Goal: Information Seeking & Learning: Check status

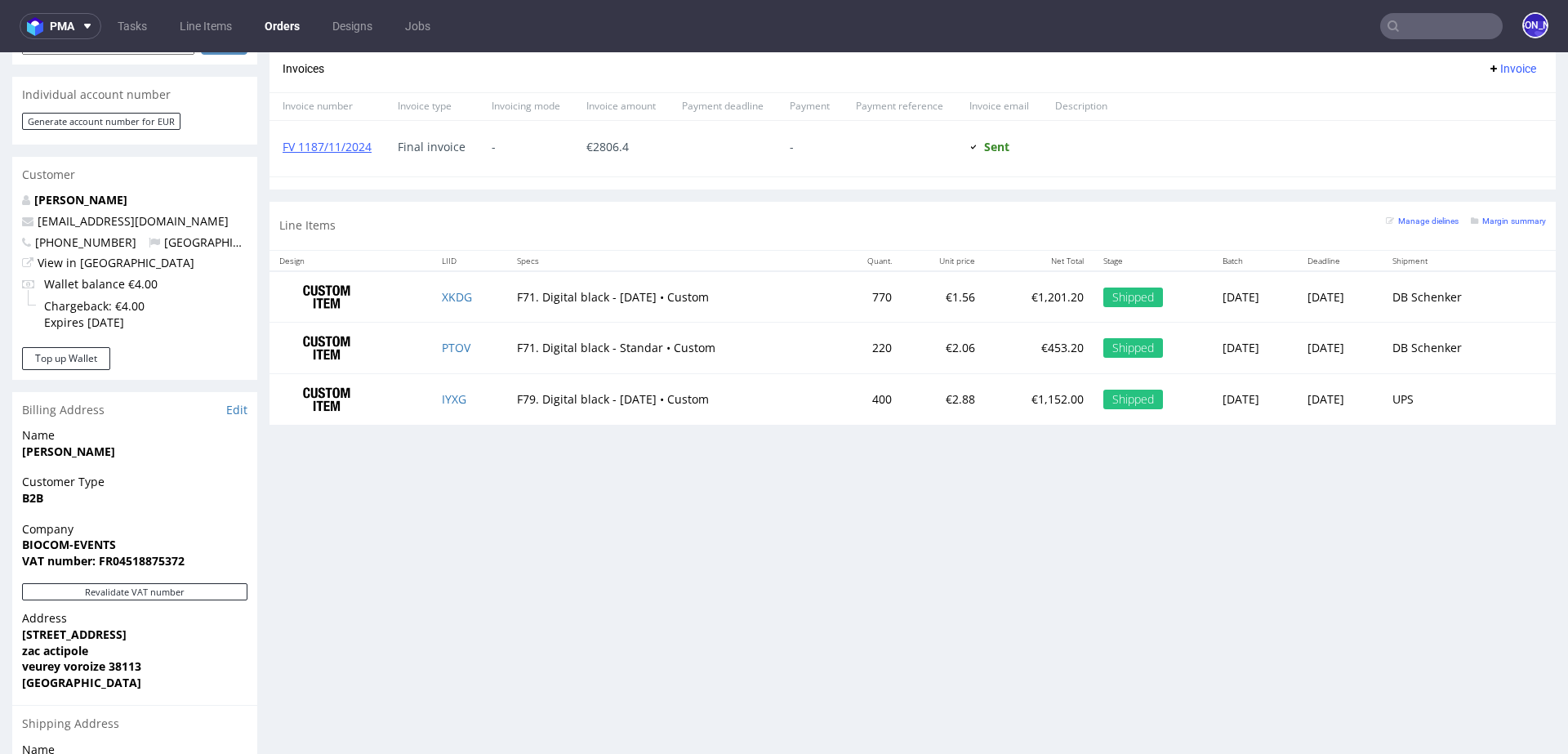
scroll to position [390, 0]
click at [1426, 28] on input "text" at bounding box center [1441, 26] width 123 height 26
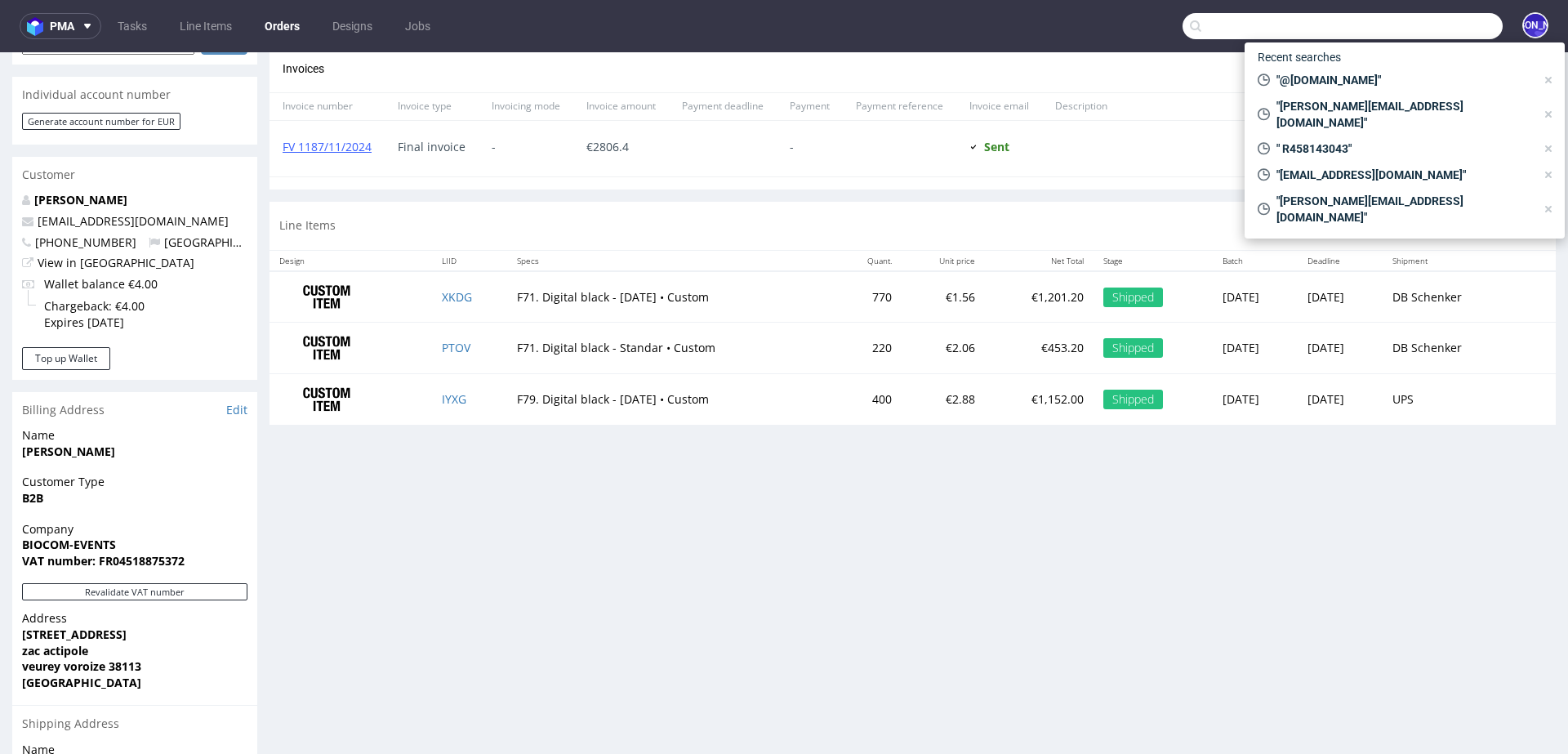
paste input "sophie@thepotionlab.co.uk"
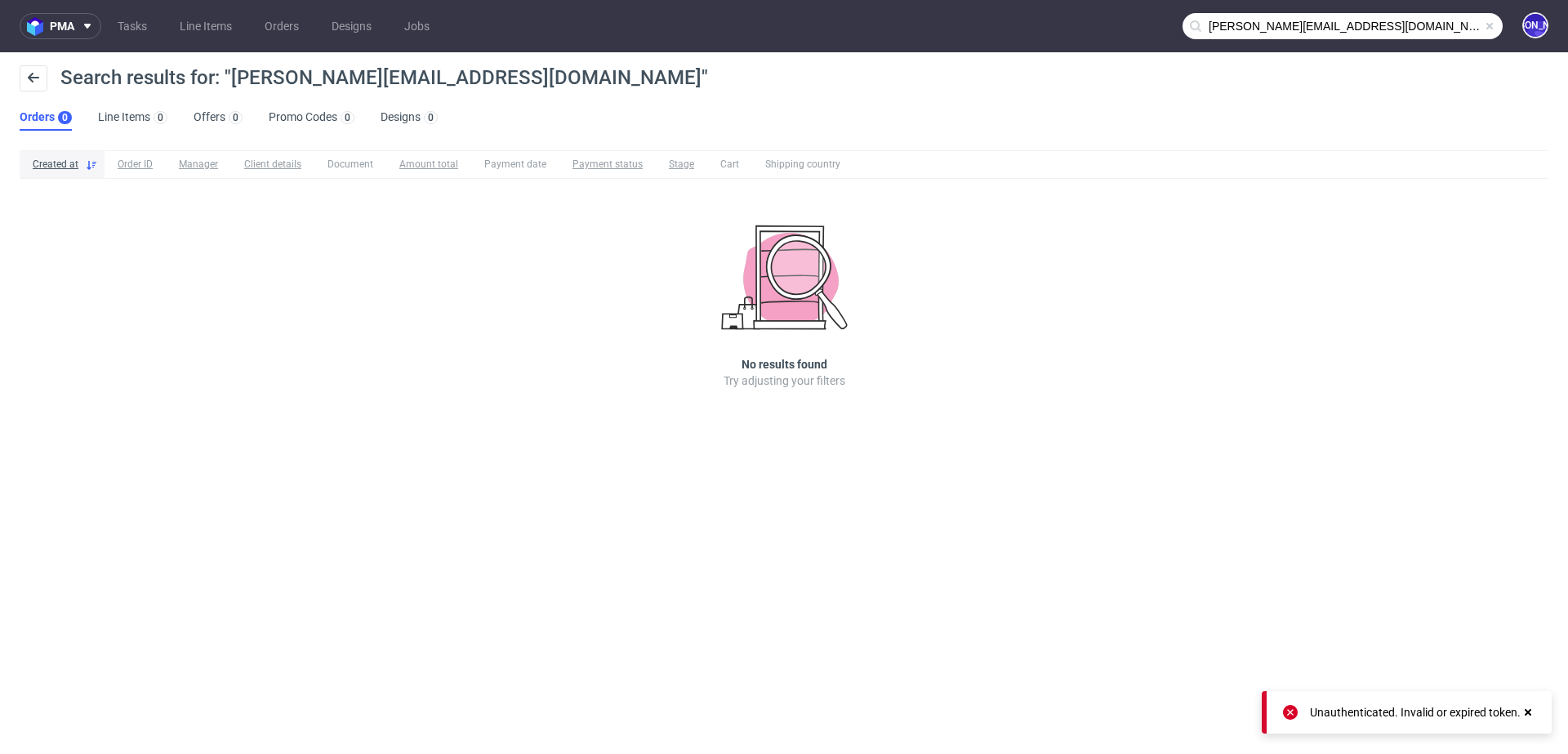
click at [1413, 26] on input "sophie@thepotionlab.co.uk" at bounding box center [1342, 26] width 320 height 26
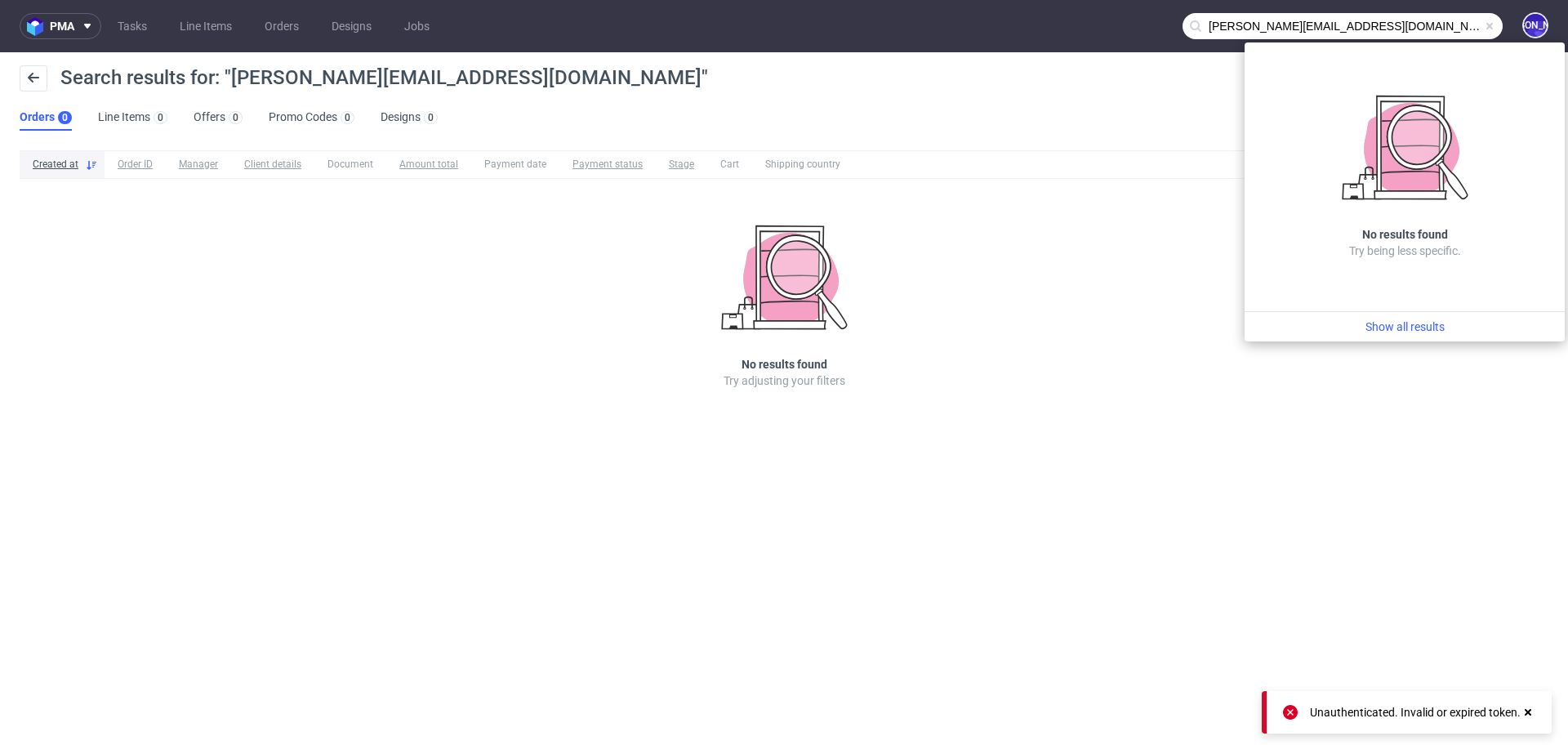
click at [1219, 26] on input "sophie@thepotionlab.co.uk" at bounding box center [1342, 26] width 320 height 26
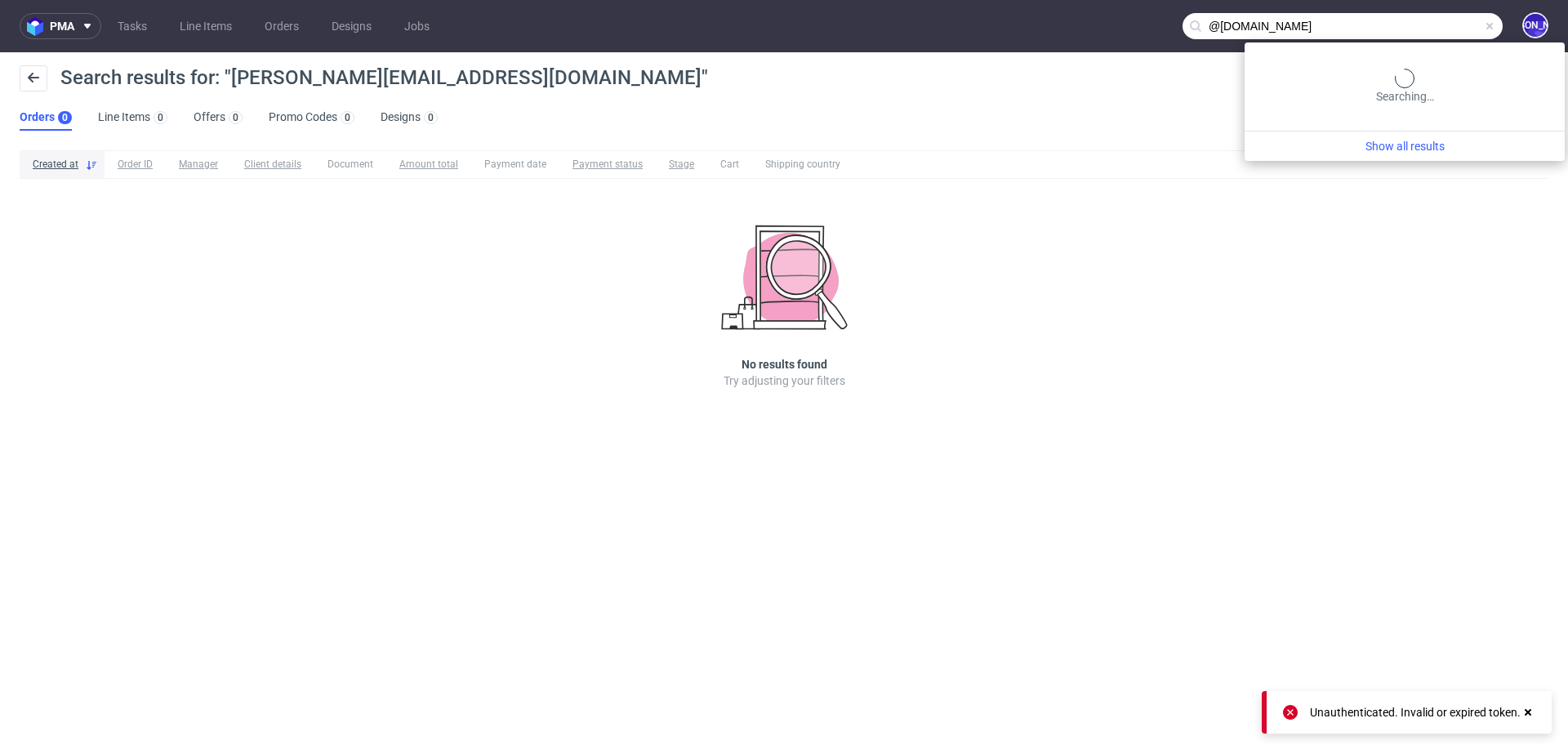
type input "@thepotionlab.co.uk"
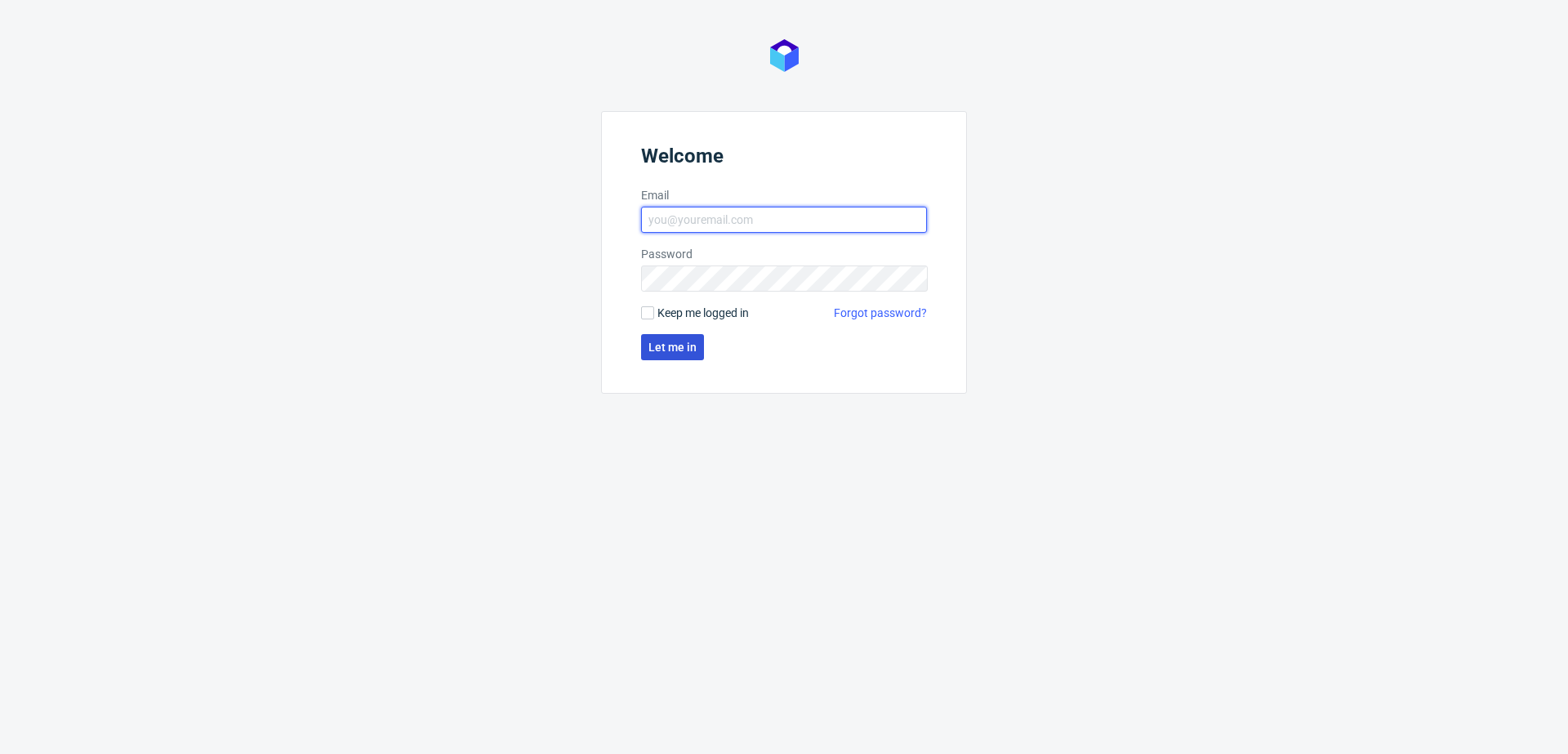
type input "jozefina.owczarek@packhelp.com"
click at [691, 345] on span "Let me in" at bounding box center [672, 347] width 48 height 11
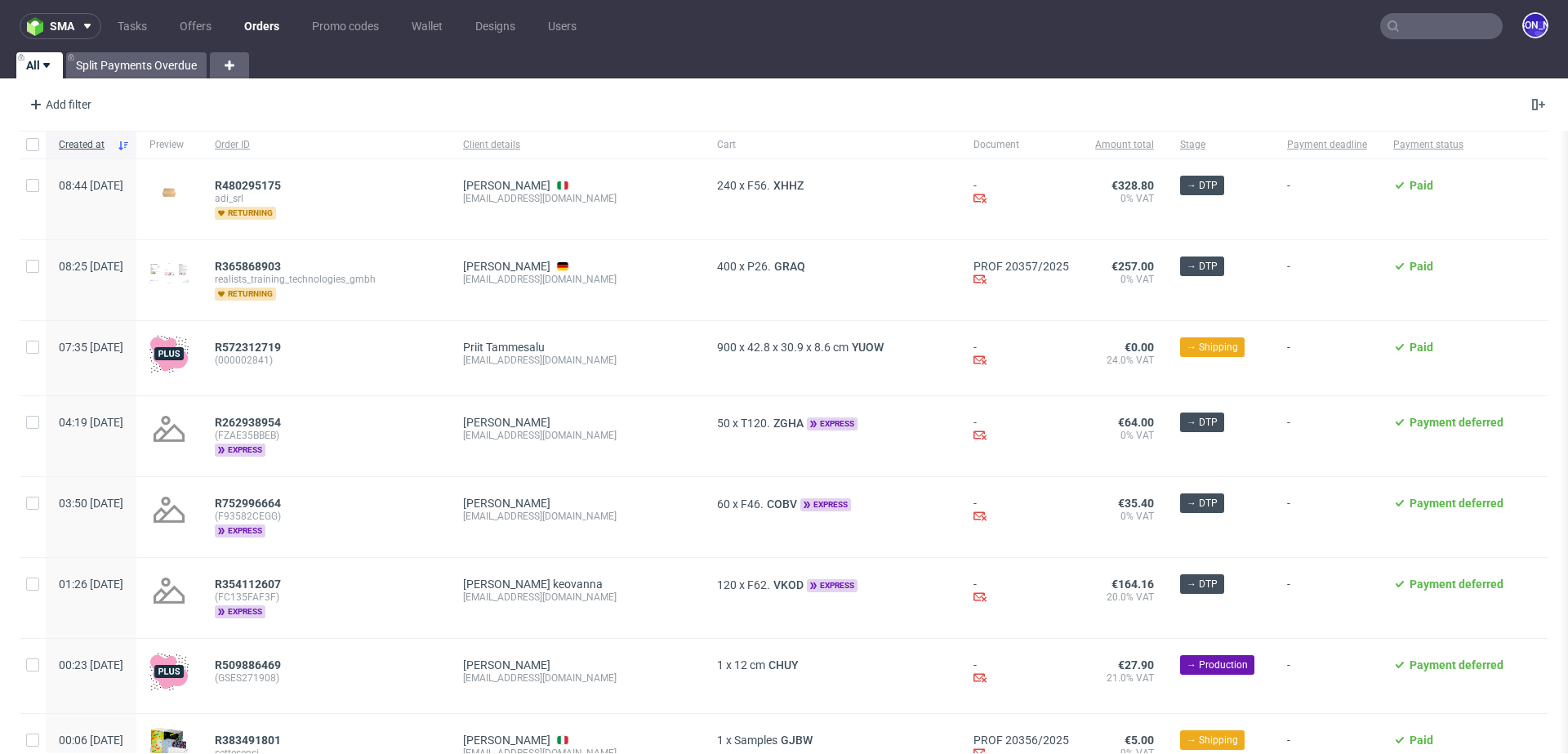
click at [1395, 22] on input "text" at bounding box center [1441, 26] width 123 height 26
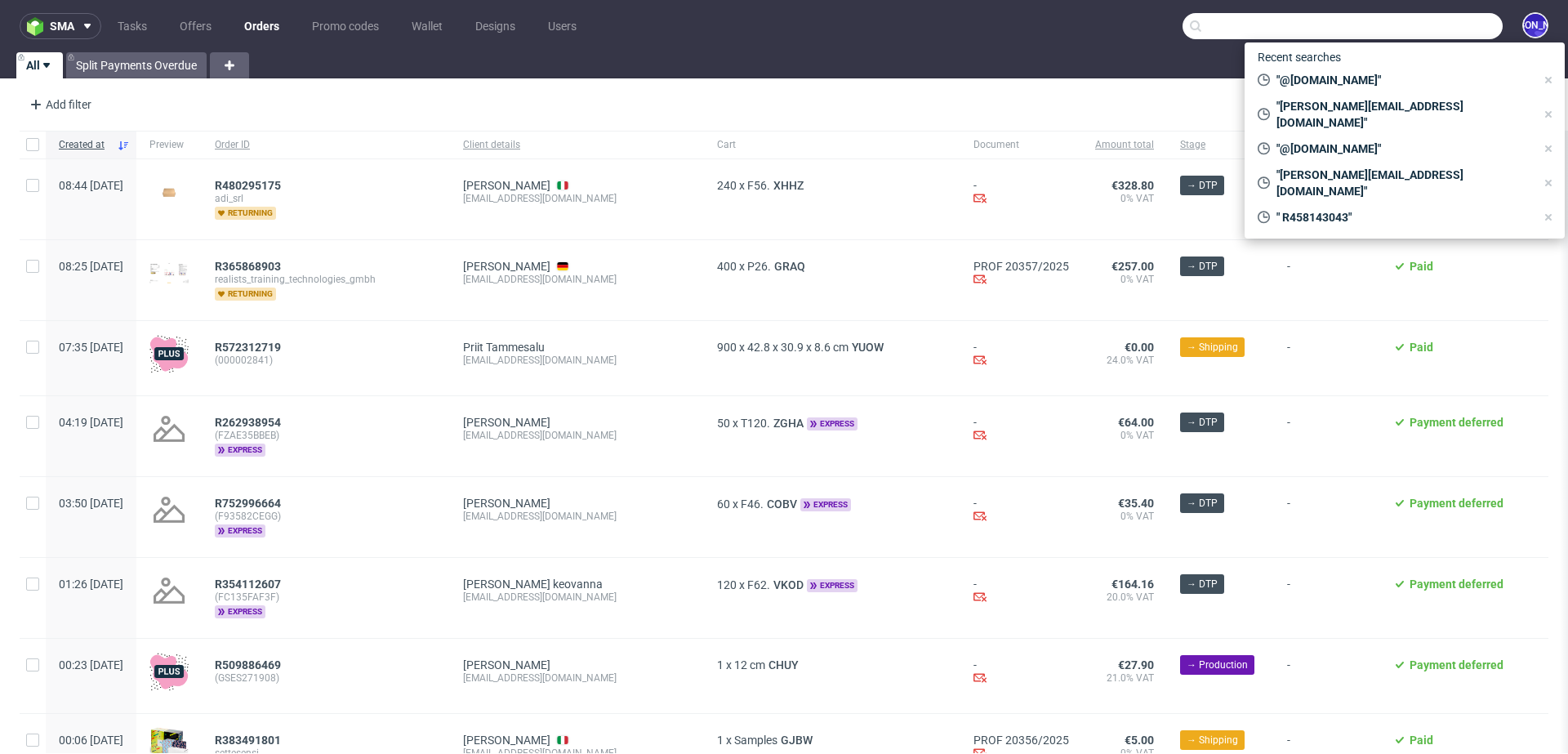
paste input "sophie@thepotionlab.co.uk"
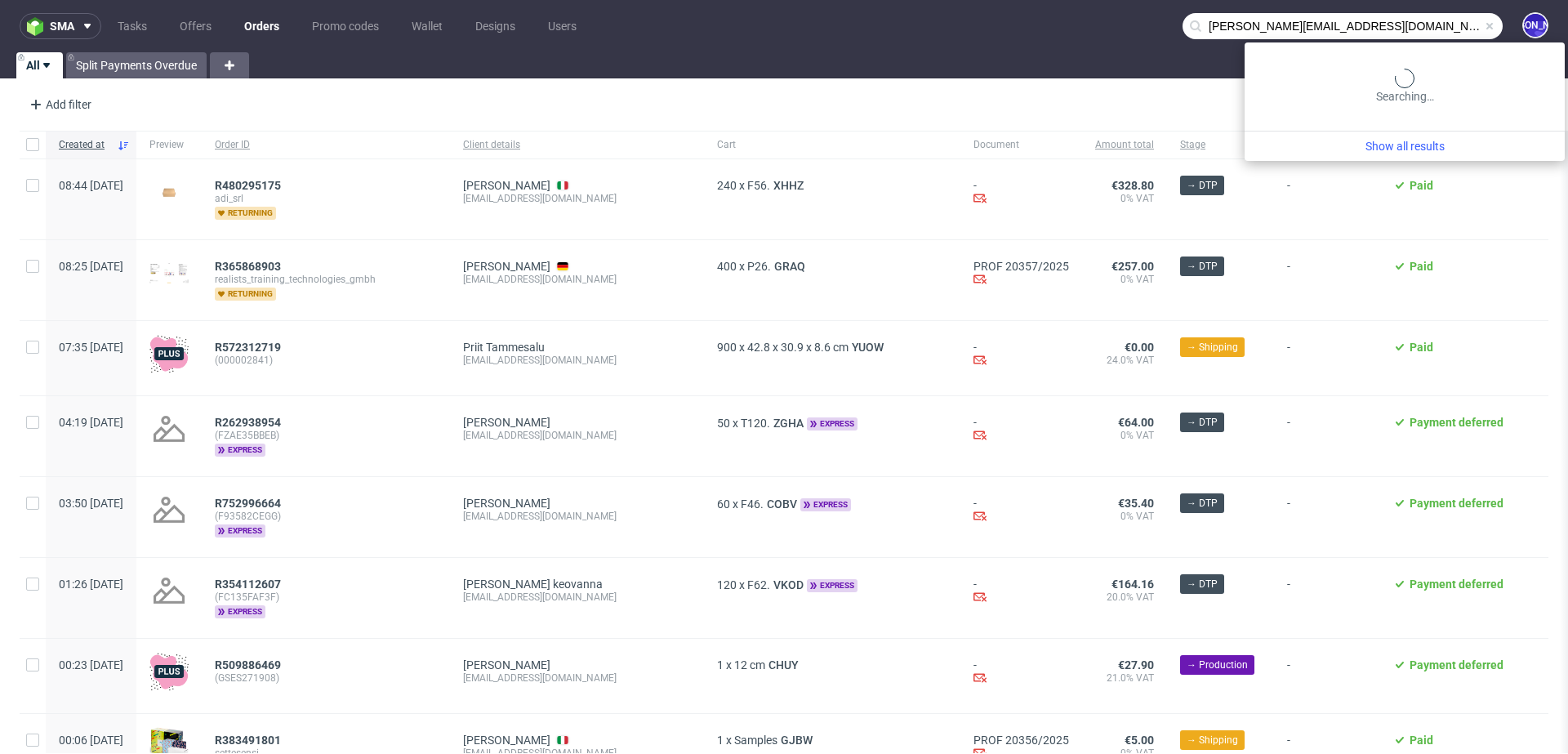
type input "sophie@thepotionlab.co.uk"
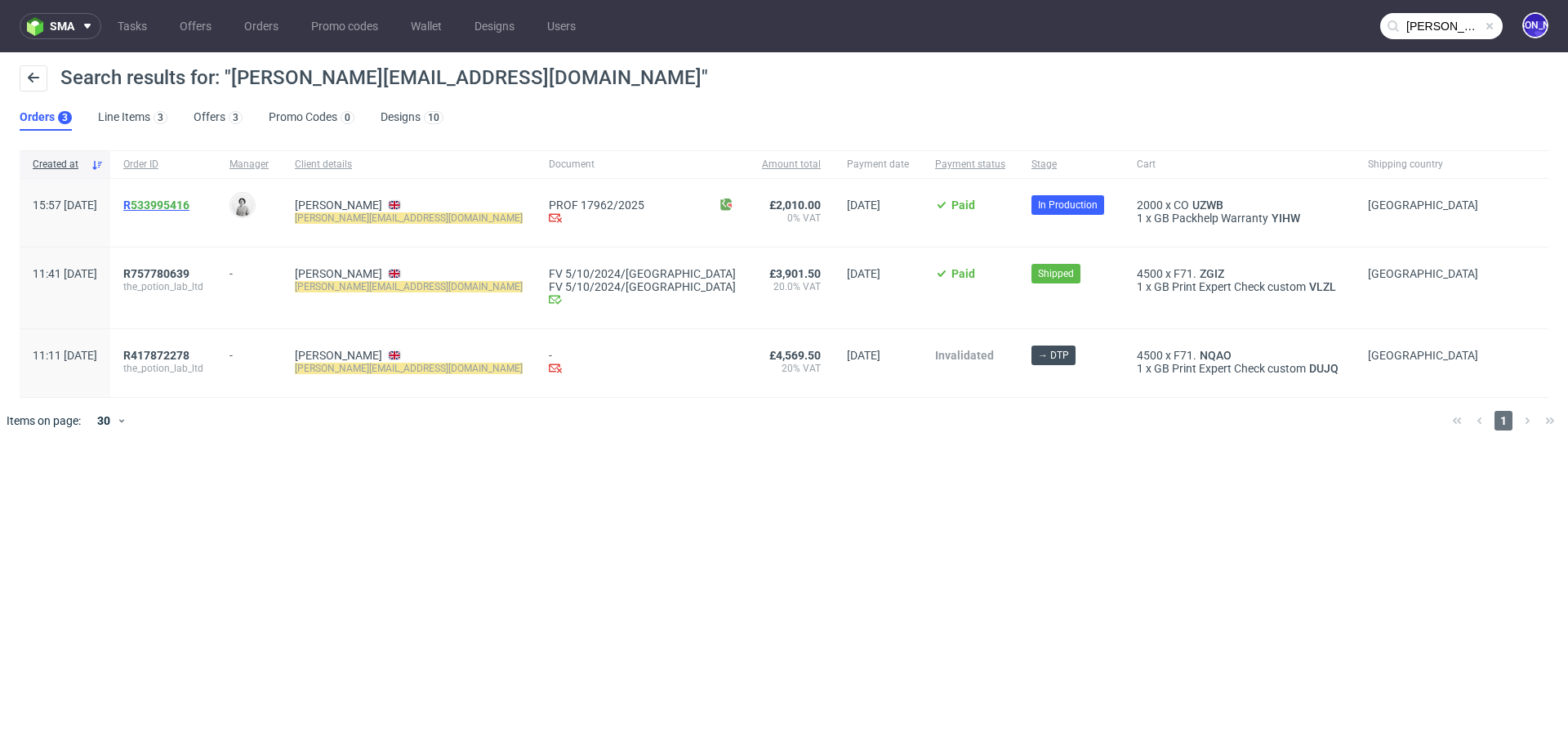
click at [173, 205] on span "R 533995416" at bounding box center [156, 205] width 67 height 13
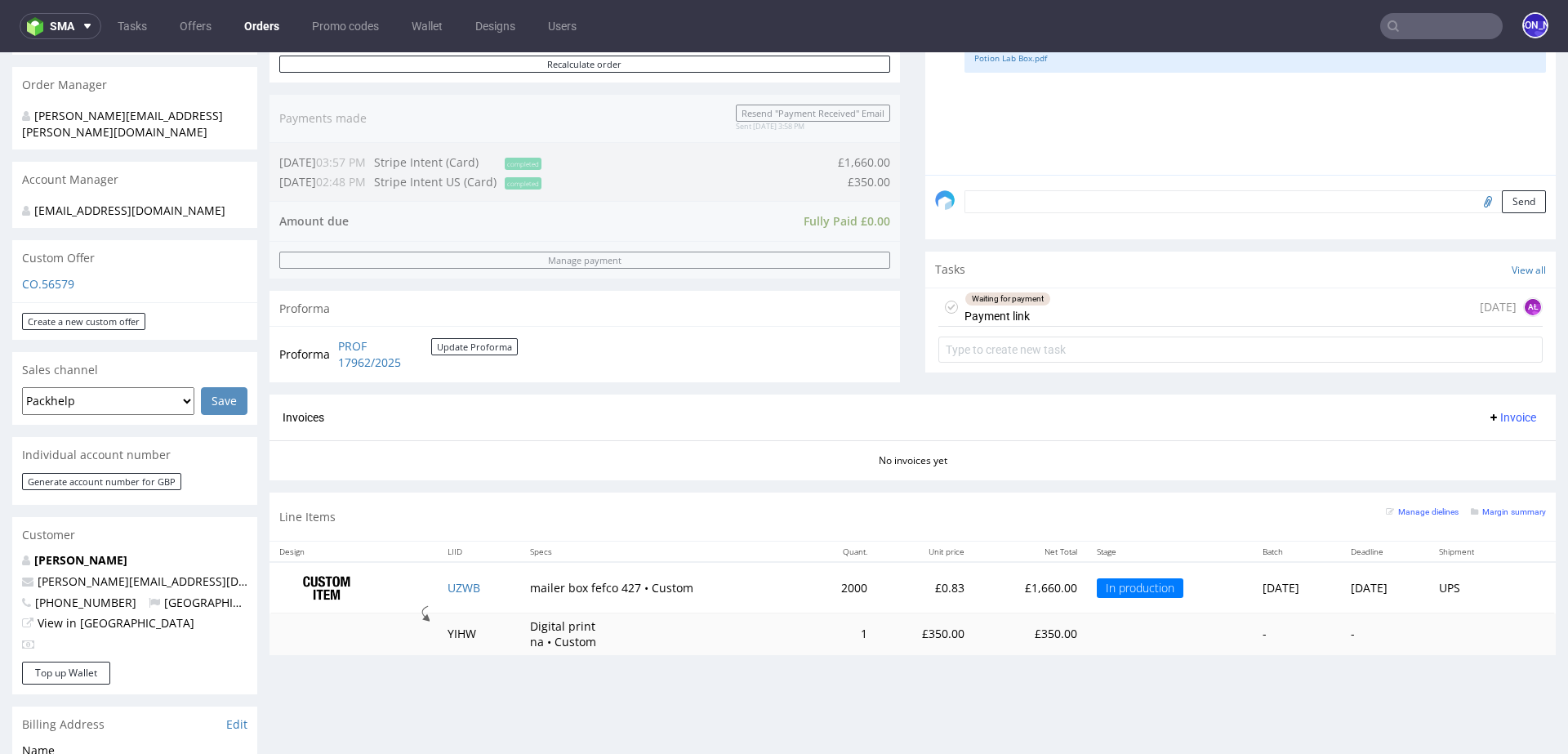
scroll to position [382, 0]
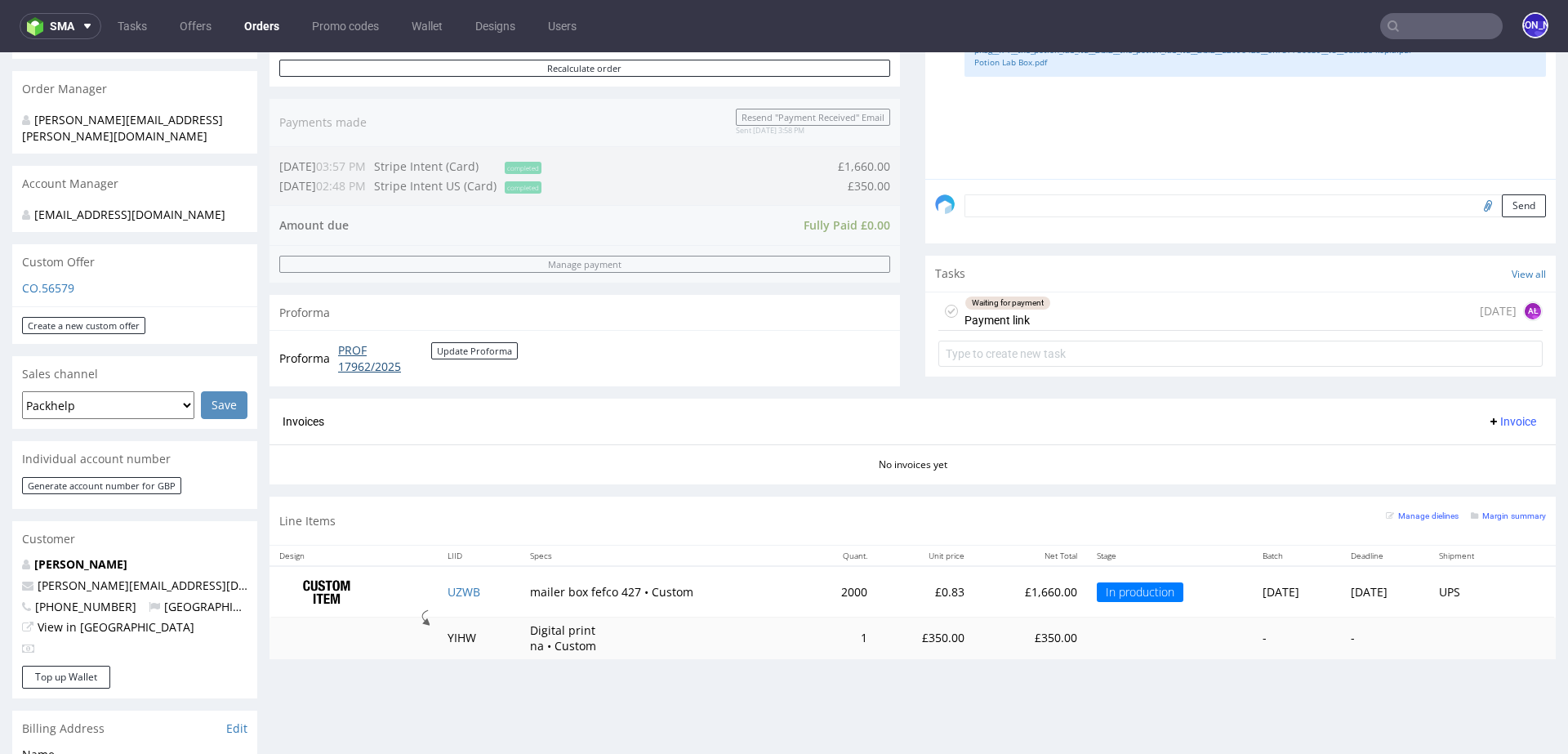
click at [364, 366] on link "PROF 17962/2025" at bounding box center [385, 358] width 93 height 32
click at [373, 356] on link "PROF 17962/2025" at bounding box center [385, 358] width 93 height 32
click at [482, 351] on button "Update Proforma" at bounding box center [475, 351] width 86 height 17
click at [481, 345] on button "Update Proforma" at bounding box center [475, 351] width 86 height 17
click at [469, 347] on button "Update Proforma" at bounding box center [475, 351] width 86 height 17
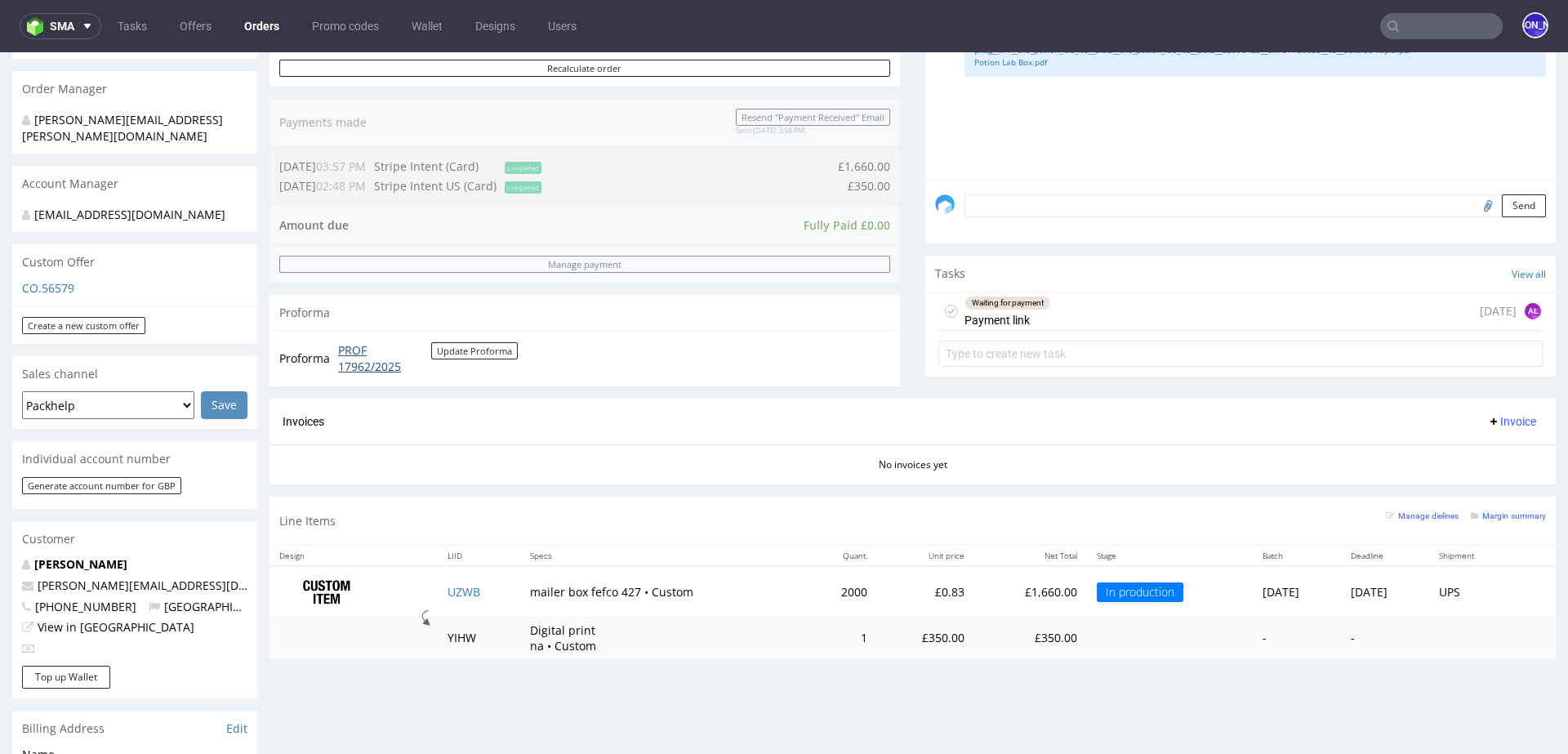
click at [350, 348] on link "PROF 17962/2025" at bounding box center [385, 358] width 93 height 32
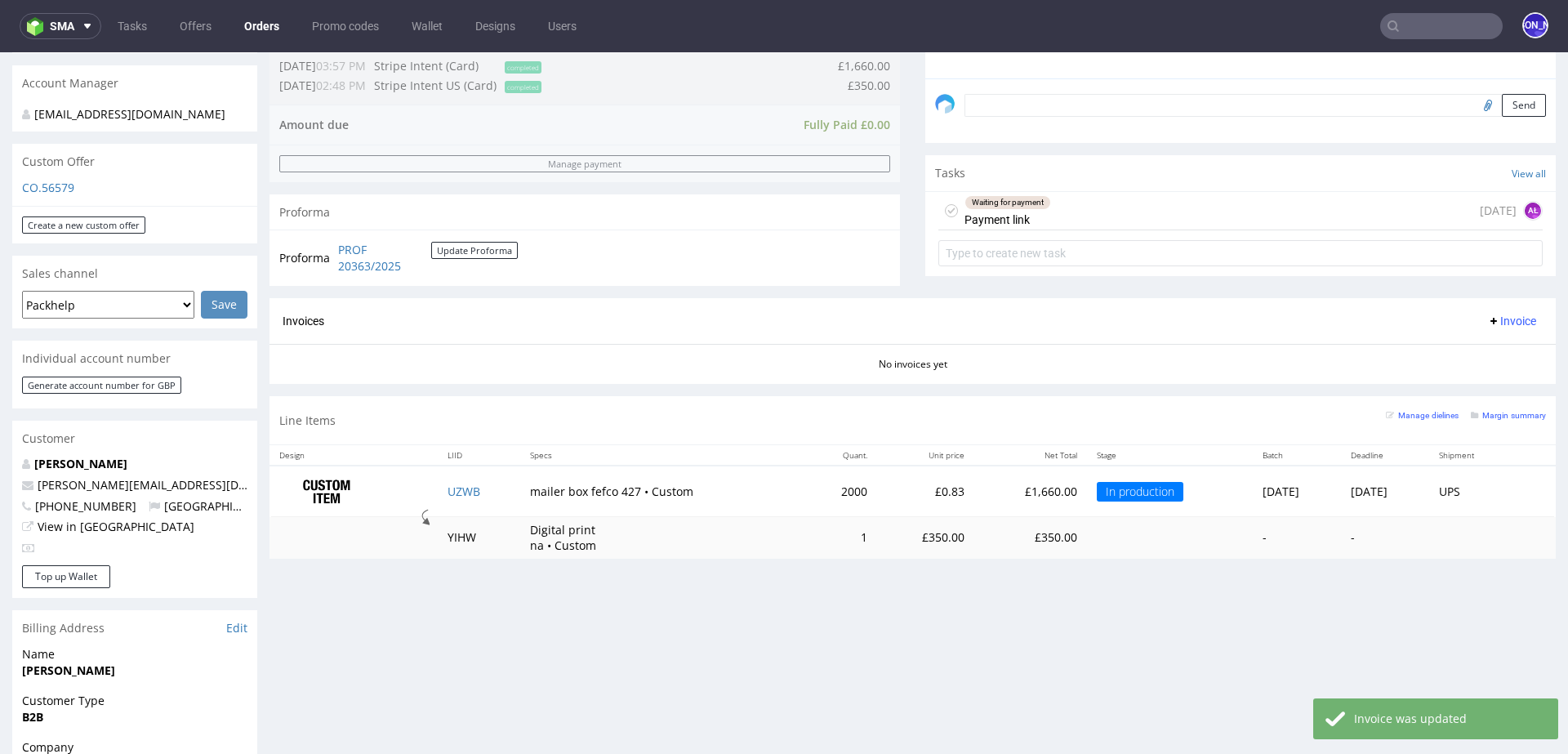
scroll to position [482, 0]
click at [379, 268] on link "PROF 20363/2025" at bounding box center [385, 259] width 93 height 32
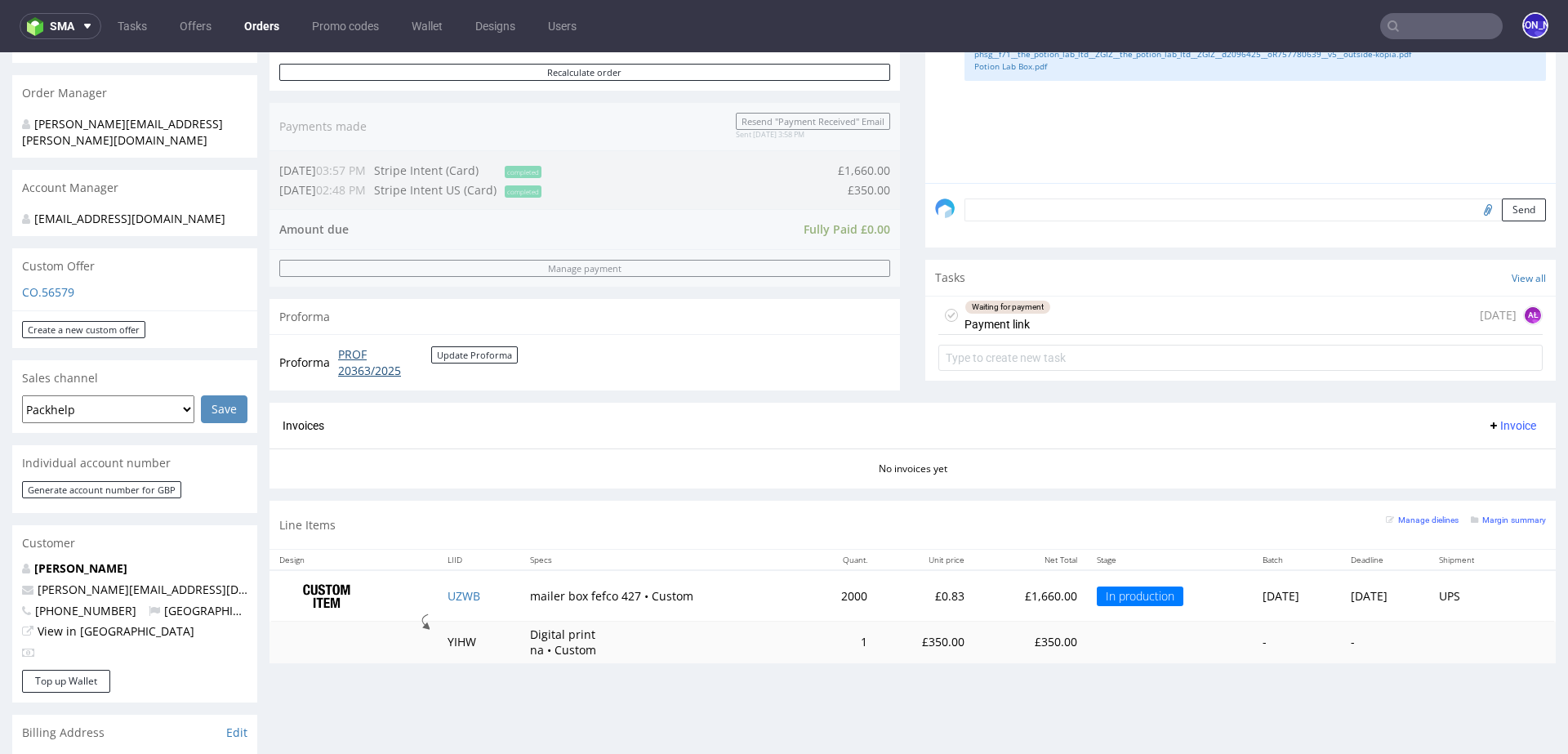
scroll to position [379, 0]
click at [1466, 22] on input "text" at bounding box center [1441, 26] width 123 height 26
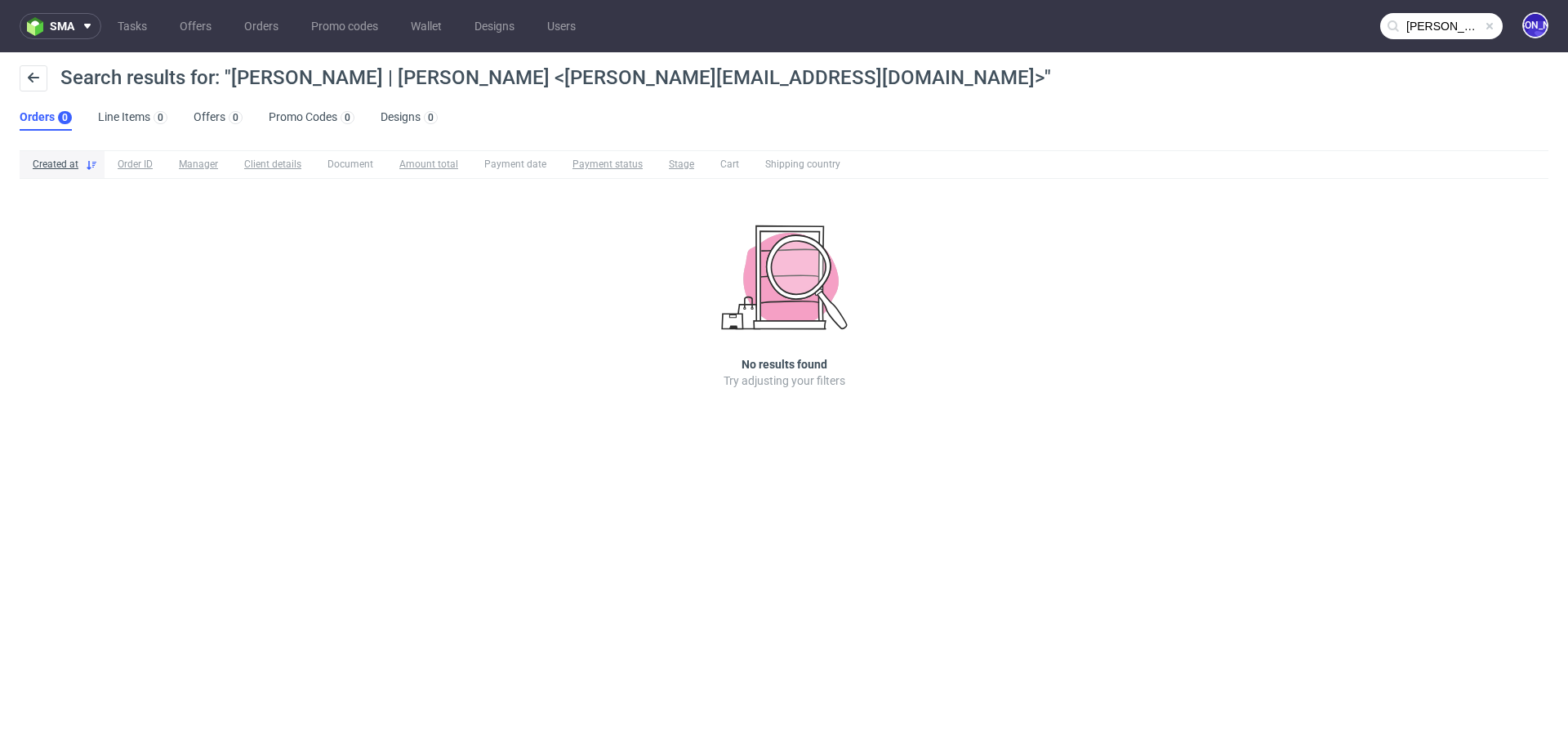
click at [1437, 24] on input "Jules Scheepens | Elvou <jules@elvou.com>" at bounding box center [1441, 26] width 123 height 26
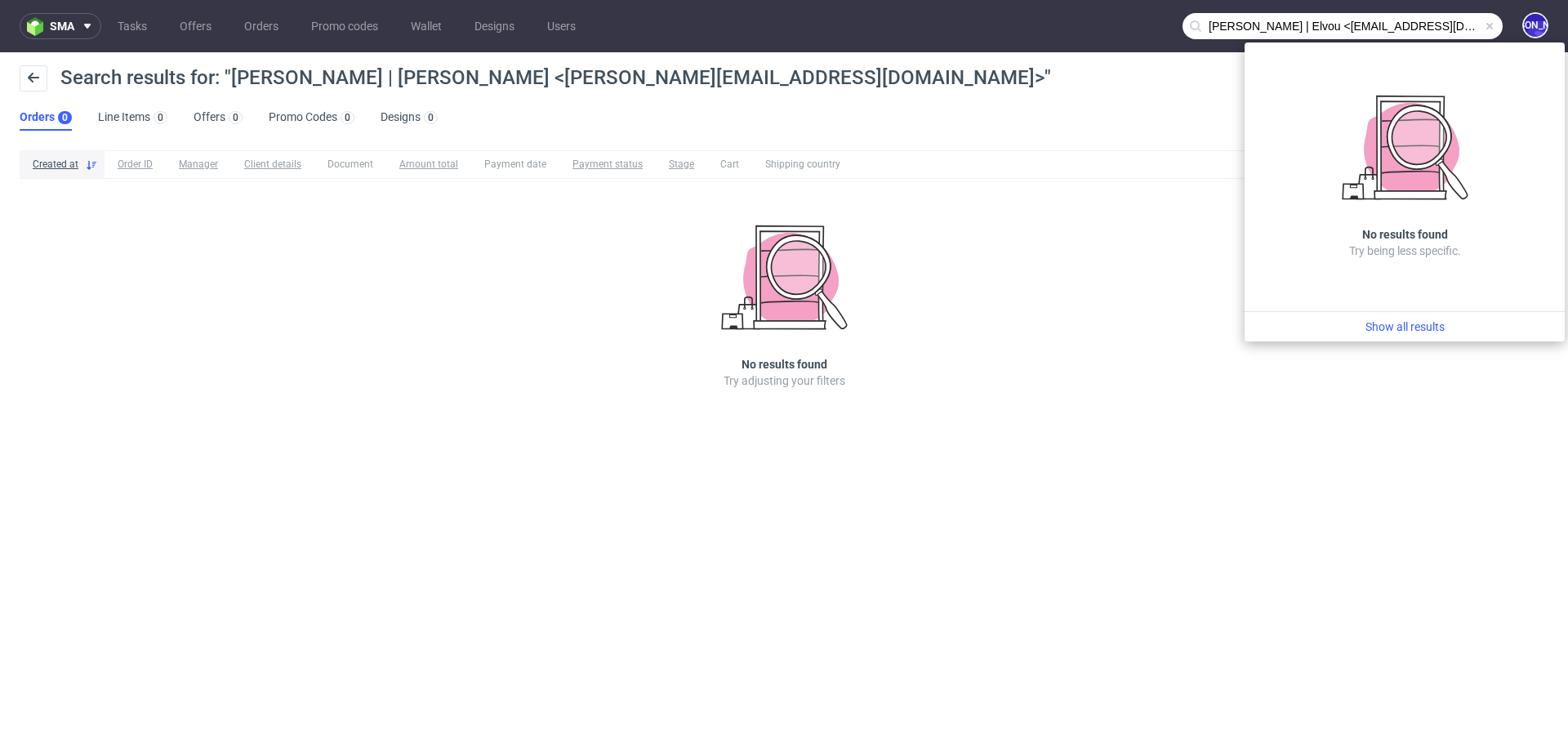
drag, startPoint x: 1346, startPoint y: 28, endPoint x: 1093, endPoint y: 27, distance: 253.0
click at [1093, 27] on nav "sma Tasks Offers Orders Promo codes Wallet Designs Users Jules Scheepens | Elvo…" at bounding box center [784, 26] width 1568 height 52
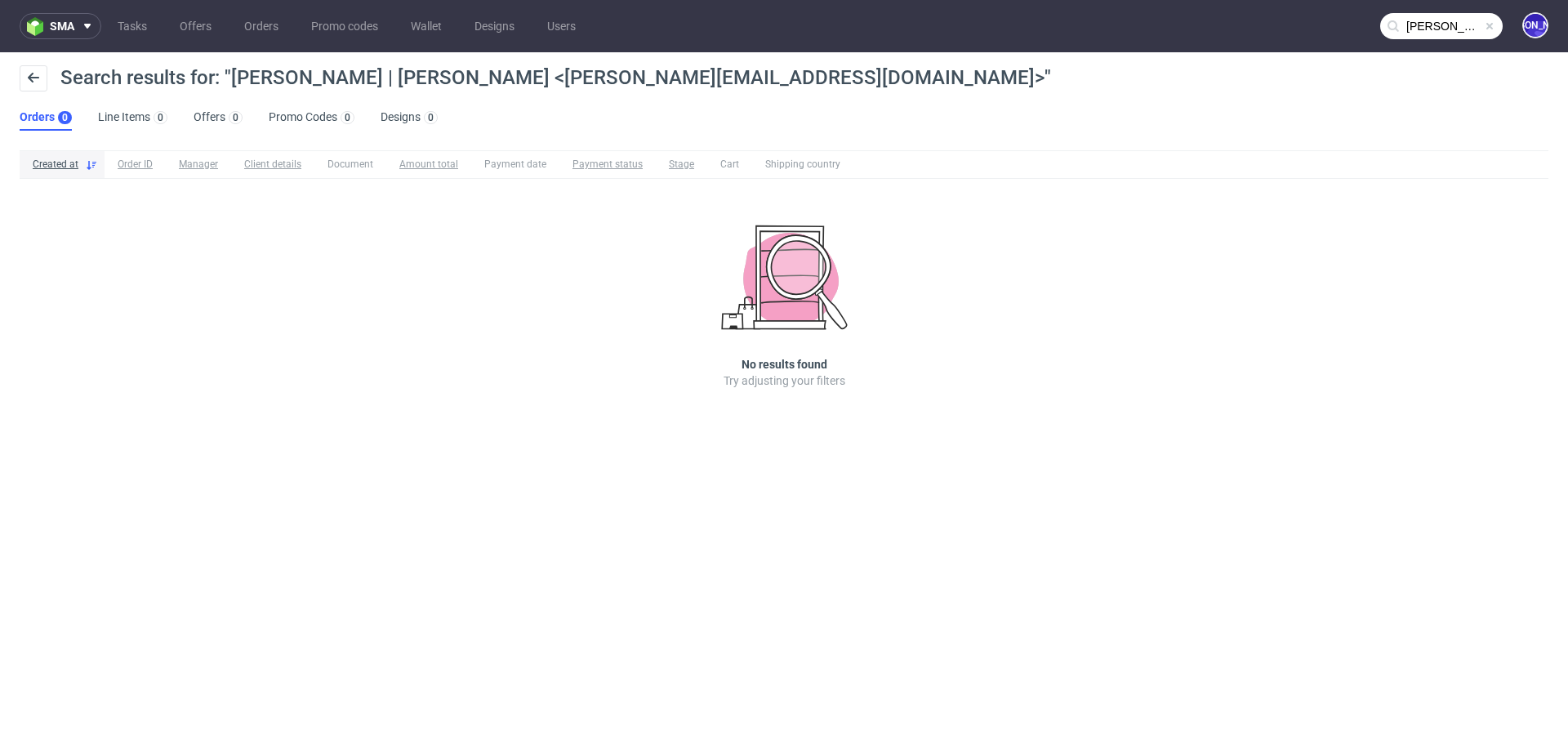
scroll to position [0, 16]
drag, startPoint x: 1405, startPoint y: 23, endPoint x: 1567, endPoint y: 23, distance: 162.0
click at [1567, 23] on nav "sma Tasks Offers Orders Promo codes Wallet Designs Users jules@elvou.com> JO" at bounding box center [784, 26] width 1568 height 52
type input "jules@elvou.com>"
click at [1482, 24] on span at bounding box center [1488, 26] width 13 height 13
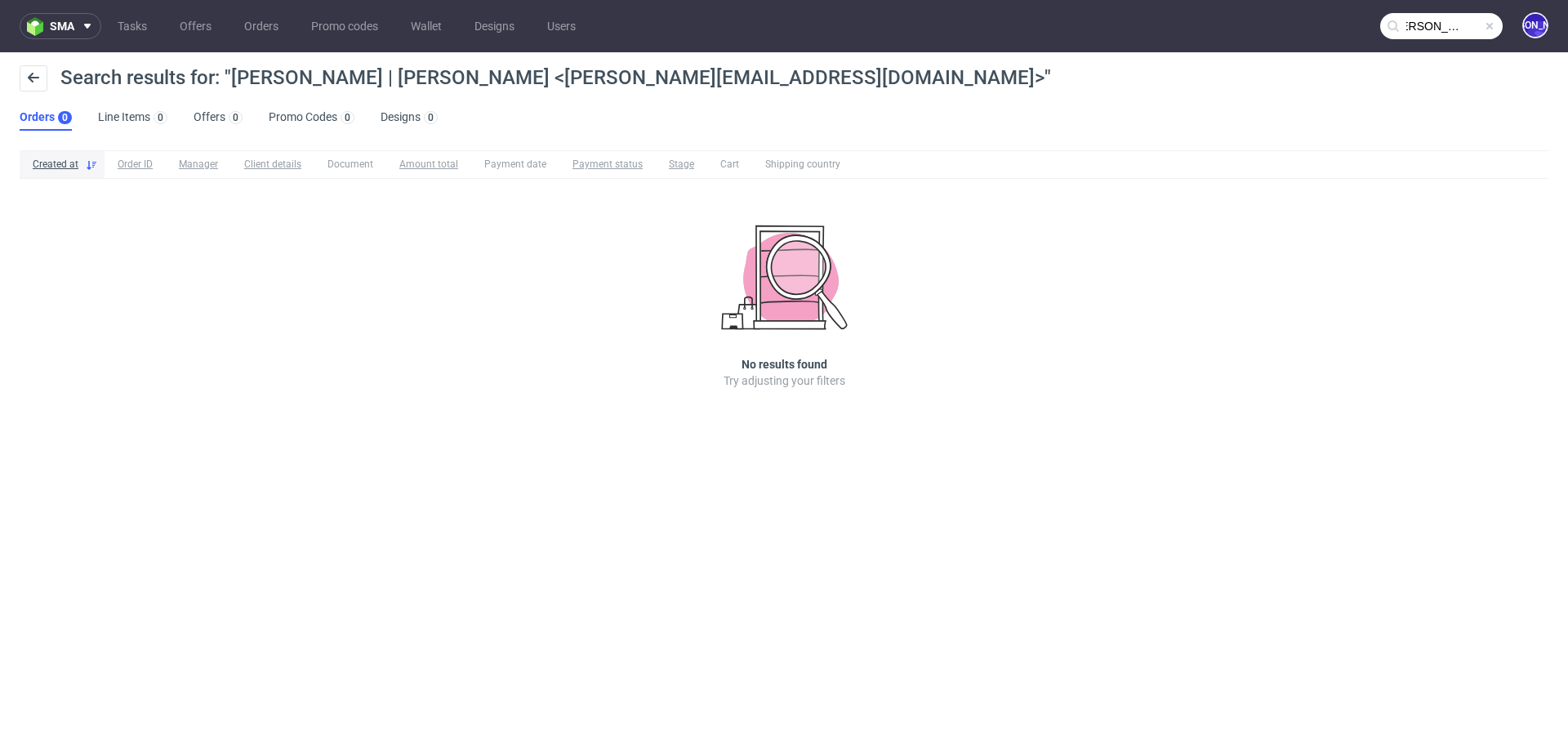
scroll to position [0, 0]
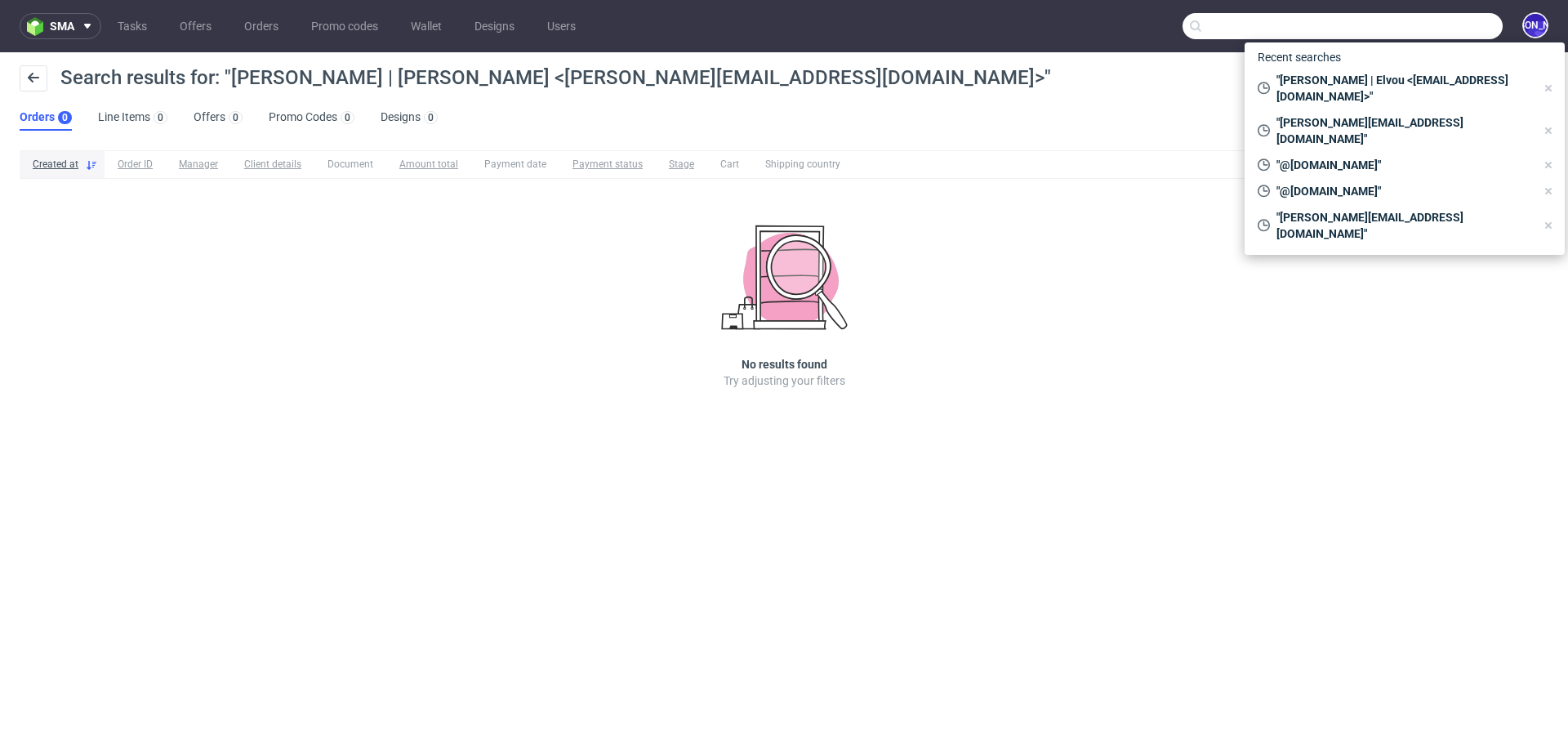
click at [1459, 26] on input "text" at bounding box center [1342, 26] width 320 height 26
paste input "Jules Scheepens | Elvou <jules@elvou.com>"
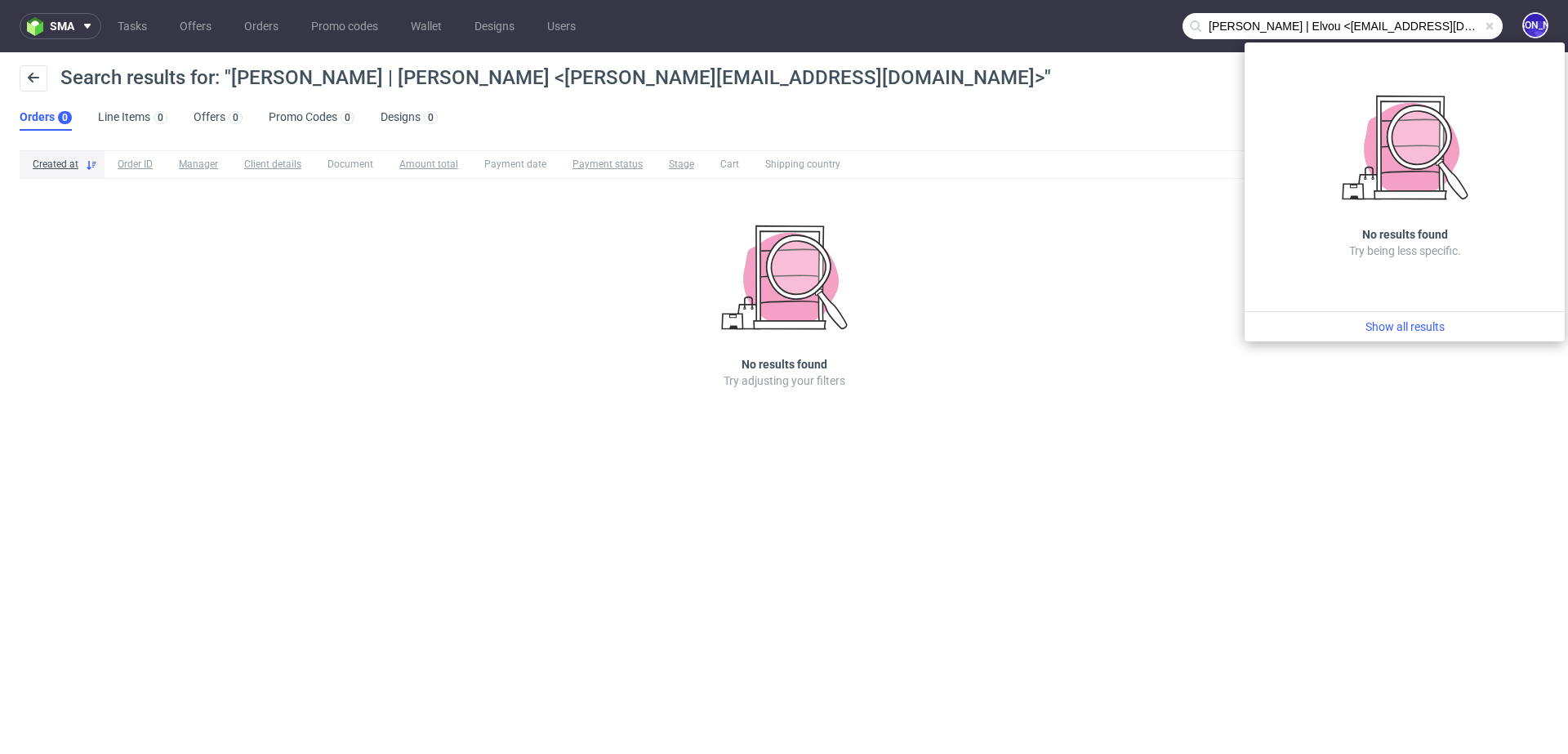
drag, startPoint x: 1344, startPoint y: 26, endPoint x: 1116, endPoint y: 26, distance: 228.0
click at [1116, 26] on nav "sma Tasks Offers Orders Promo codes Wallet Designs Users Jules Scheepens | Elvo…" at bounding box center [784, 26] width 1568 height 52
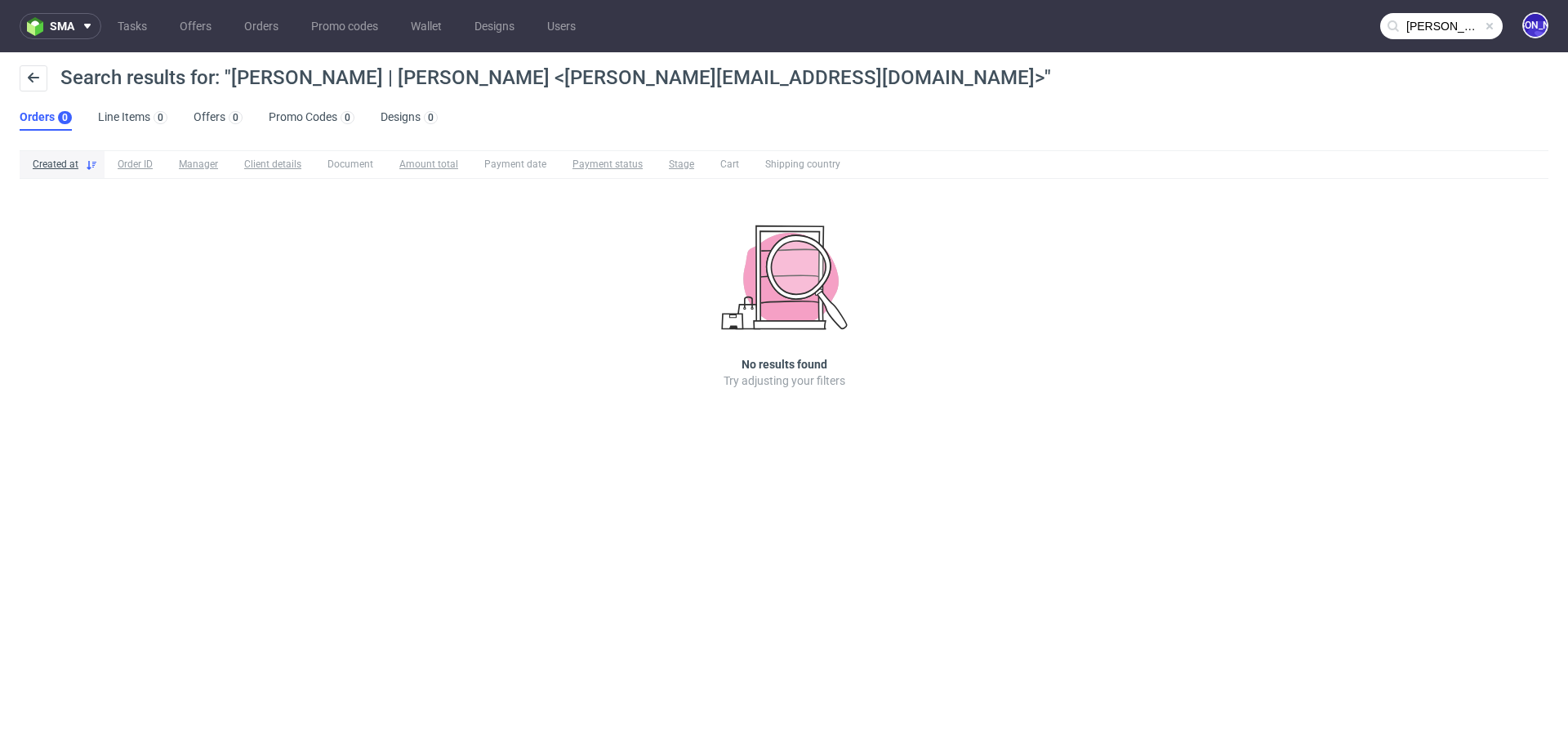
type input "jules@elvou.com"
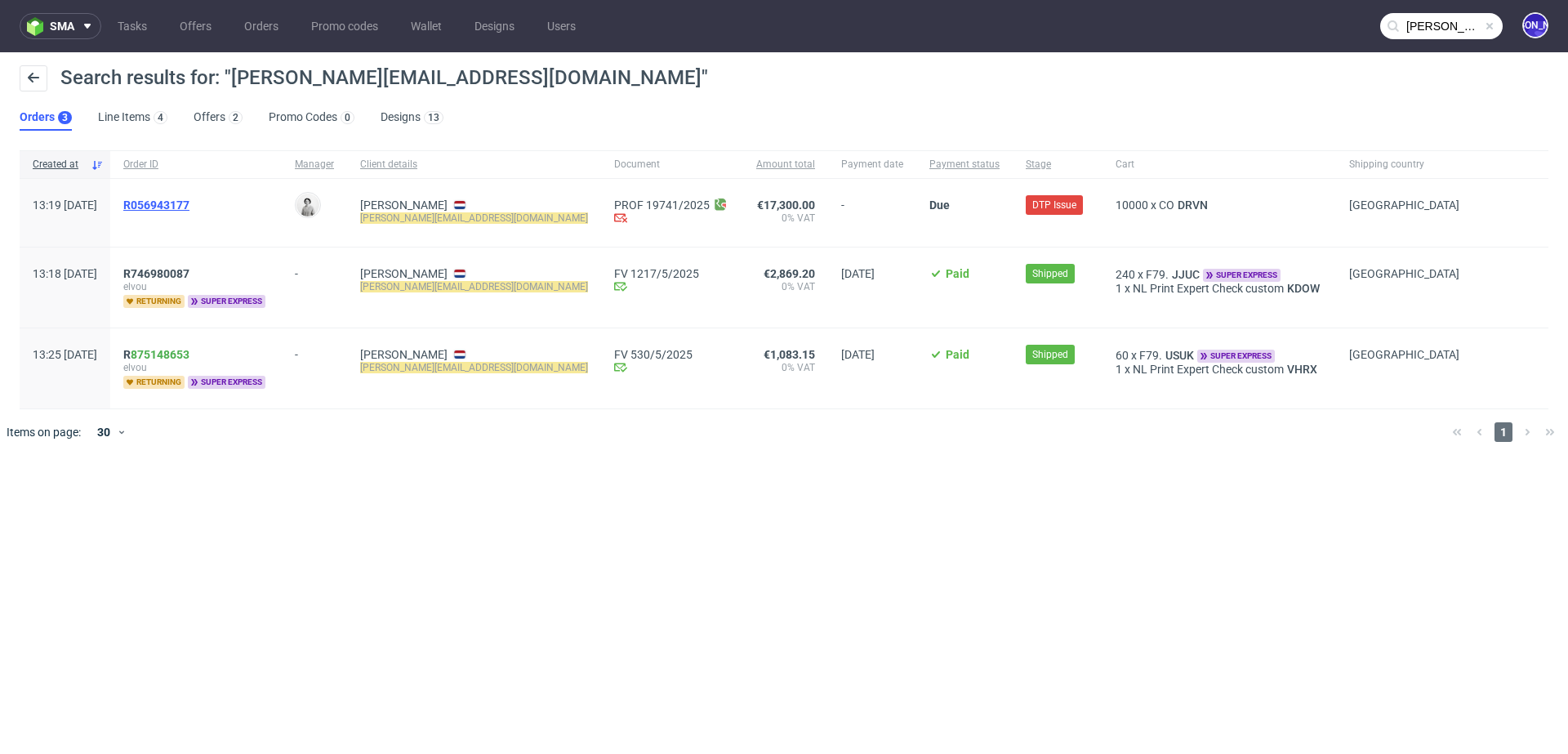
click at [181, 204] on span "R056943177" at bounding box center [156, 205] width 67 height 13
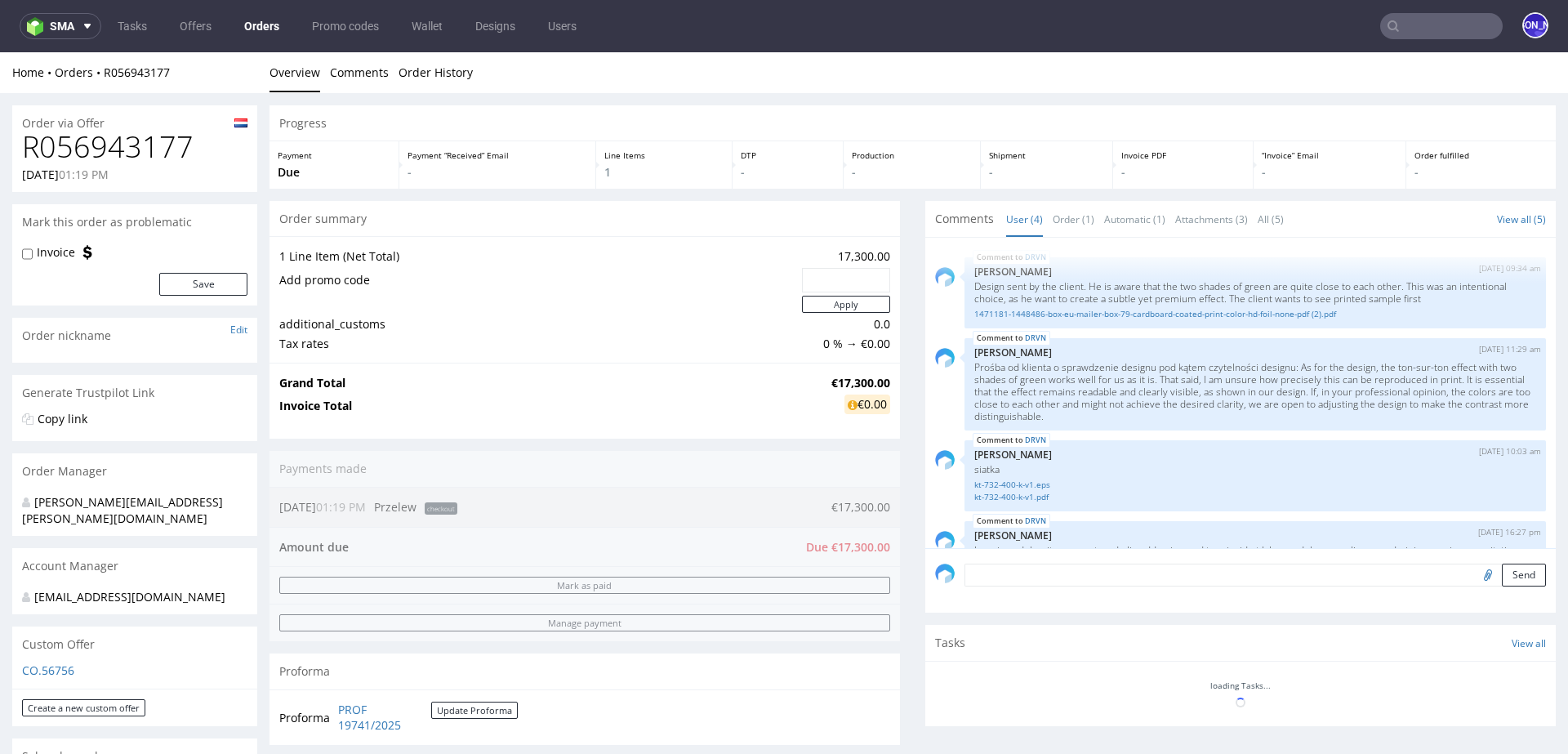
scroll to position [140, 0]
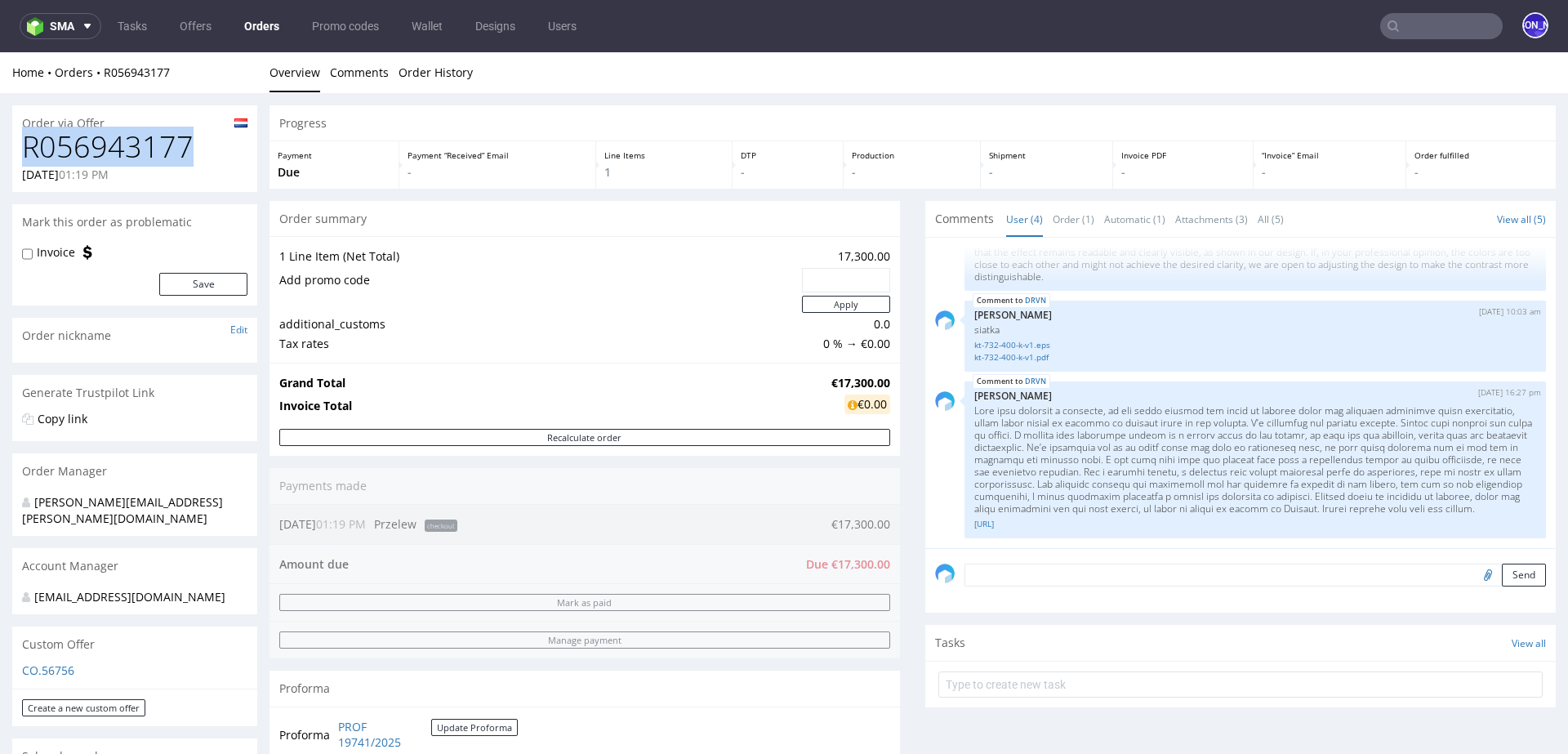
drag, startPoint x: 213, startPoint y: 158, endPoint x: 0, endPoint y: 158, distance: 213.0
copy h1 "R056943177"
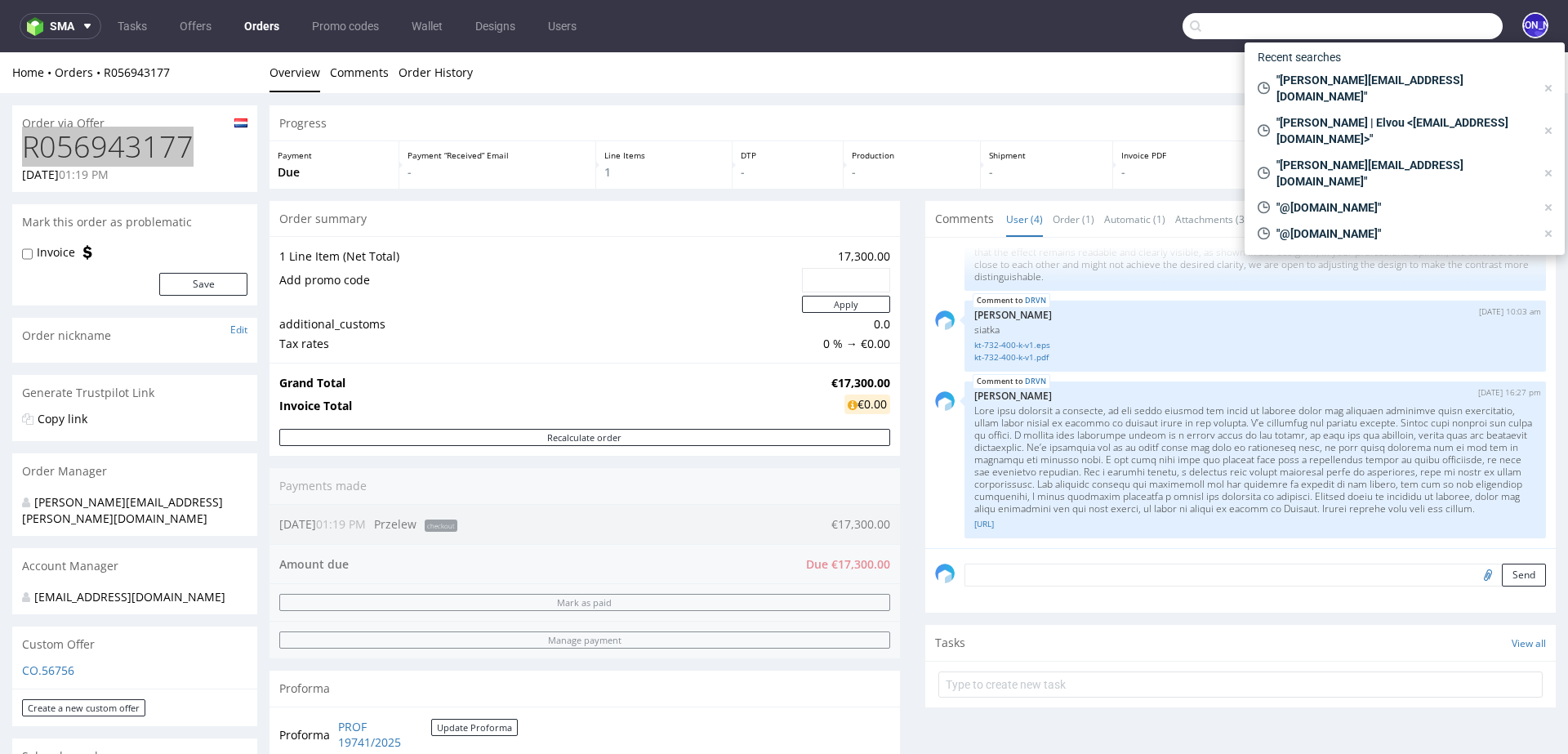
click at [1409, 33] on input "text" at bounding box center [1342, 26] width 320 height 26
paste input "ross@picnicblanketjewellery.com"
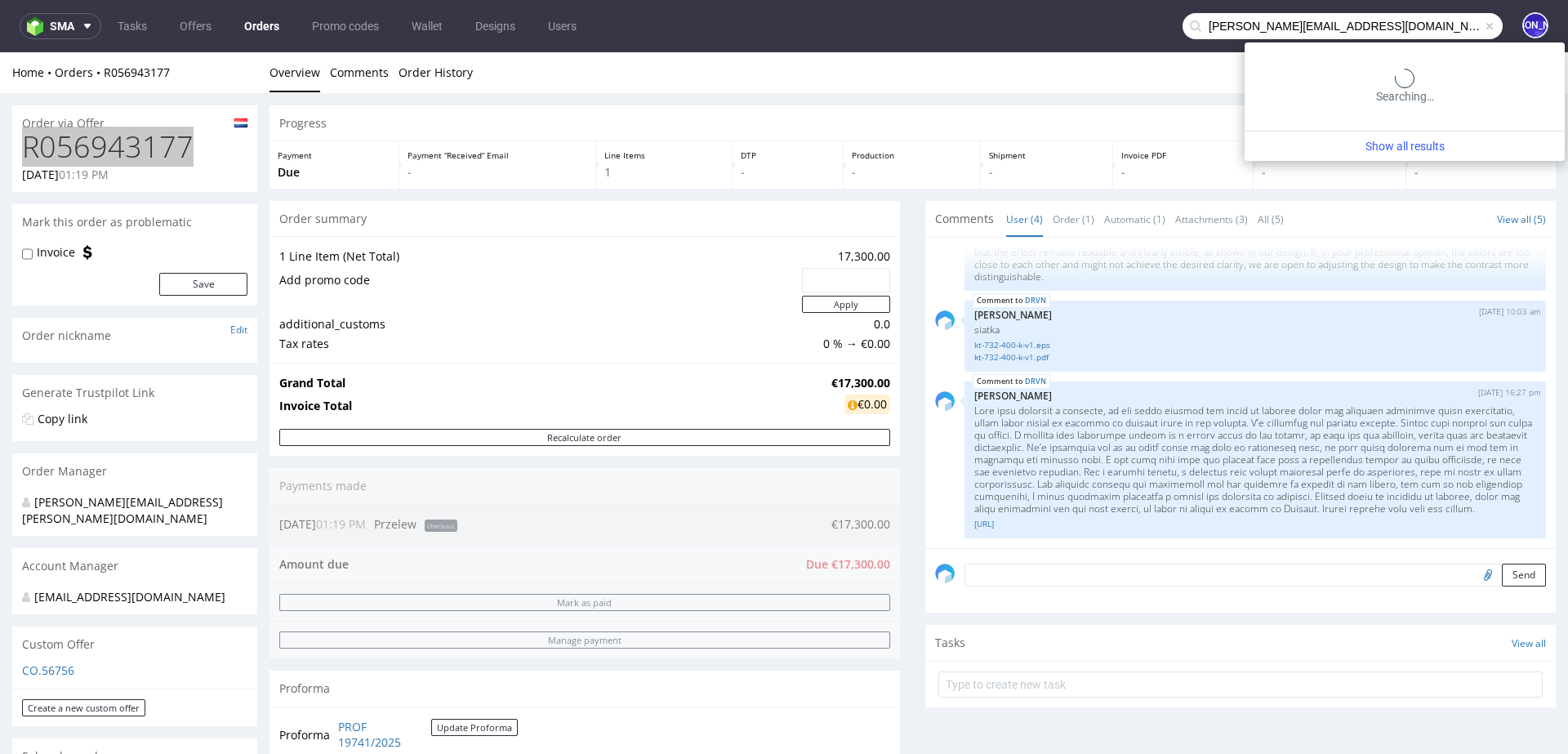
type input "ross@picnicblanketjewellery.com"
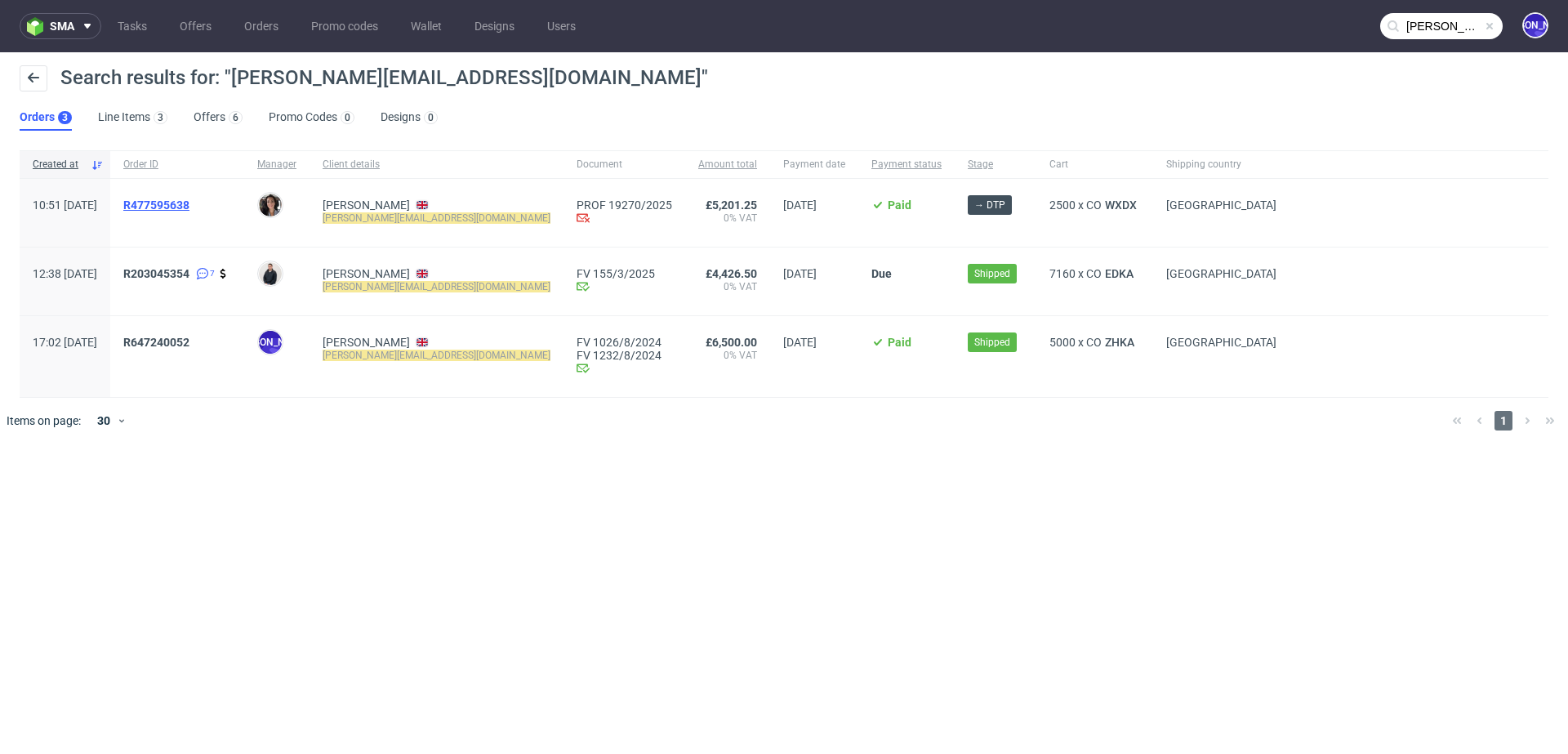
click at [187, 201] on span "R477595638" at bounding box center [156, 205] width 67 height 13
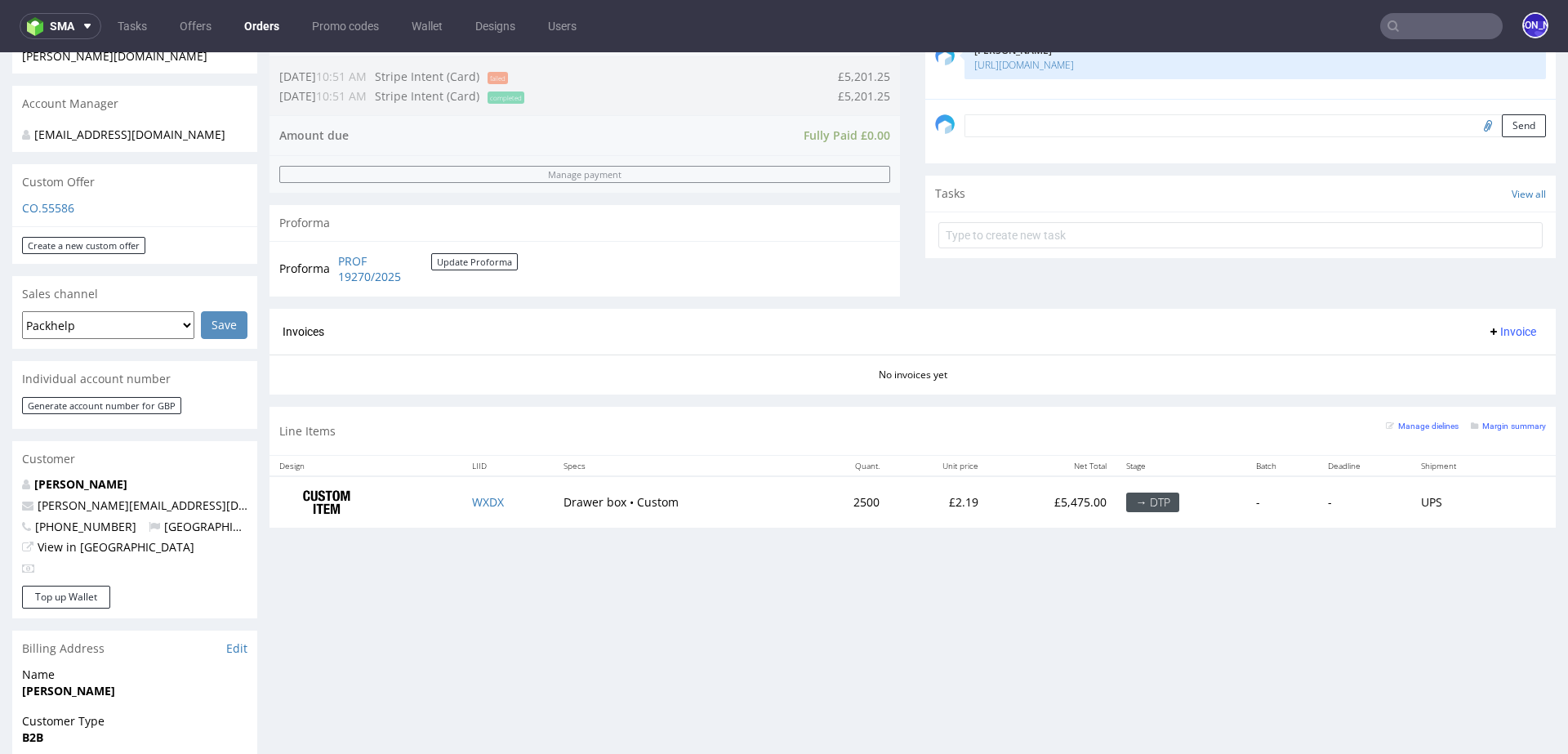
scroll to position [492, 0]
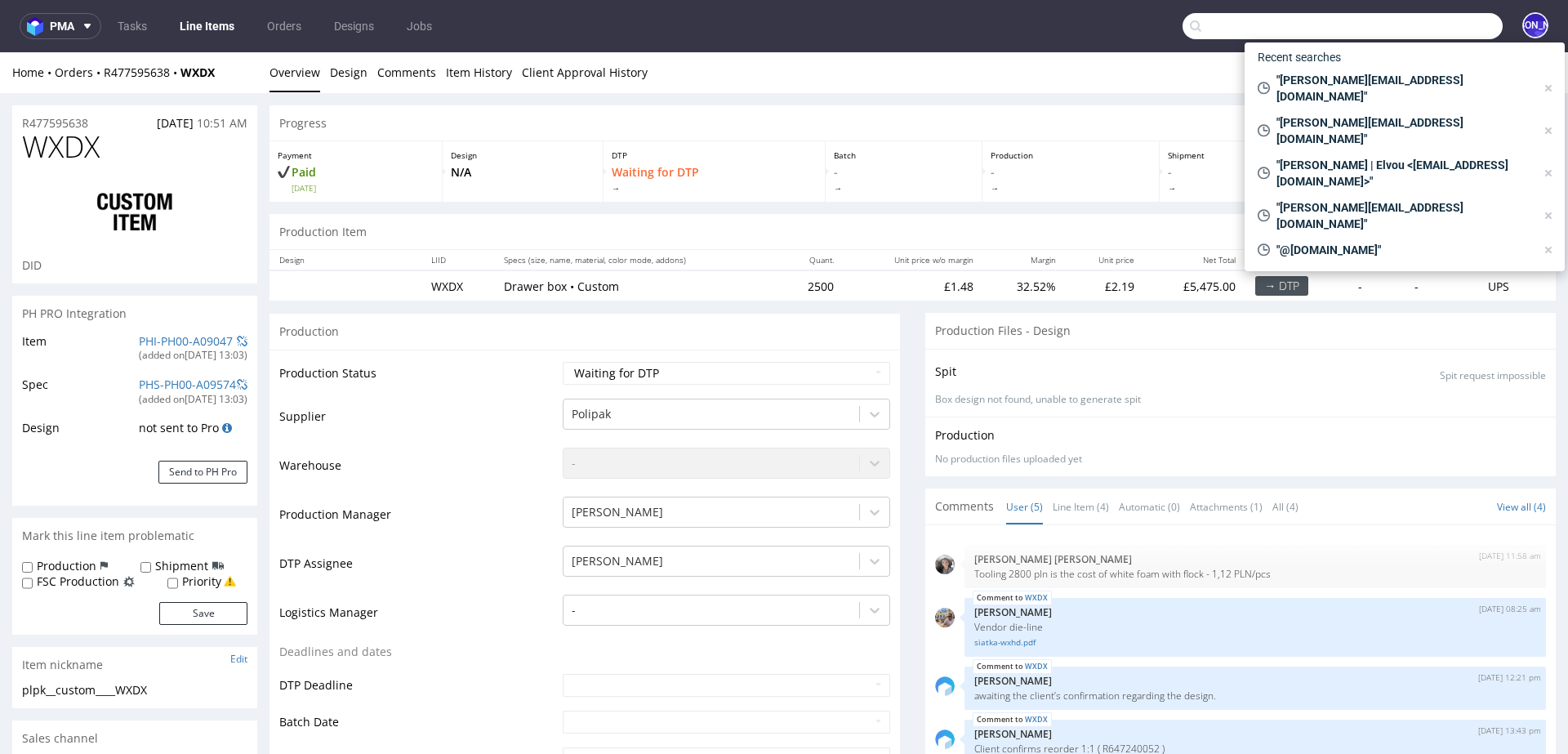
click at [1402, 25] on input "text" at bounding box center [1342, 26] width 320 height 26
paste input "R250054522"
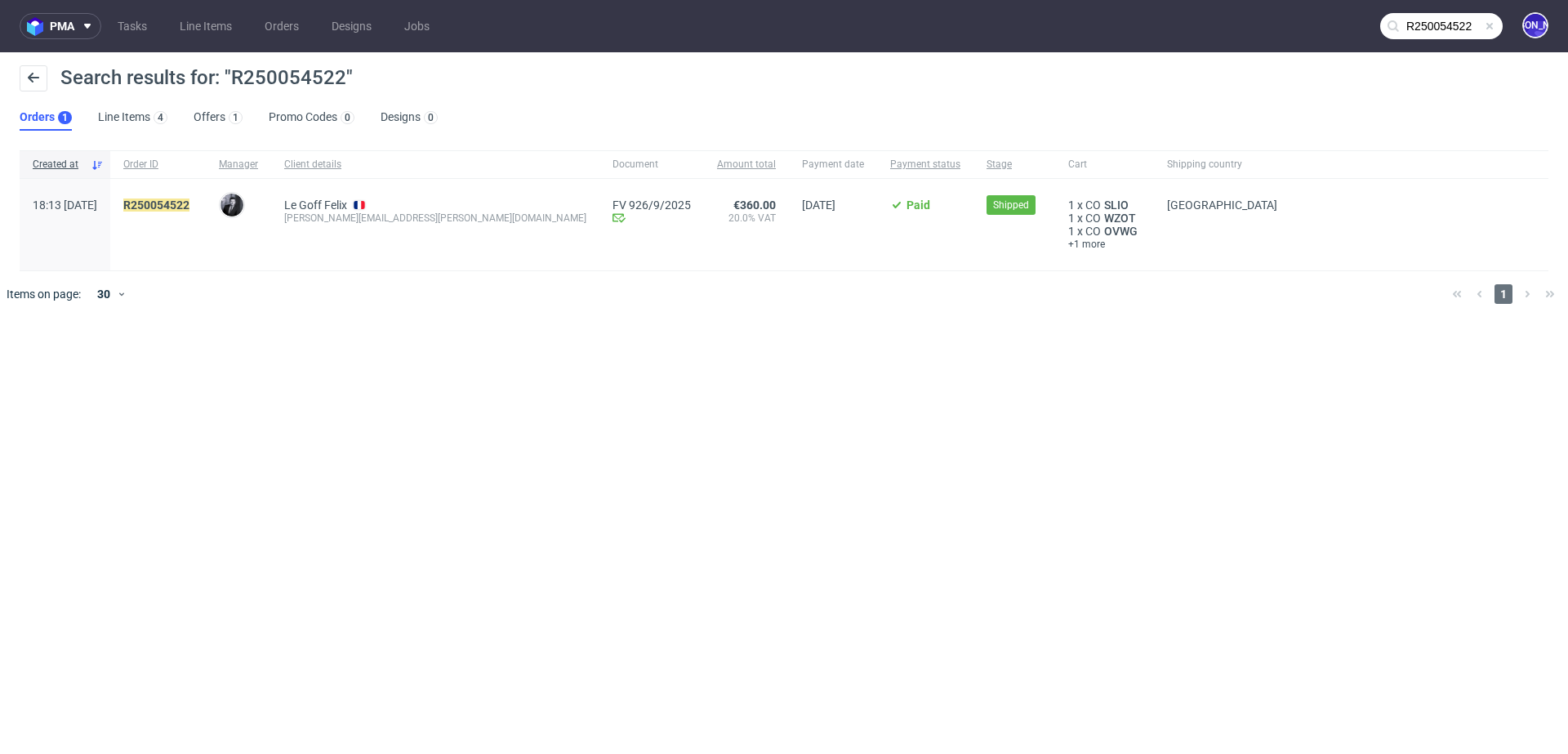
click at [1440, 29] on input "R250054522" at bounding box center [1441, 26] width 123 height 26
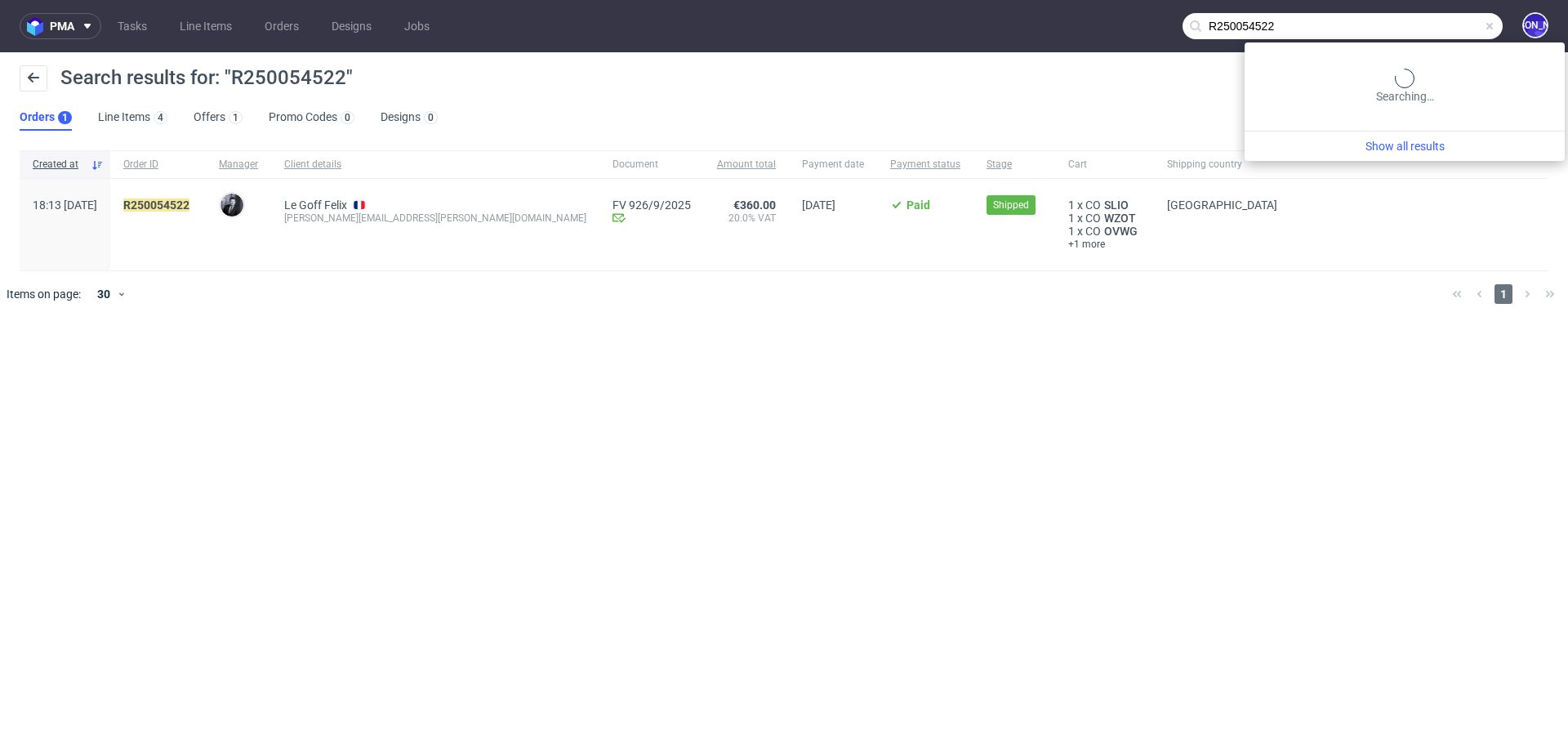
click at [1440, 29] on input "R250054522" at bounding box center [1342, 26] width 320 height 26
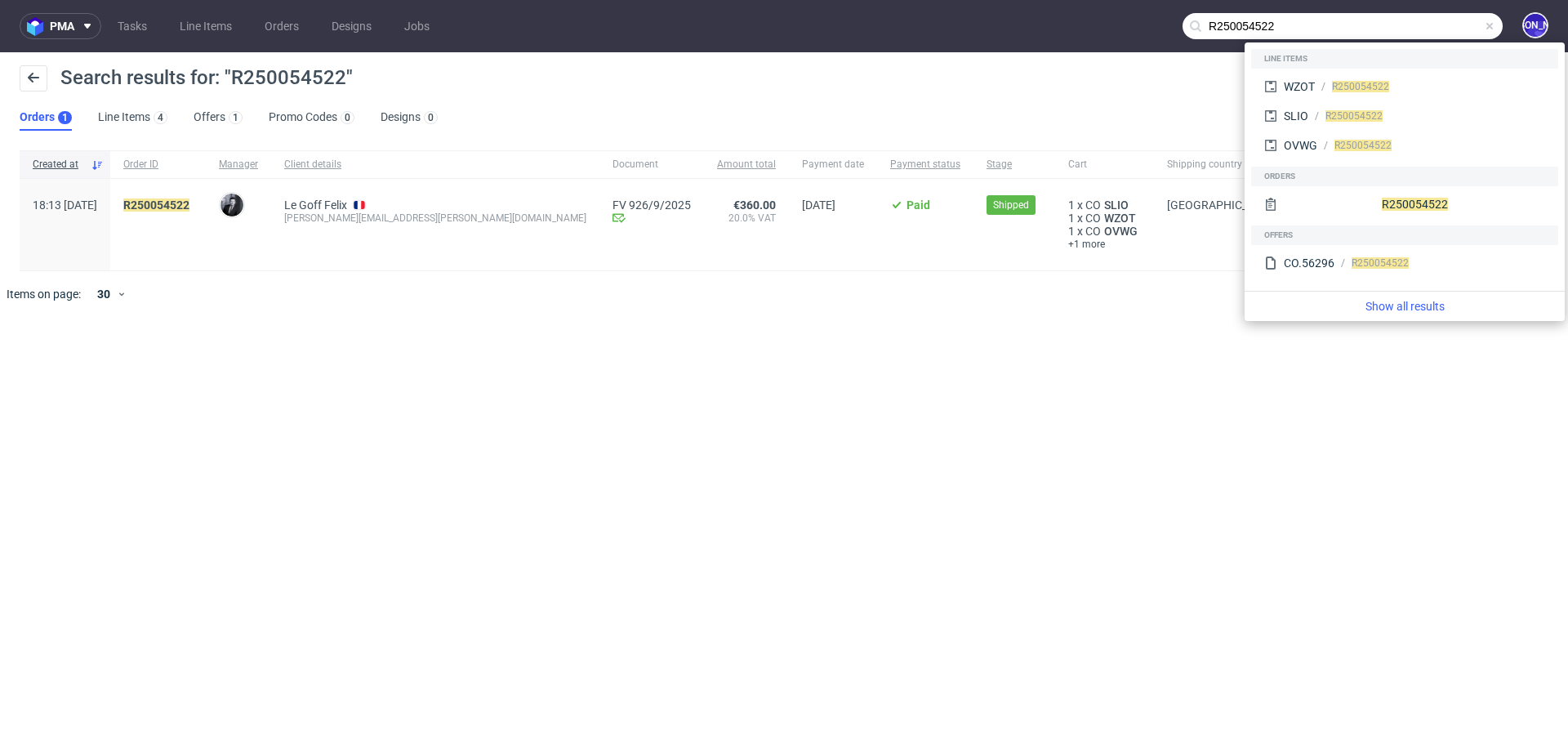
paste input "870641566"
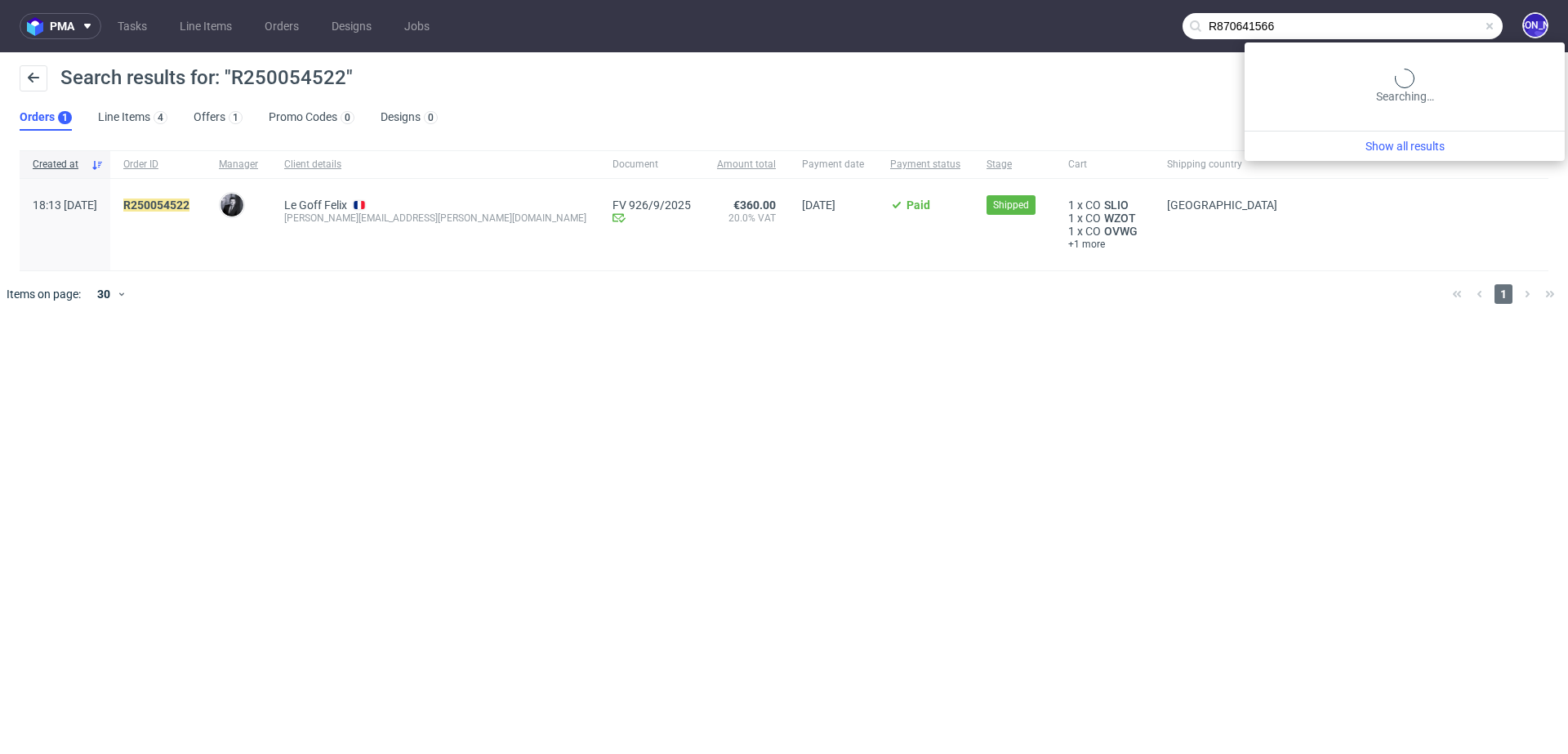
type input "R870641566"
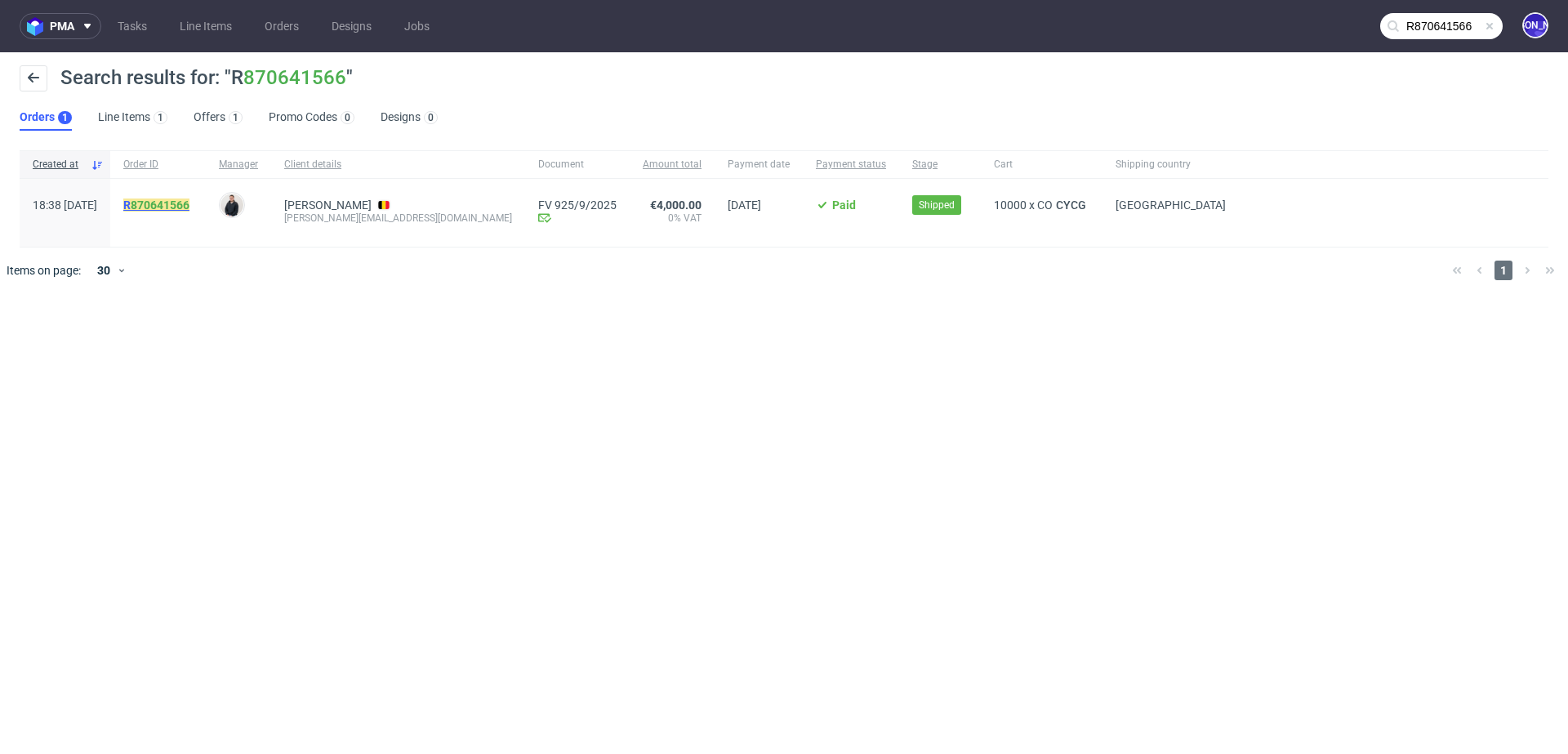
click at [169, 207] on mark "R 870641566" at bounding box center [156, 205] width 67 height 13
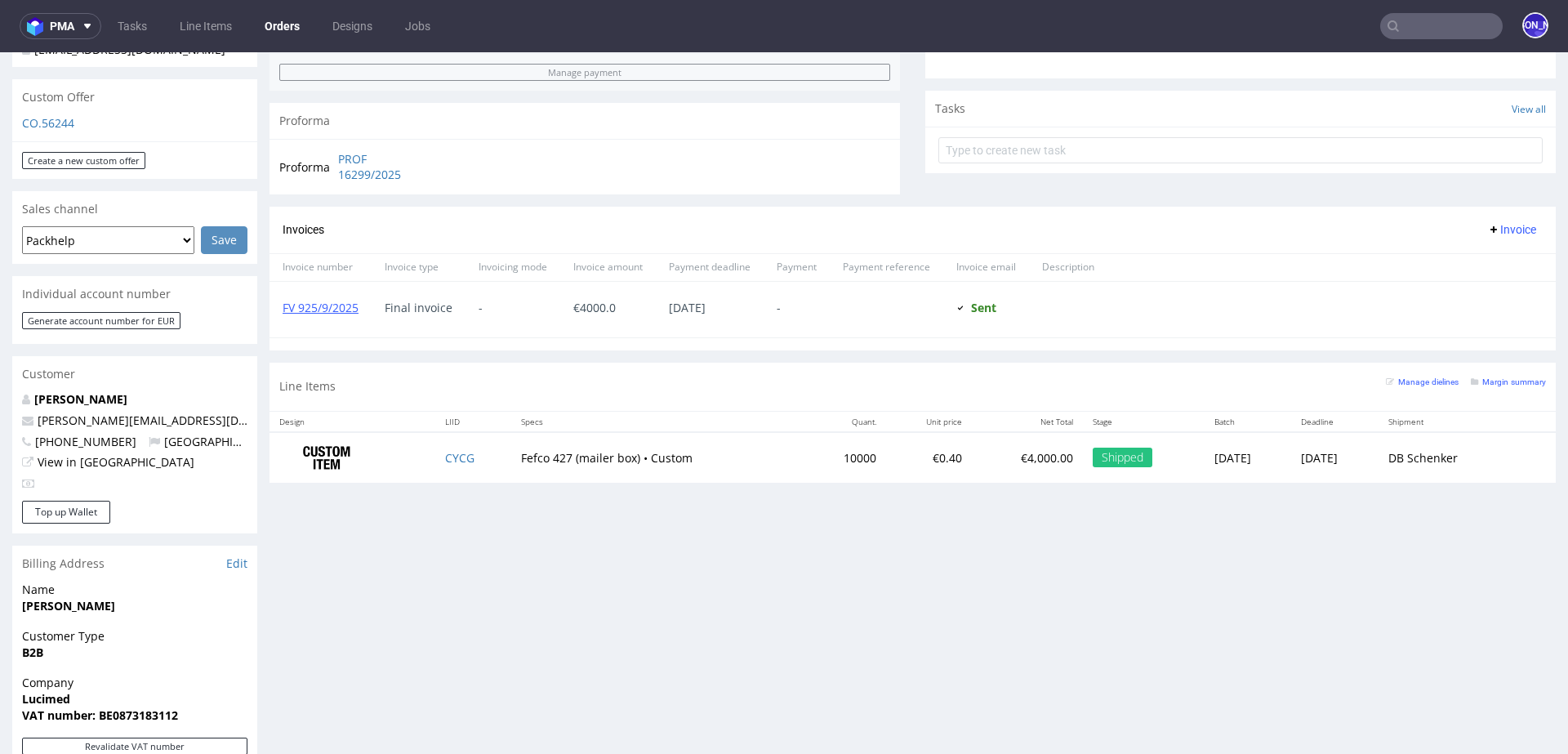
scroll to position [550, 0]
drag, startPoint x: 183, startPoint y: 405, endPoint x: 35, endPoint y: 406, distance: 148.0
click at [35, 410] on p "eric.delloye@lucimed.com" at bounding box center [135, 418] width 226 height 16
copy link "eric.delloye@lucimed.com"
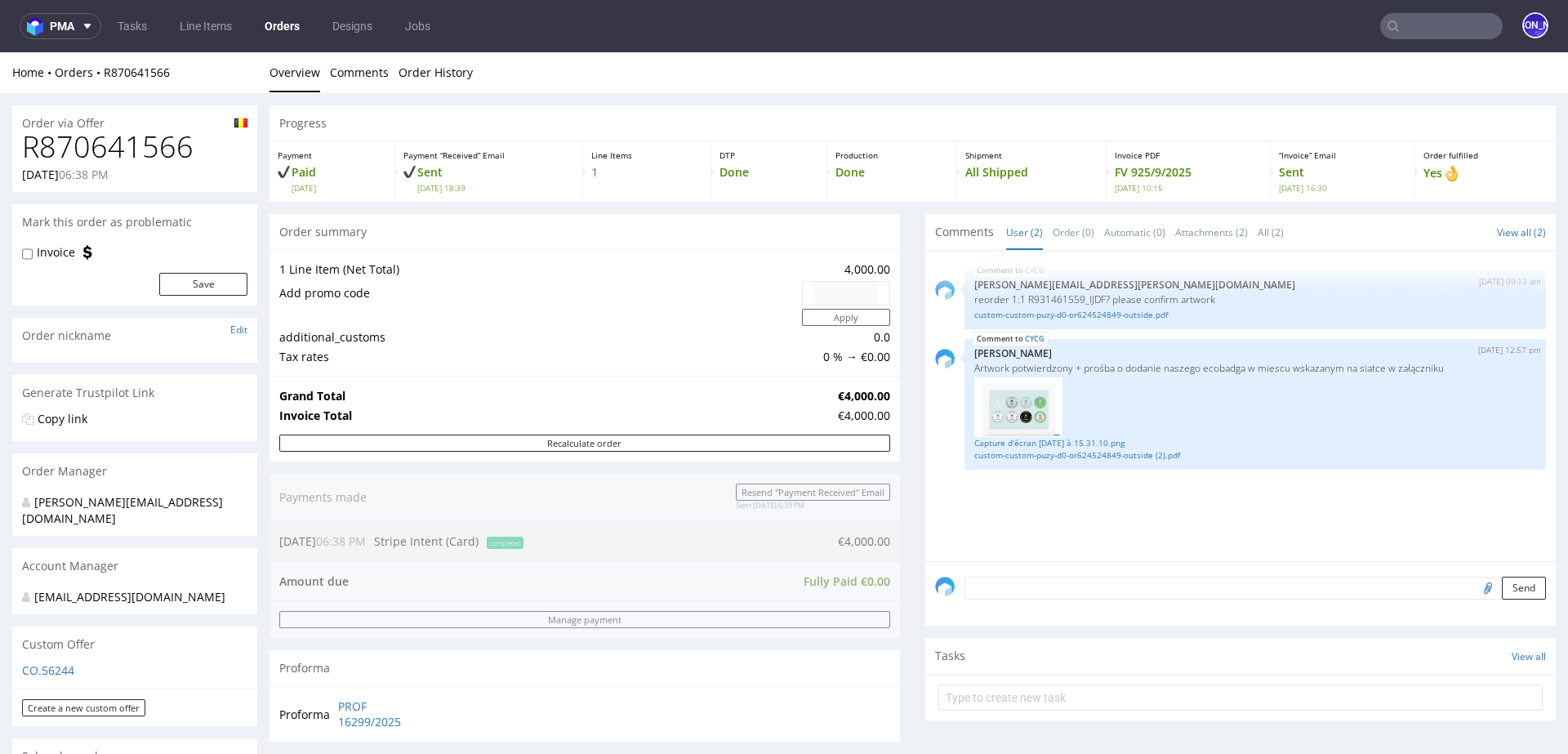
click at [1418, 22] on input "text" at bounding box center [1441, 26] width 123 height 26
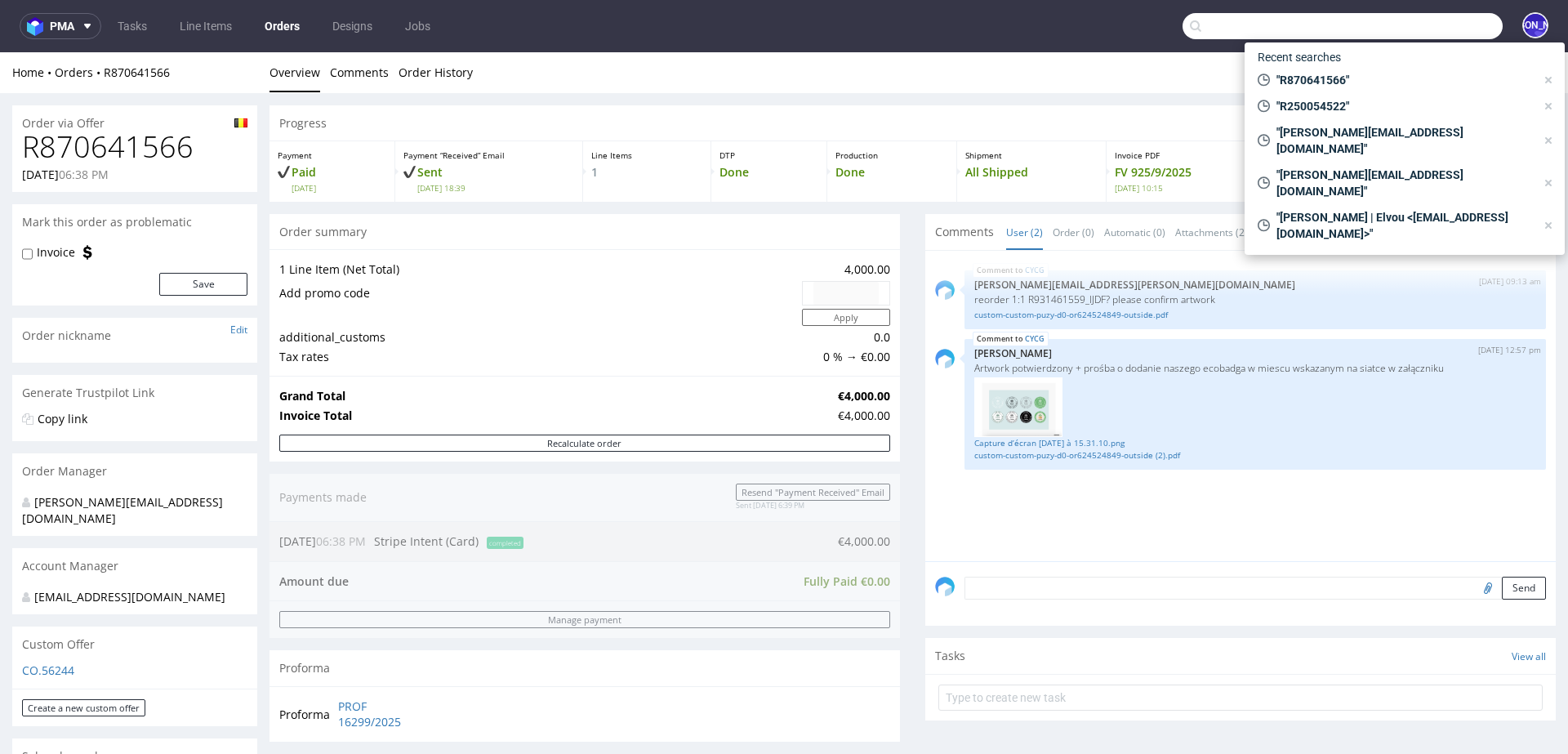
paste input "R777595488"
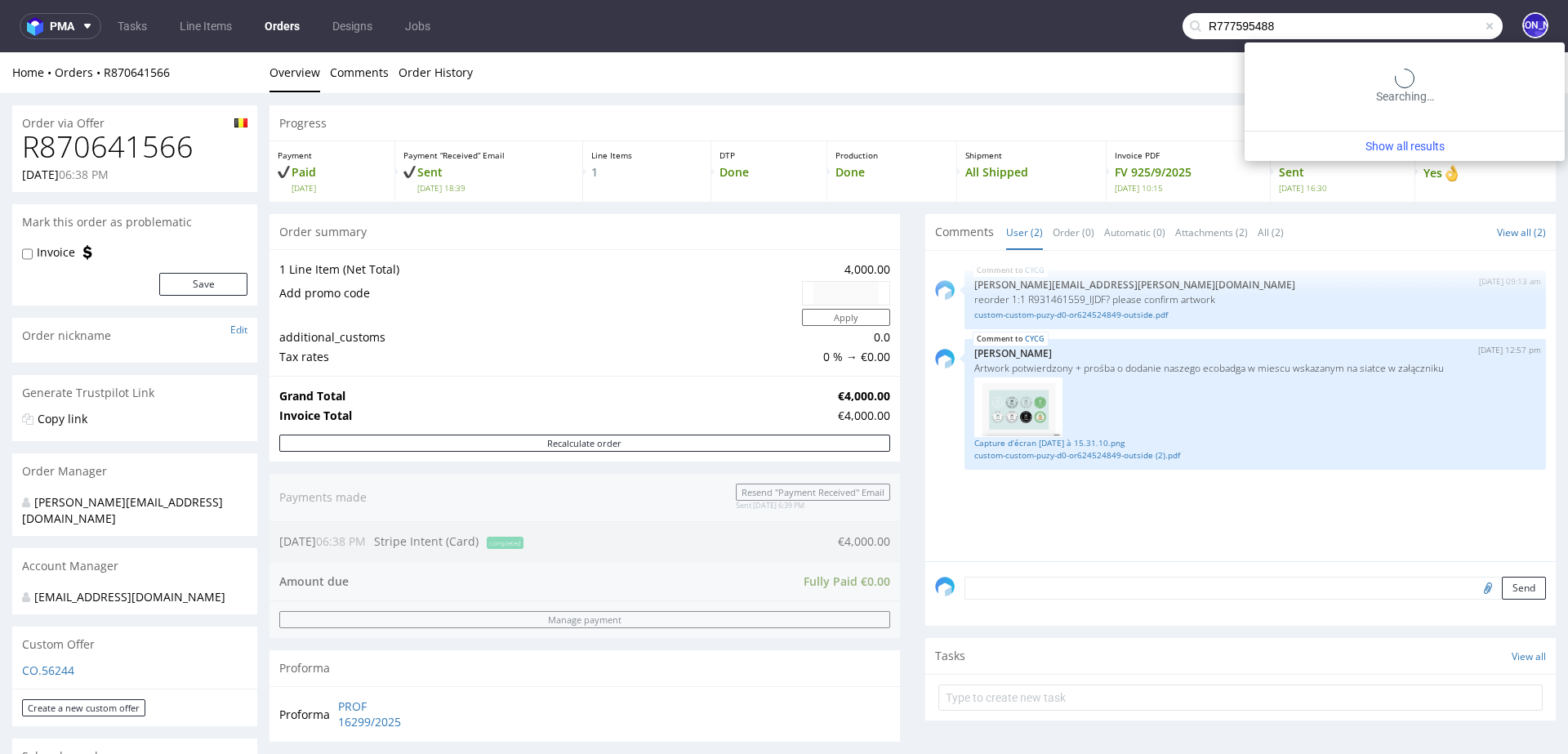
type input "R777595488"
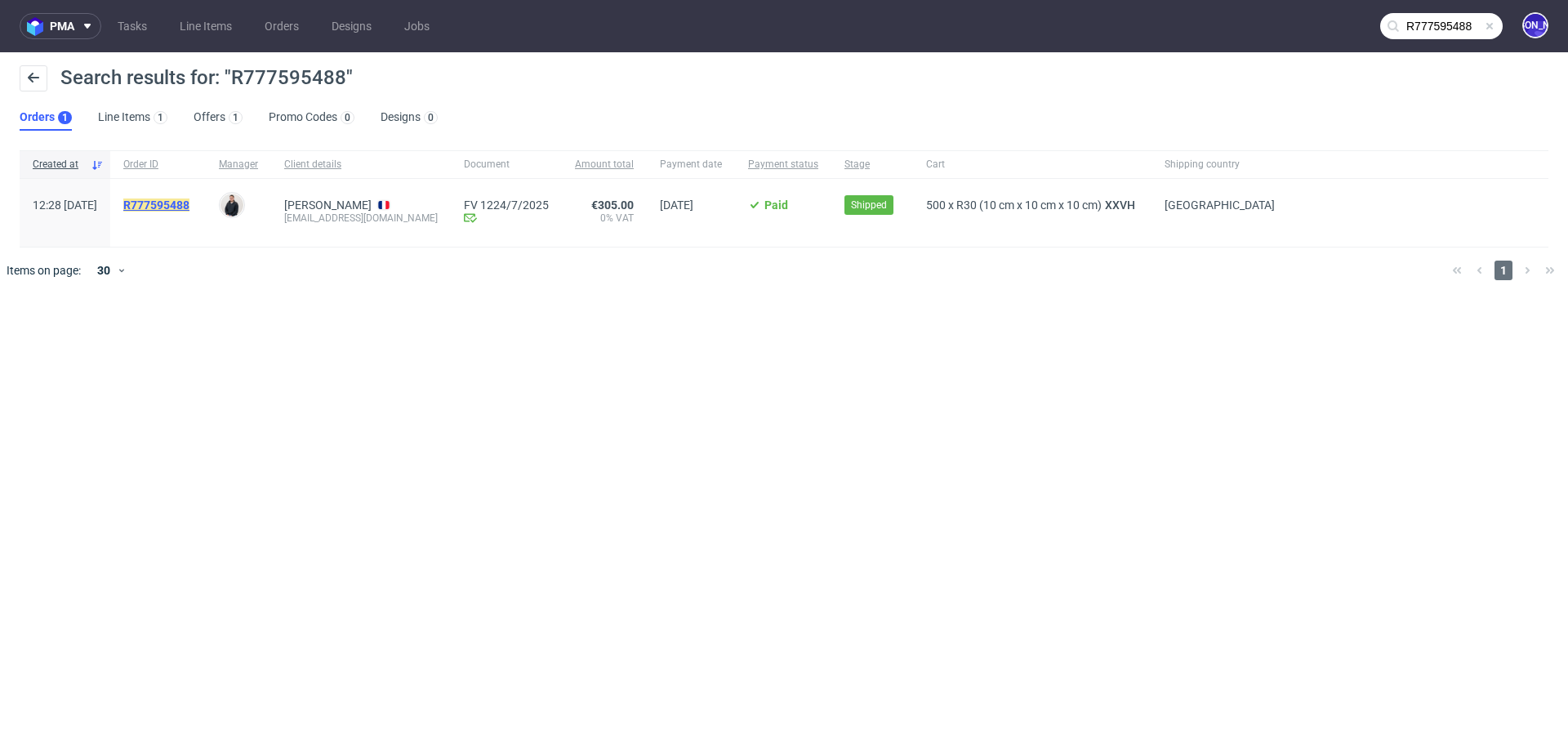
click at [189, 208] on mark "R777595488" at bounding box center [156, 205] width 67 height 13
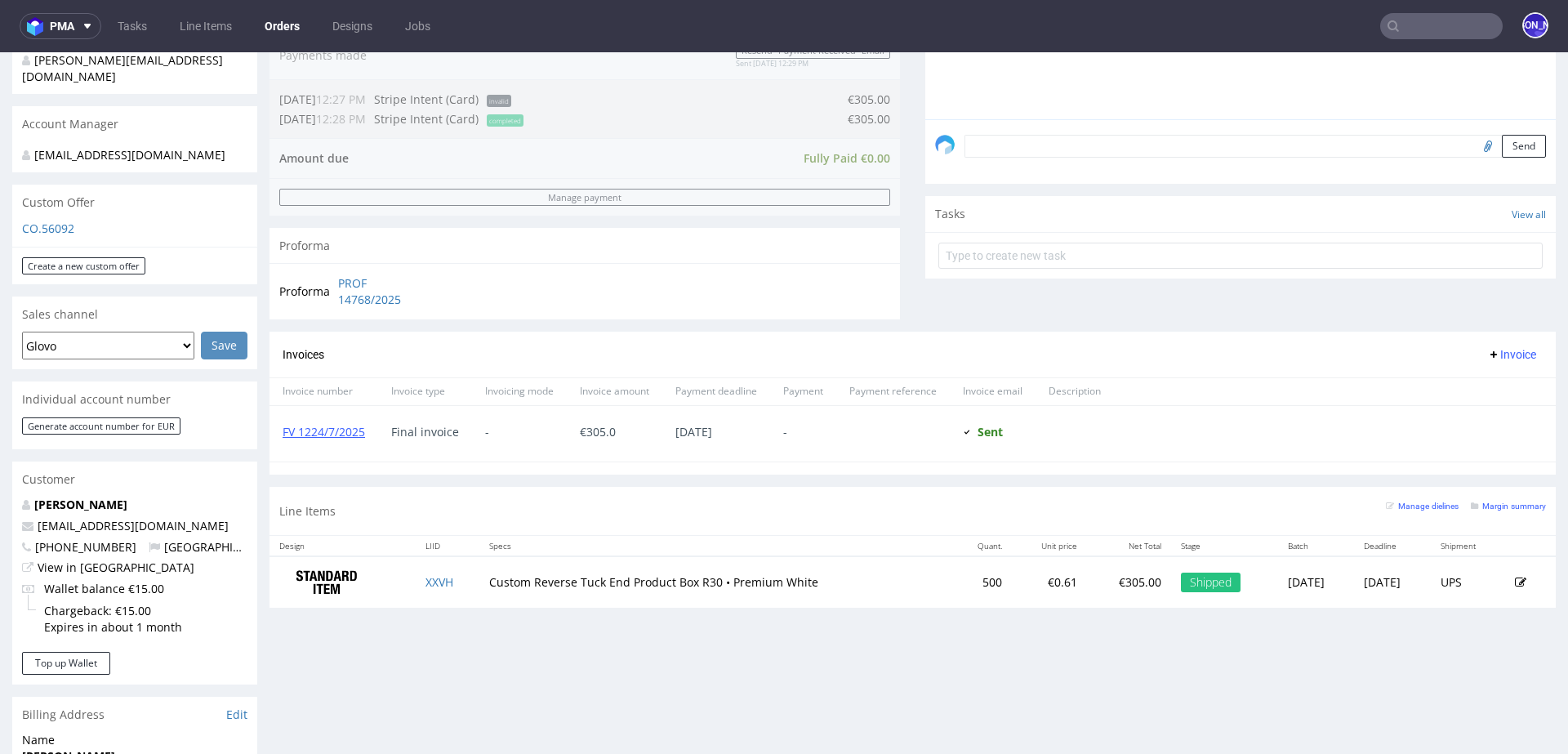
scroll to position [445, 0]
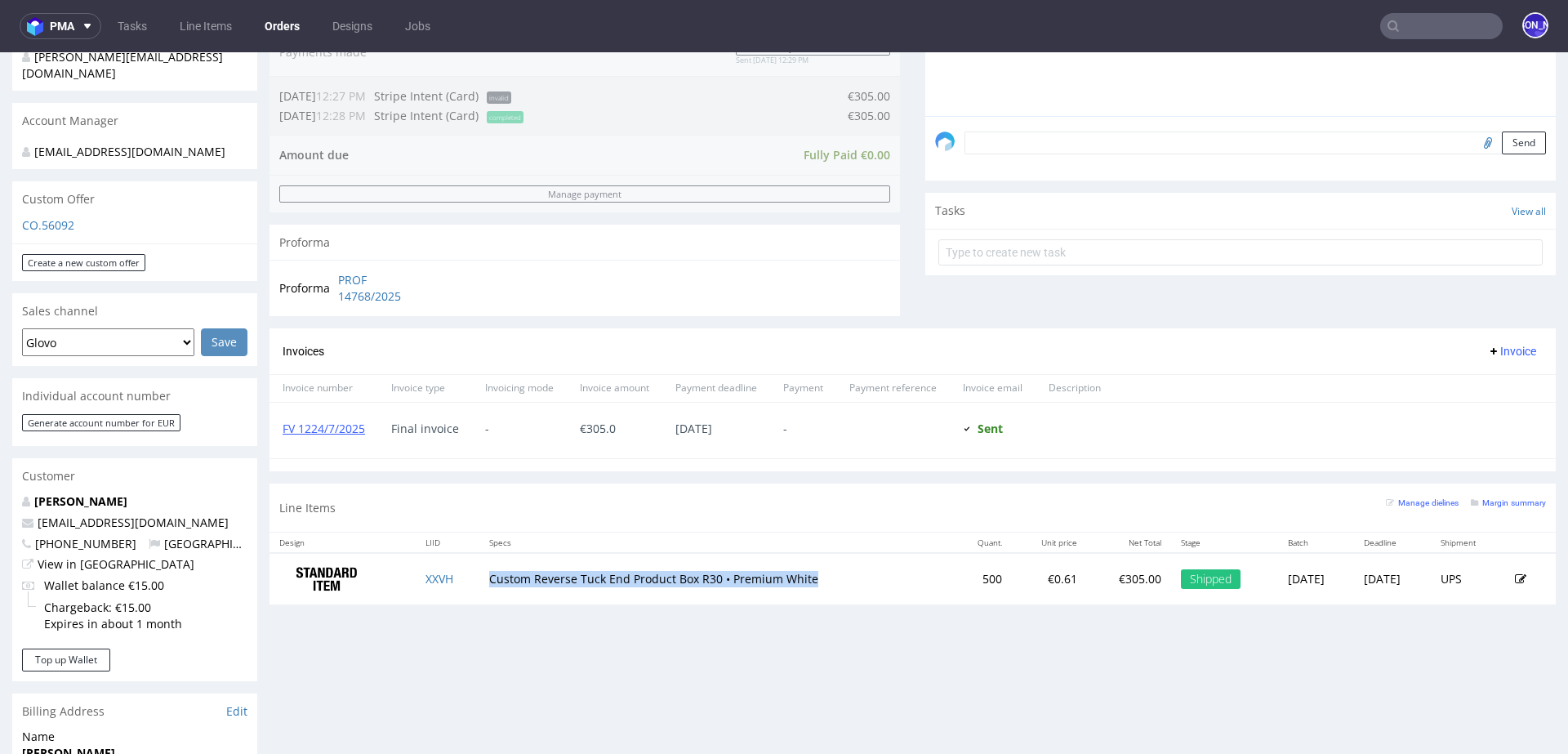
drag, startPoint x: 481, startPoint y: 574, endPoint x: 875, endPoint y: 578, distance: 394.0
click at [875, 578] on td "Custom Reverse Tuck End Product Box R30 • Premium White" at bounding box center [715, 578] width 472 height 52
drag, startPoint x: 174, startPoint y: 508, endPoint x: 10, endPoint y: 508, distance: 164.0
click at [10, 508] on div "Order via Offer R777595488 10.07.2025 12:28 PM Mark this order as problematic I…" at bounding box center [784, 445] width 1568 height 1594
copy span "capsulabbio@gmail.com"
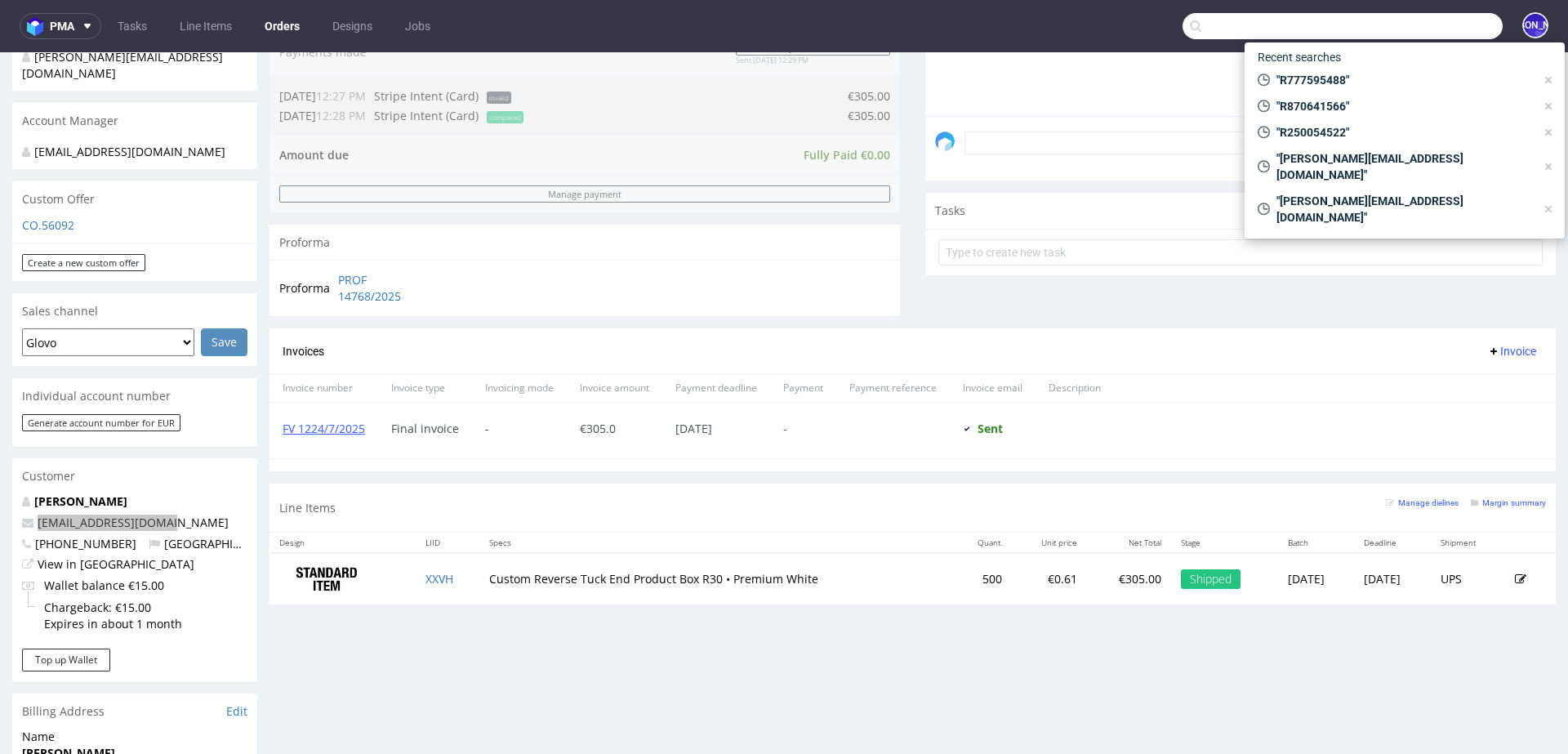
click at [1394, 22] on input "text" at bounding box center [1342, 26] width 320 height 26
paste input "capsulabbio@gmail.com"
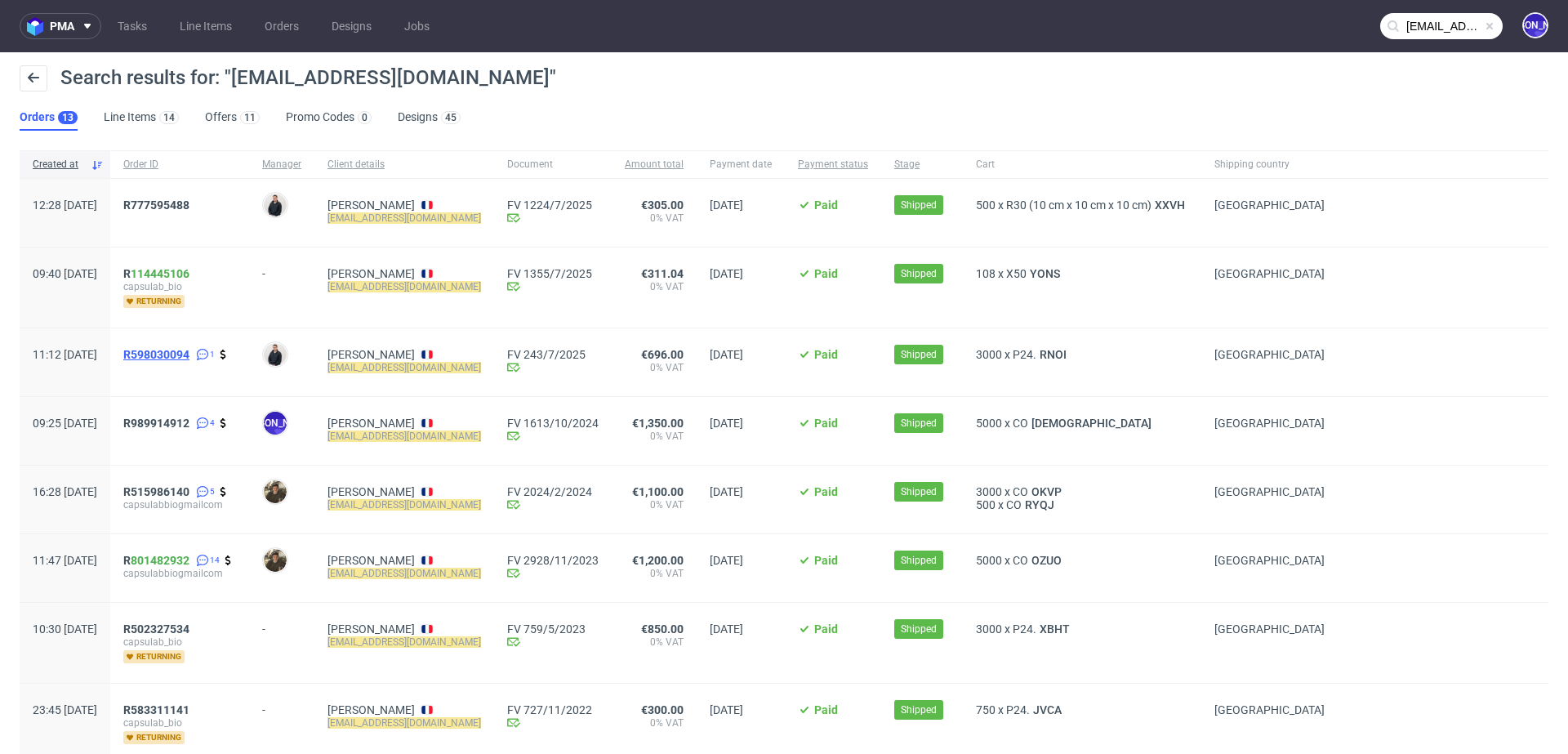
click at [184, 352] on span "R598030094" at bounding box center [156, 354] width 67 height 13
click at [1406, 18] on input "capsulabbio@gmail.com" at bounding box center [1441, 26] width 123 height 26
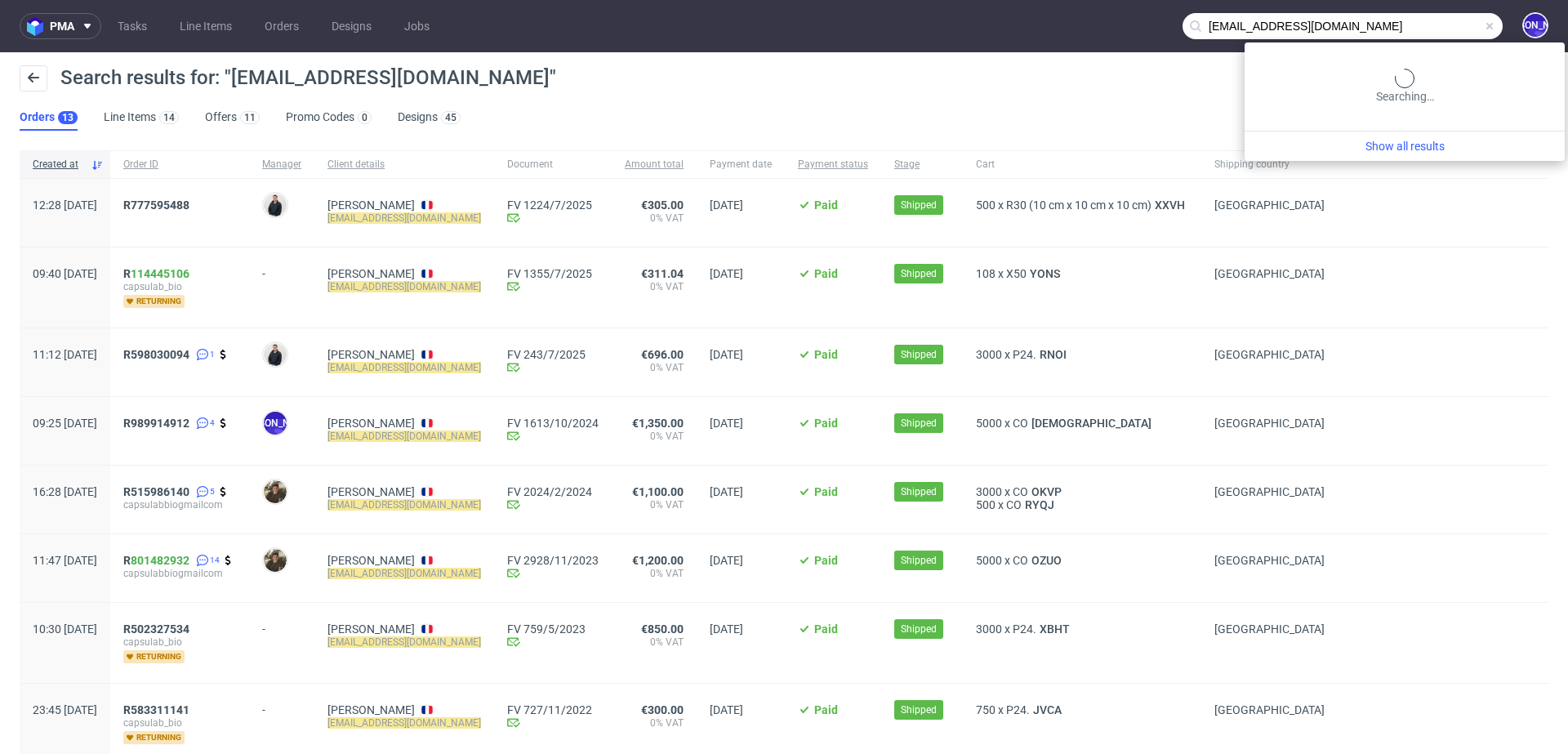
click at [1406, 18] on input "capsulabbio@gmail.com" at bounding box center [1342, 26] width 320 height 26
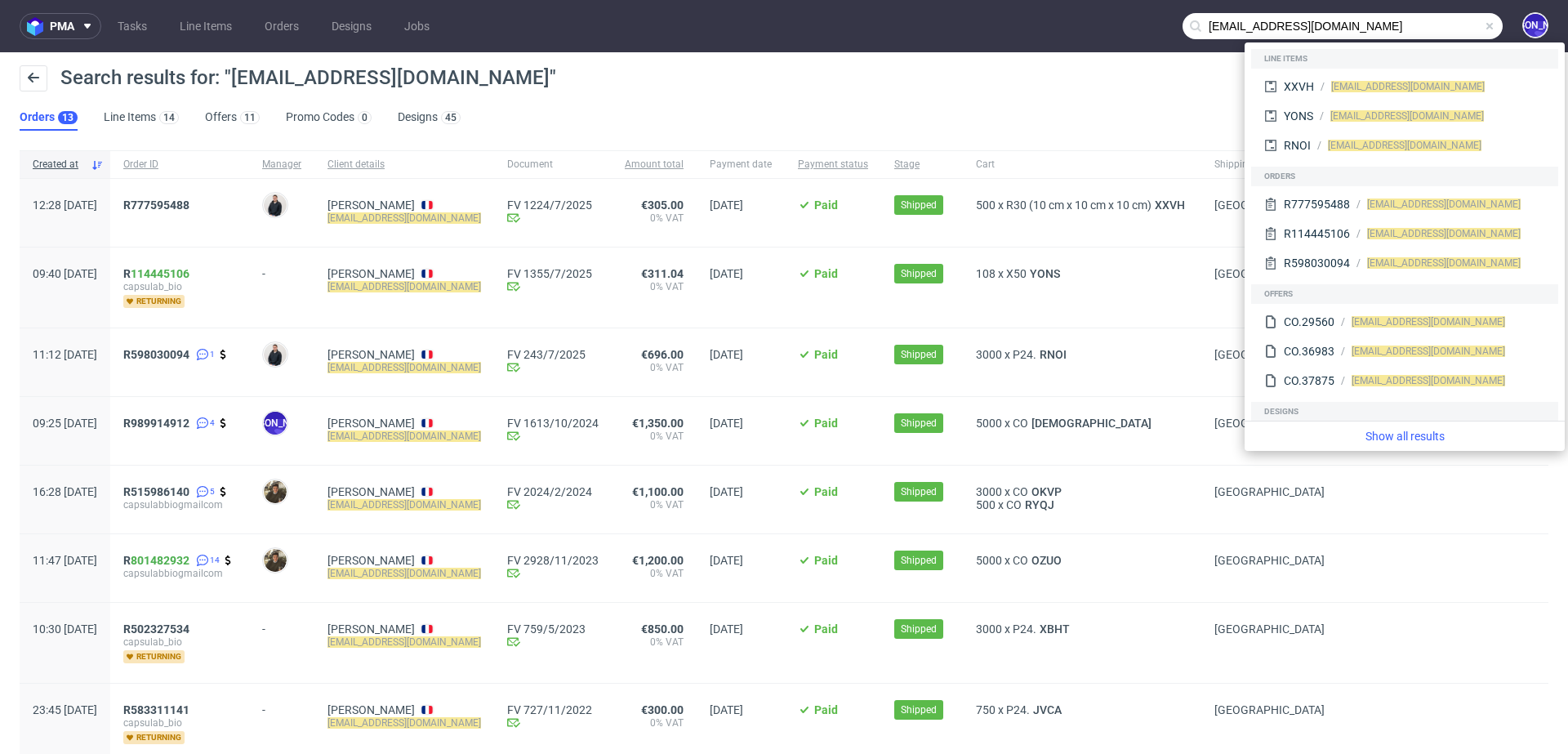
paste input "https://onlytheblind"
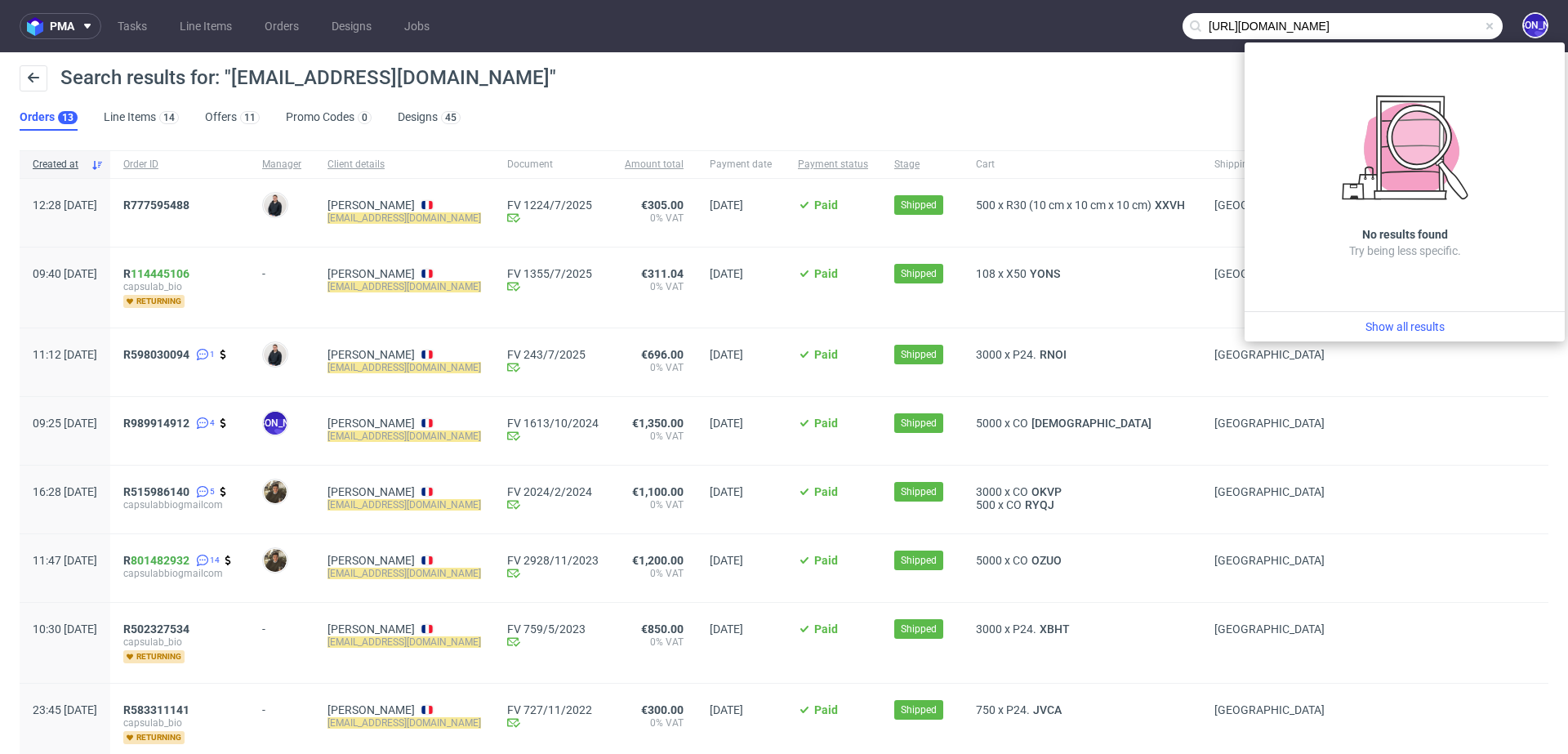
drag, startPoint x: 1225, startPoint y: 27, endPoint x: 1082, endPoint y: 27, distance: 143.0
click at [1082, 27] on nav "pma Tasks Line Items Orders Designs Jobs https://onlytheblind.com JO" at bounding box center [784, 26] width 1568 height 52
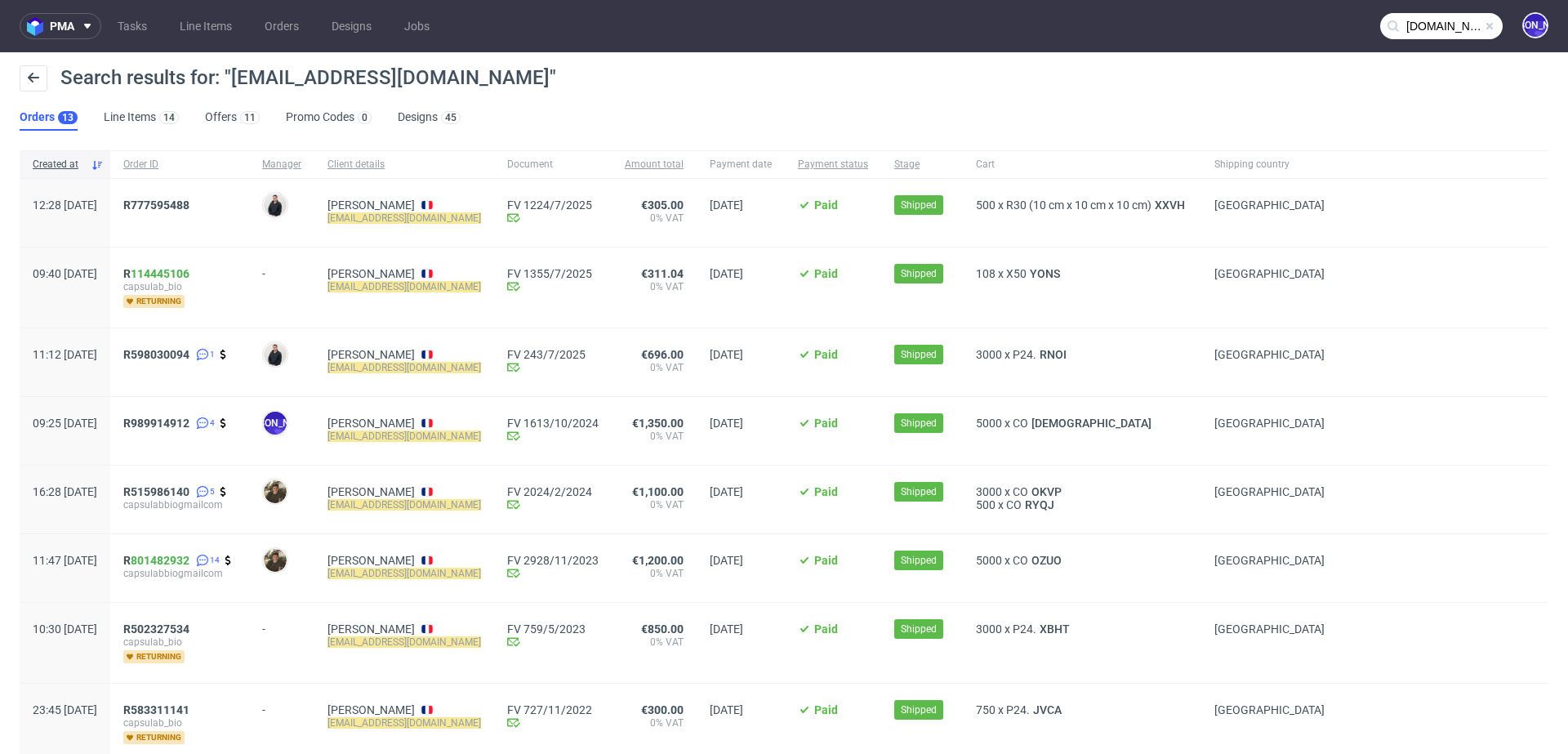
type input "onlytheblind.com"
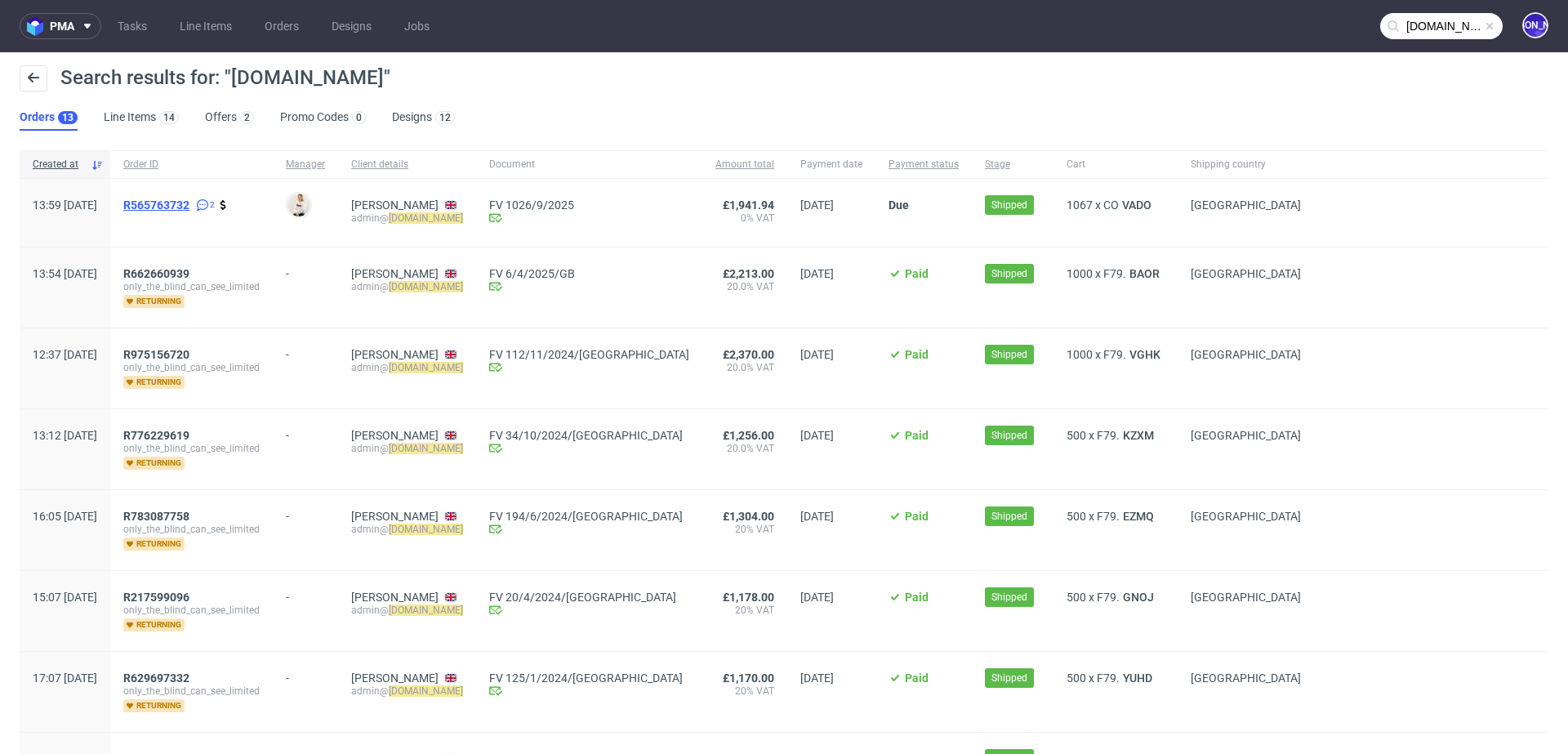
click at [188, 203] on span "R565763732" at bounding box center [156, 205] width 67 height 13
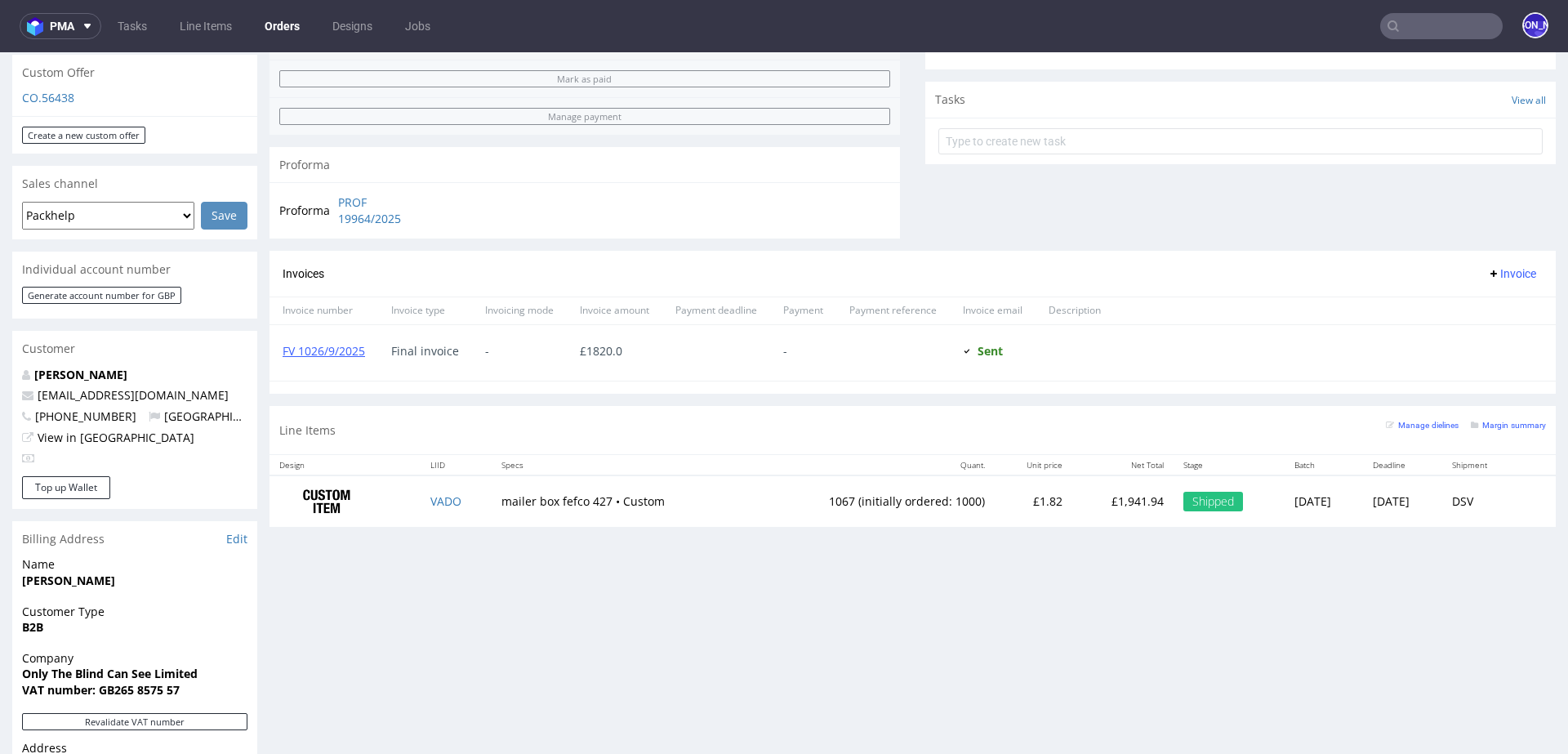
scroll to position [592, 0]
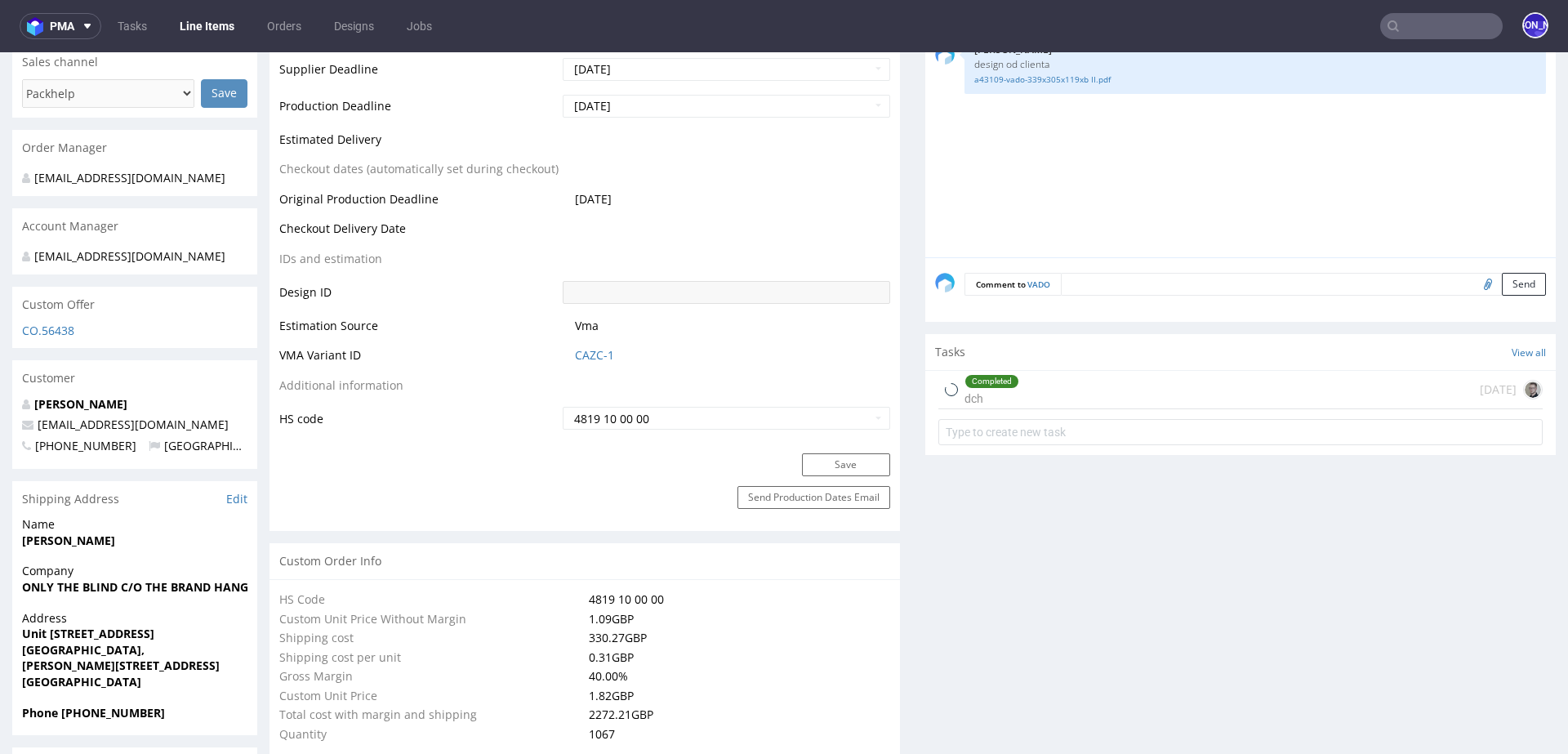
select select "in_progress"
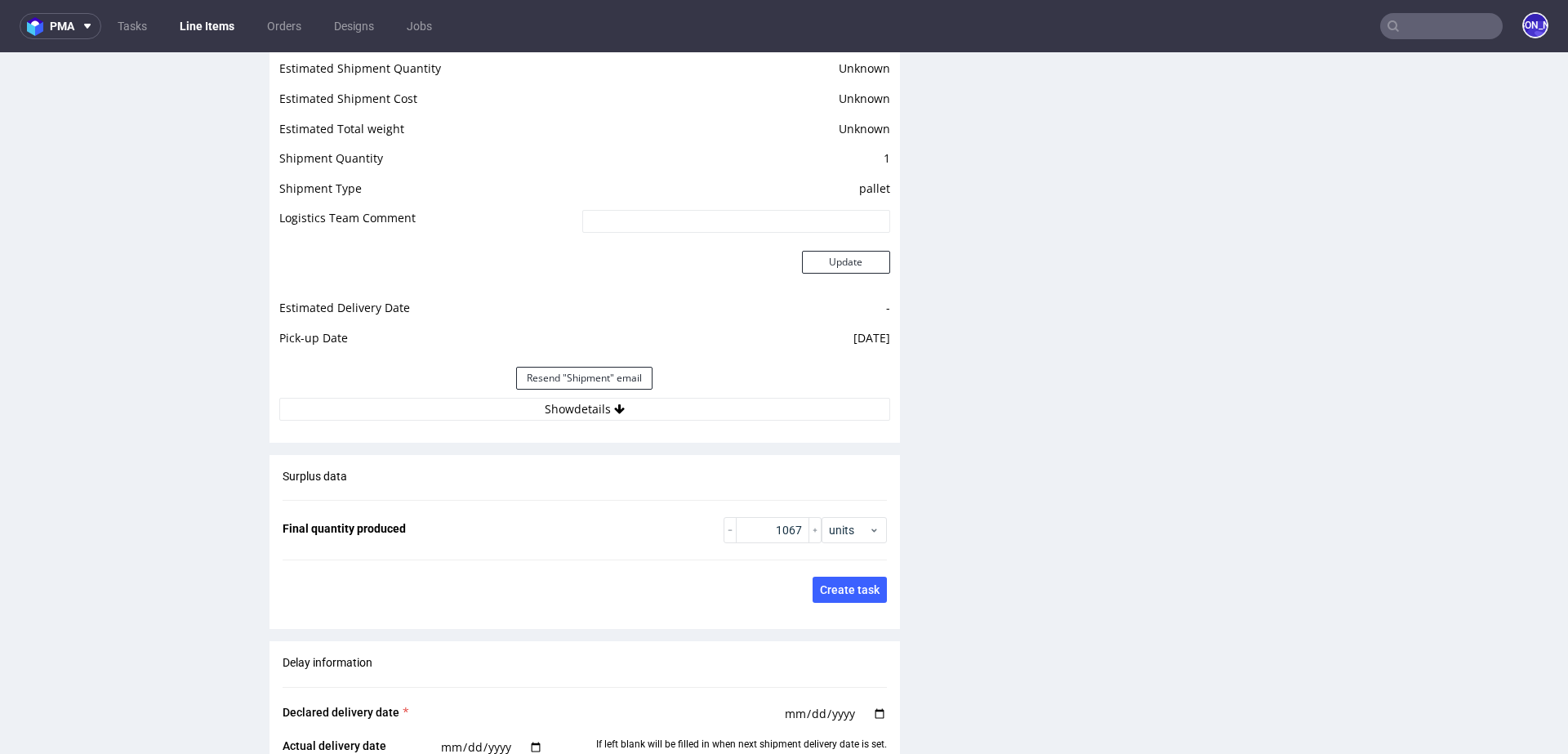
scroll to position [2109, 0]
click at [651, 404] on button "Show details" at bounding box center [584, 406] width 611 height 22
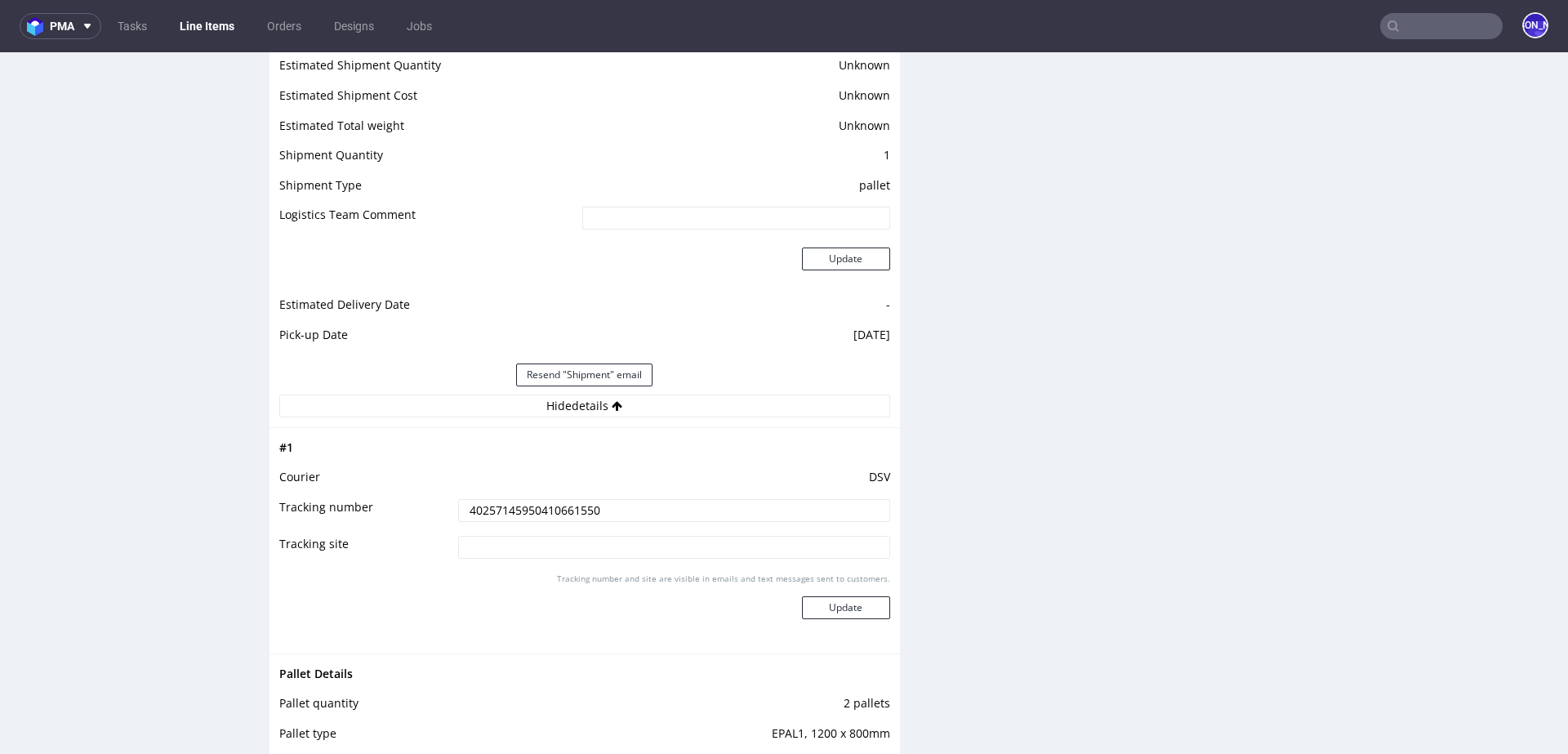
click at [521, 503] on input "40257145950410661550" at bounding box center [674, 510] width 432 height 22
click at [1417, 24] on input "text" at bounding box center [1441, 26] width 123 height 26
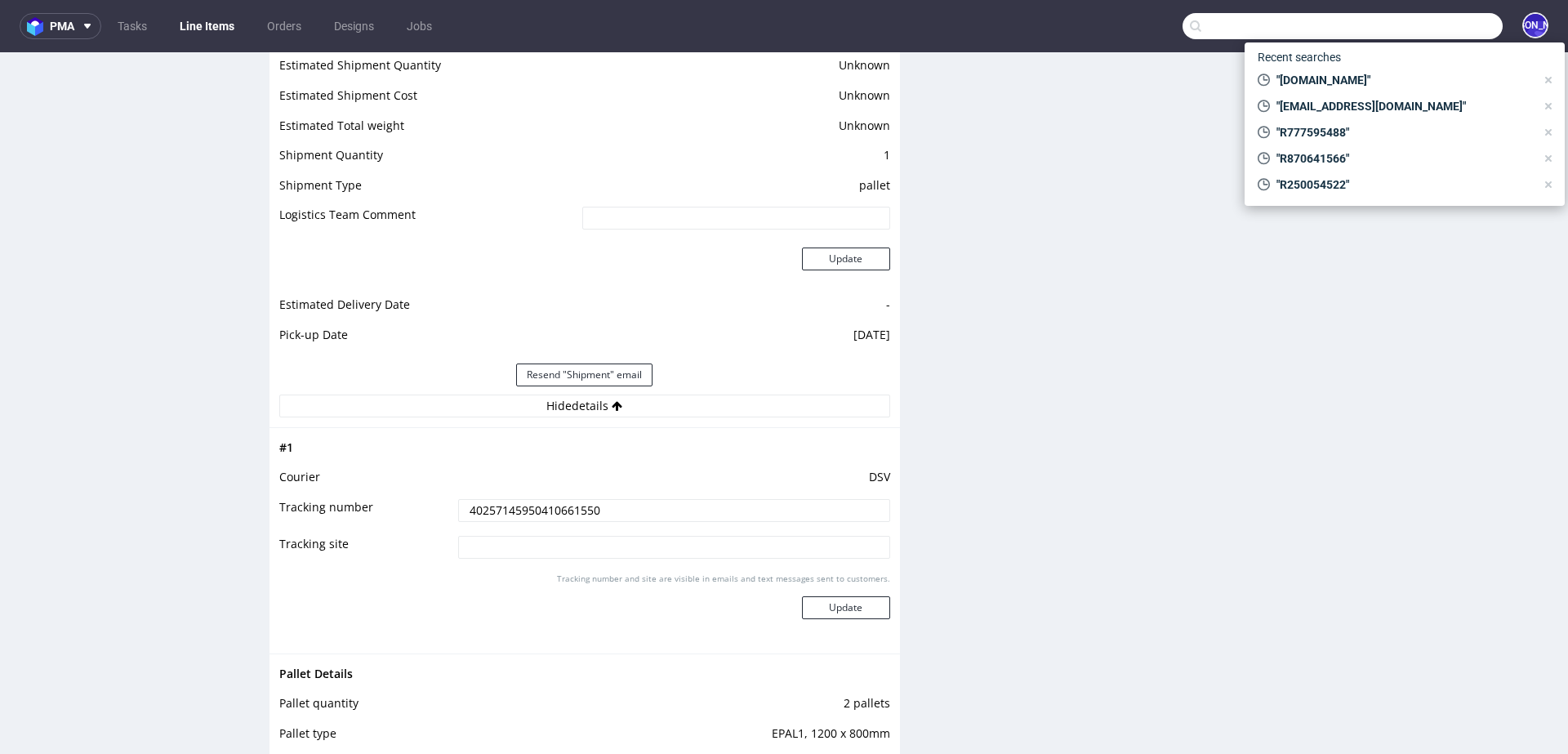
click at [1417, 24] on input "text" at bounding box center [1342, 26] width 320 height 26
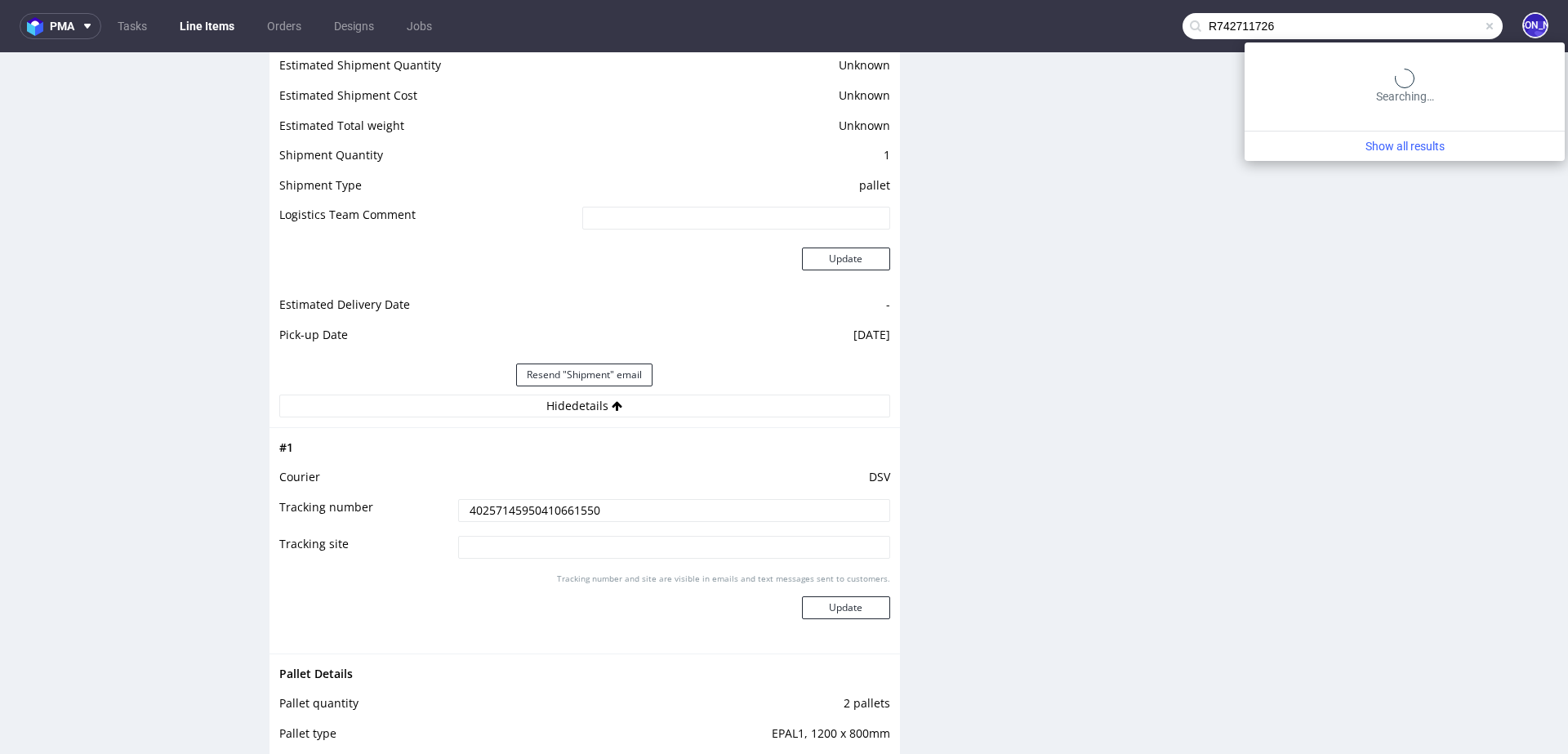
type input "R742711726"
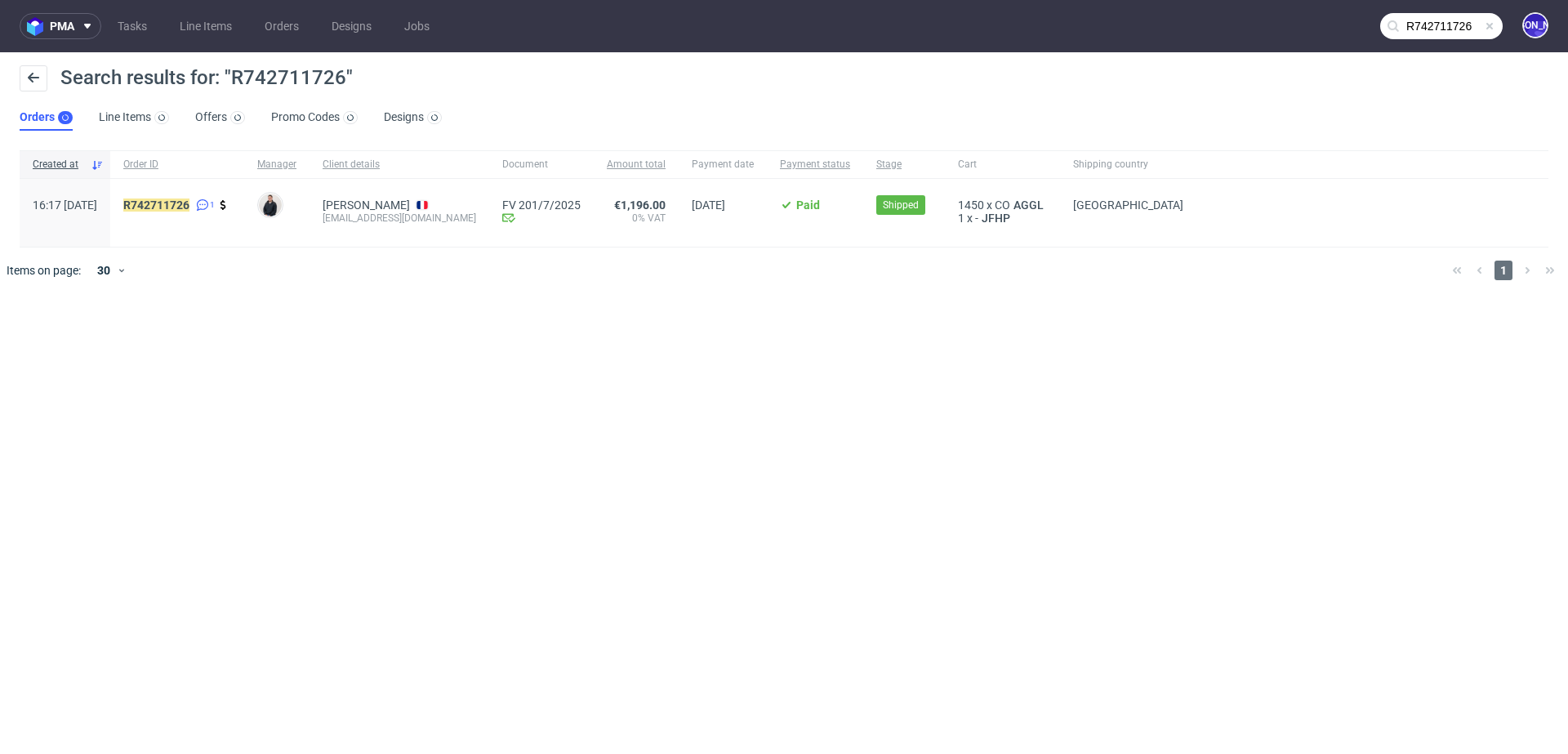
click at [198, 214] on span "R742711726 1" at bounding box center [177, 213] width 108 height 29
click at [189, 208] on mark "R742711726" at bounding box center [156, 205] width 67 height 13
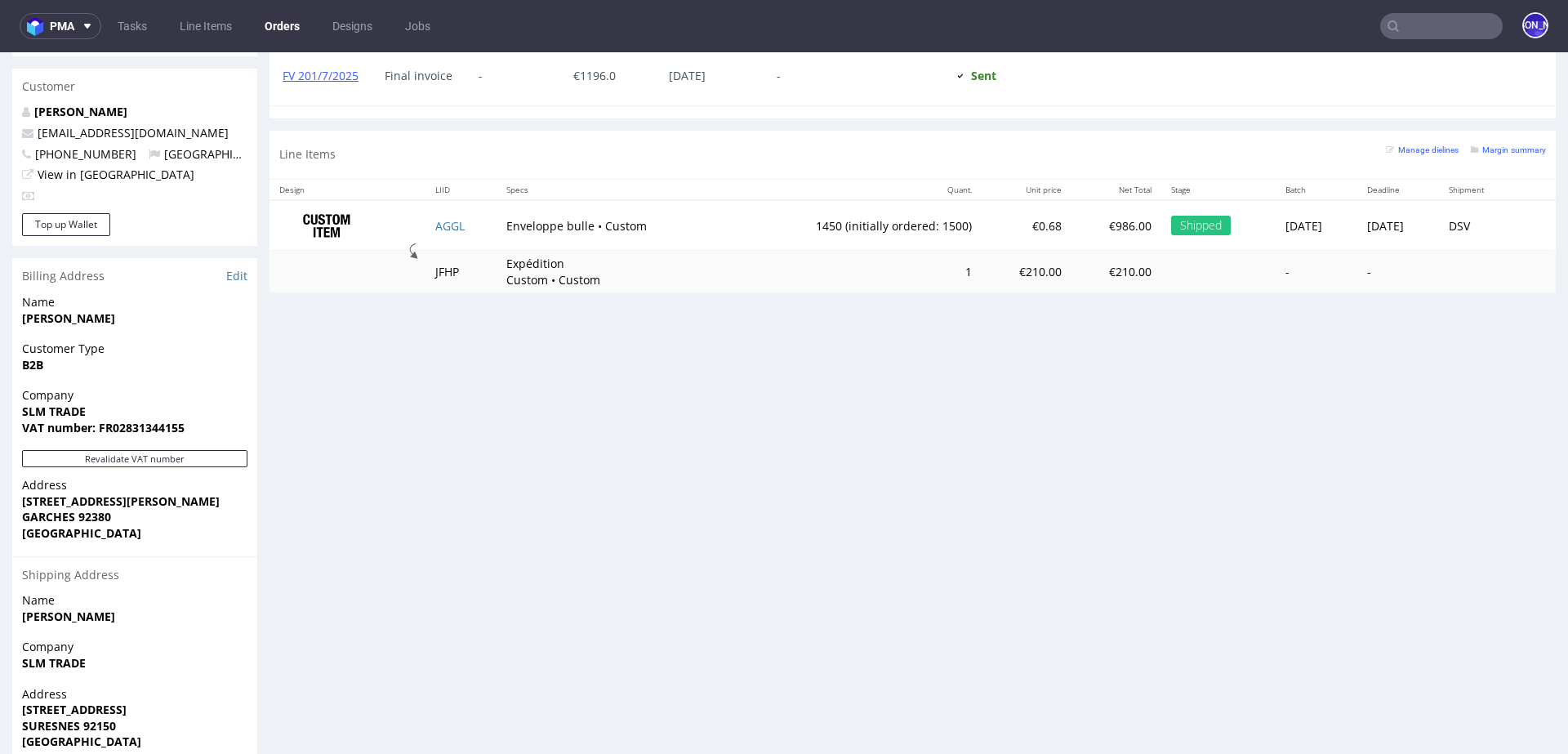
scroll to position [809, 0]
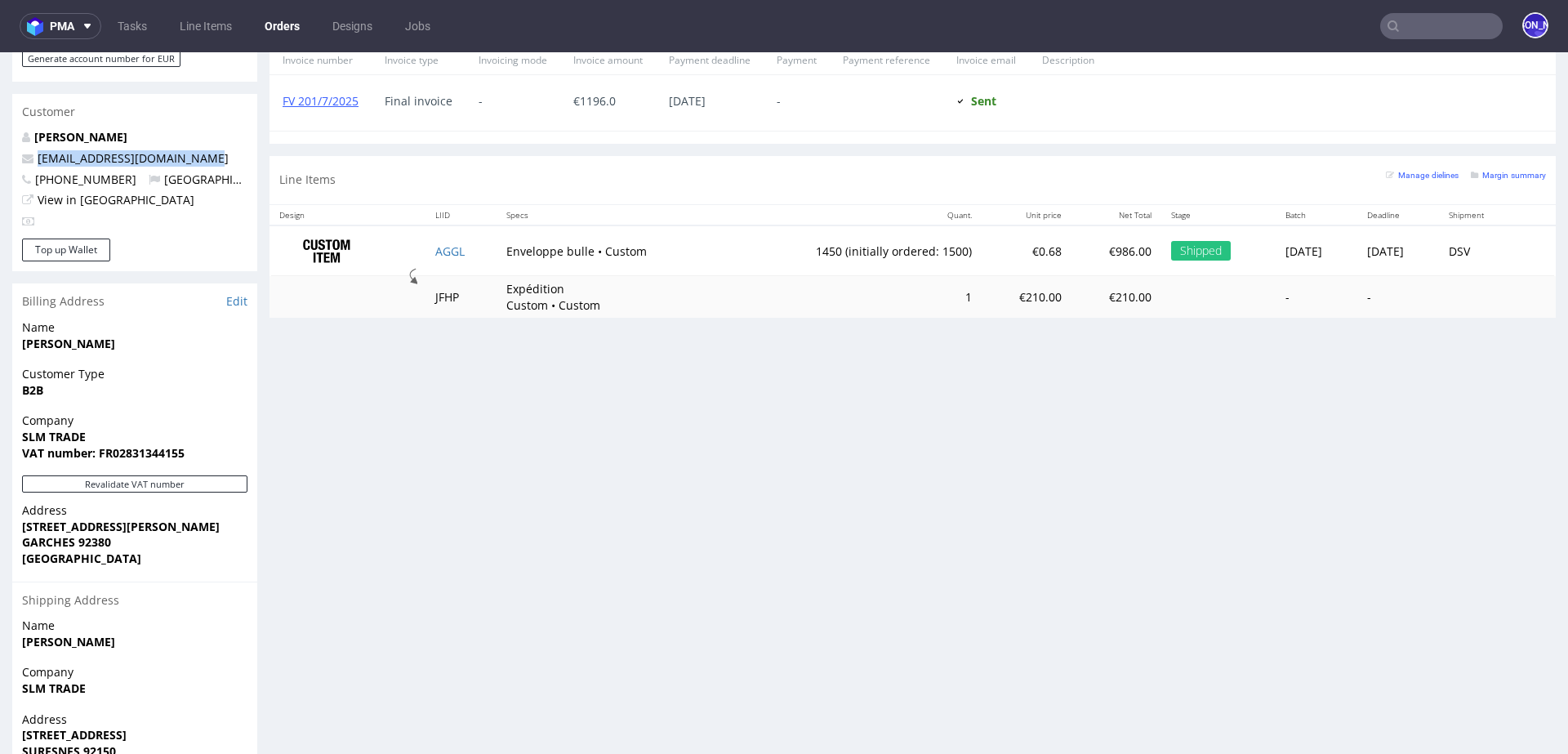
drag, startPoint x: 221, startPoint y: 140, endPoint x: 29, endPoint y: 141, distance: 192.0
click at [29, 150] on p "timothe@mobileoutfitters.fr" at bounding box center [135, 158] width 226 height 16
copy span "timothe@mobileoutfitters.fr"
click at [1407, 24] on input "text" at bounding box center [1441, 26] width 123 height 26
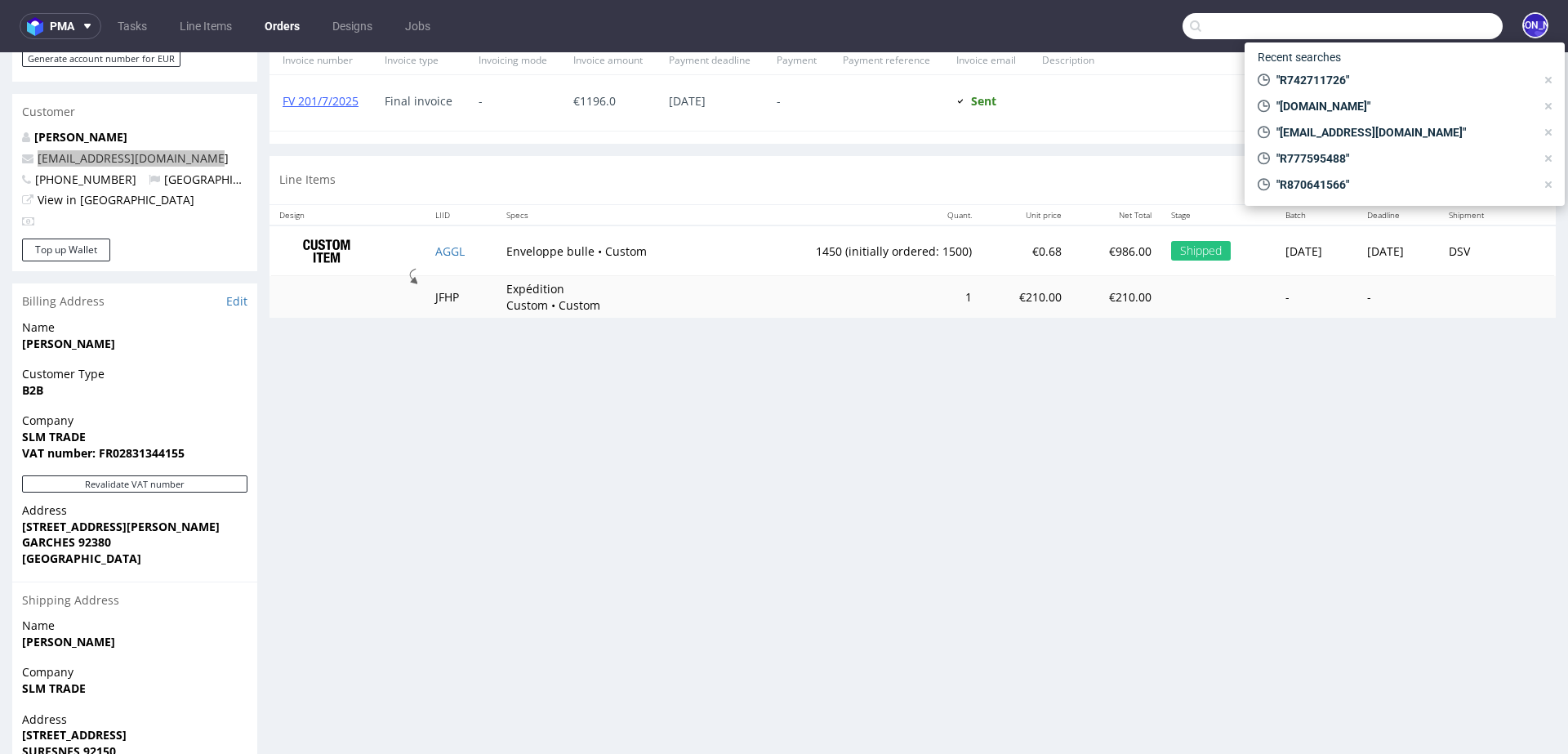
paste input "timothe@mobileoutfitters.fr"
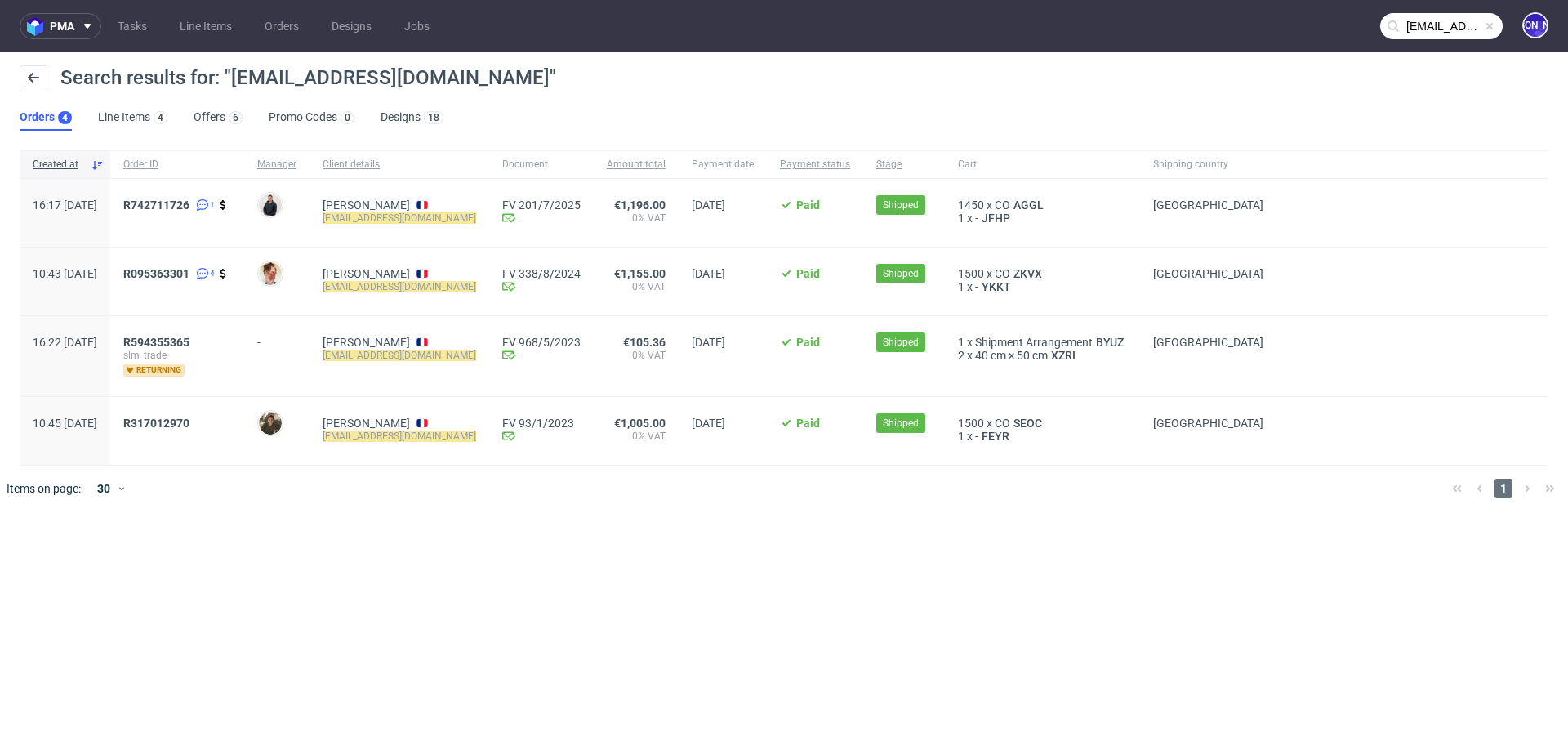
drag, startPoint x: 137, startPoint y: 342, endPoint x: 112, endPoint y: 343, distance: 25.0
click at [97, 343] on span "16:22 Fri 19.05.2023" at bounding box center [65, 355] width 65 height 41
click at [1427, 22] on input "timothe@mobileoutfitters.fr" at bounding box center [1441, 26] width 123 height 26
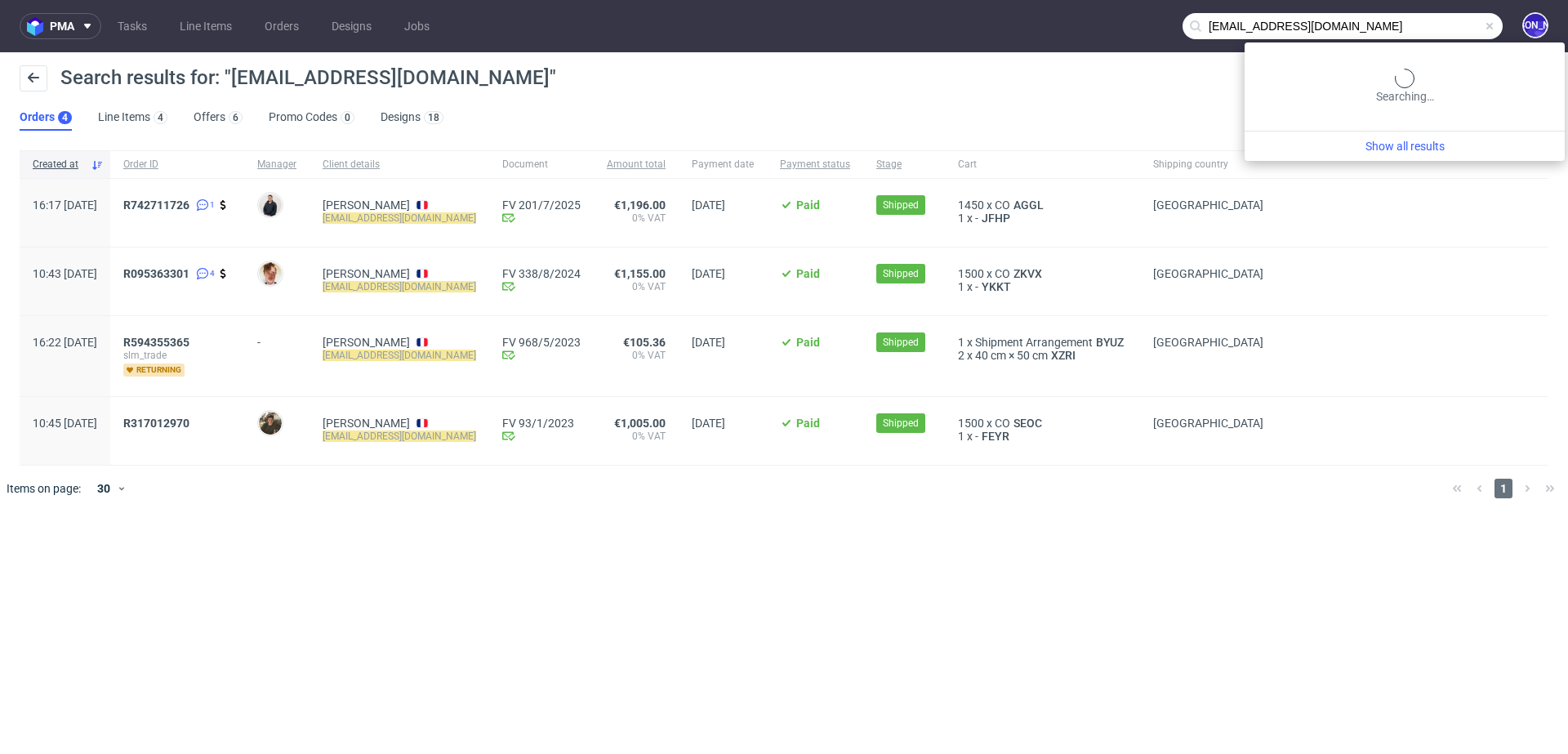
click at [1427, 22] on input "timothe@mobileoutfitters.fr" at bounding box center [1342, 26] width 320 height 26
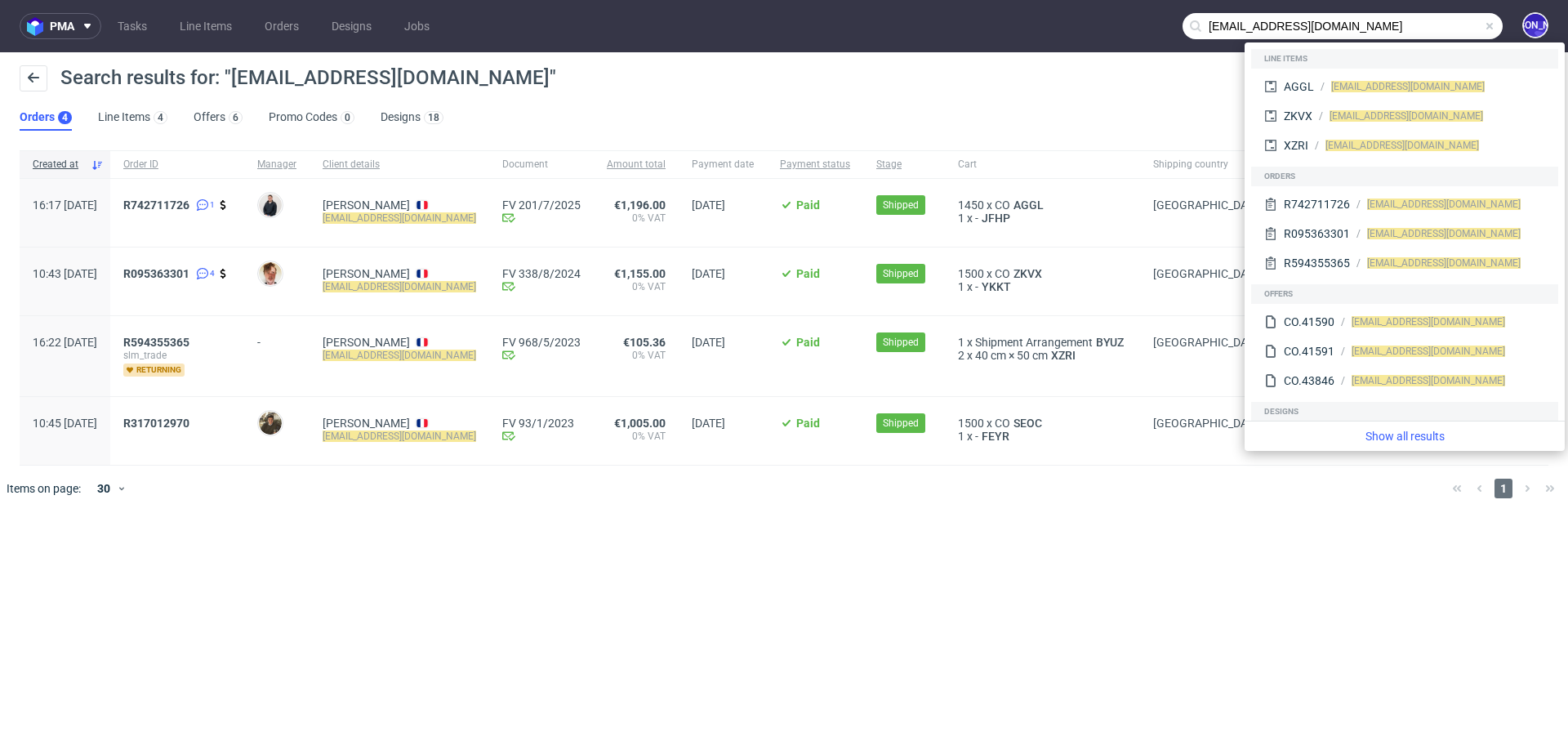
paste input "R291954024"
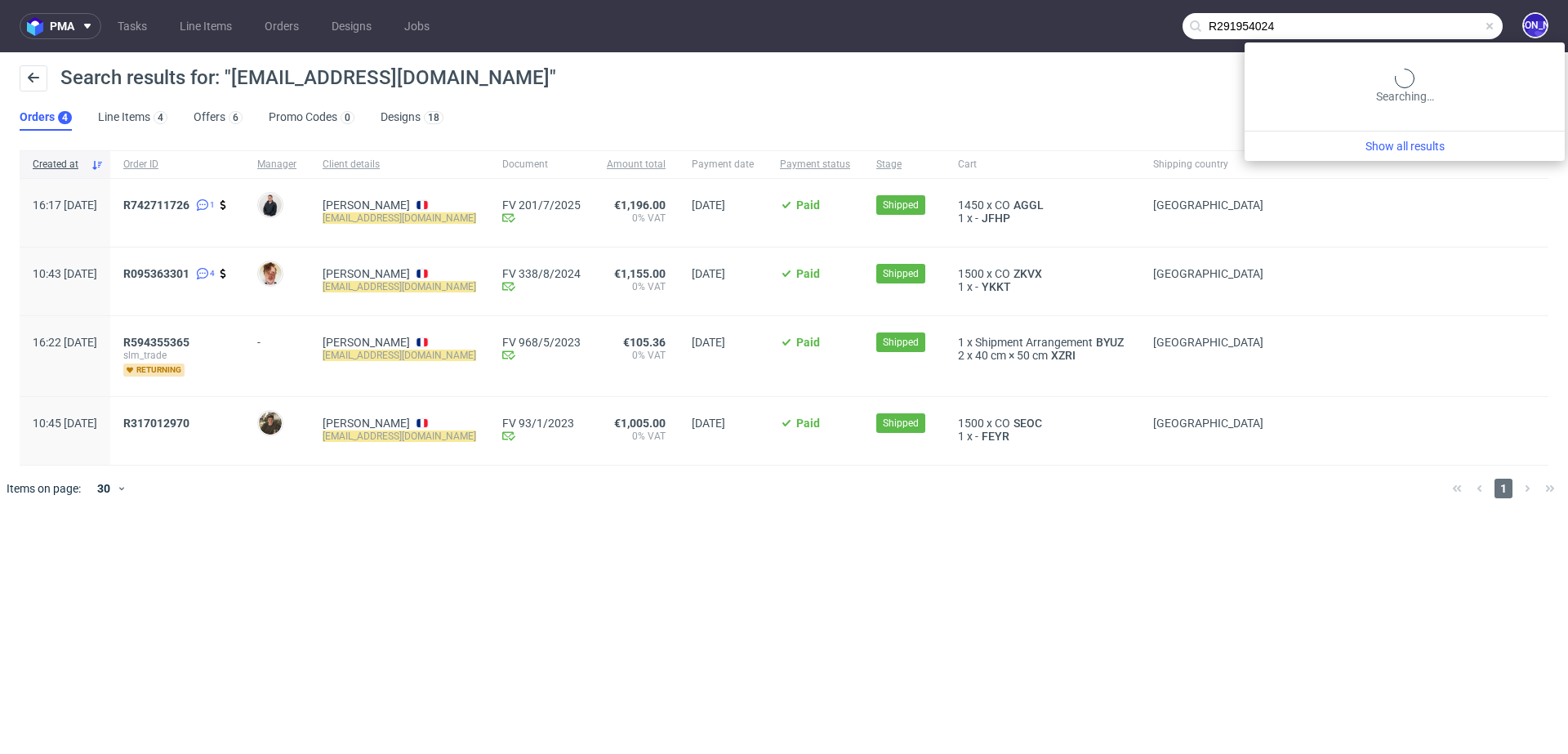
type input "R291954024"
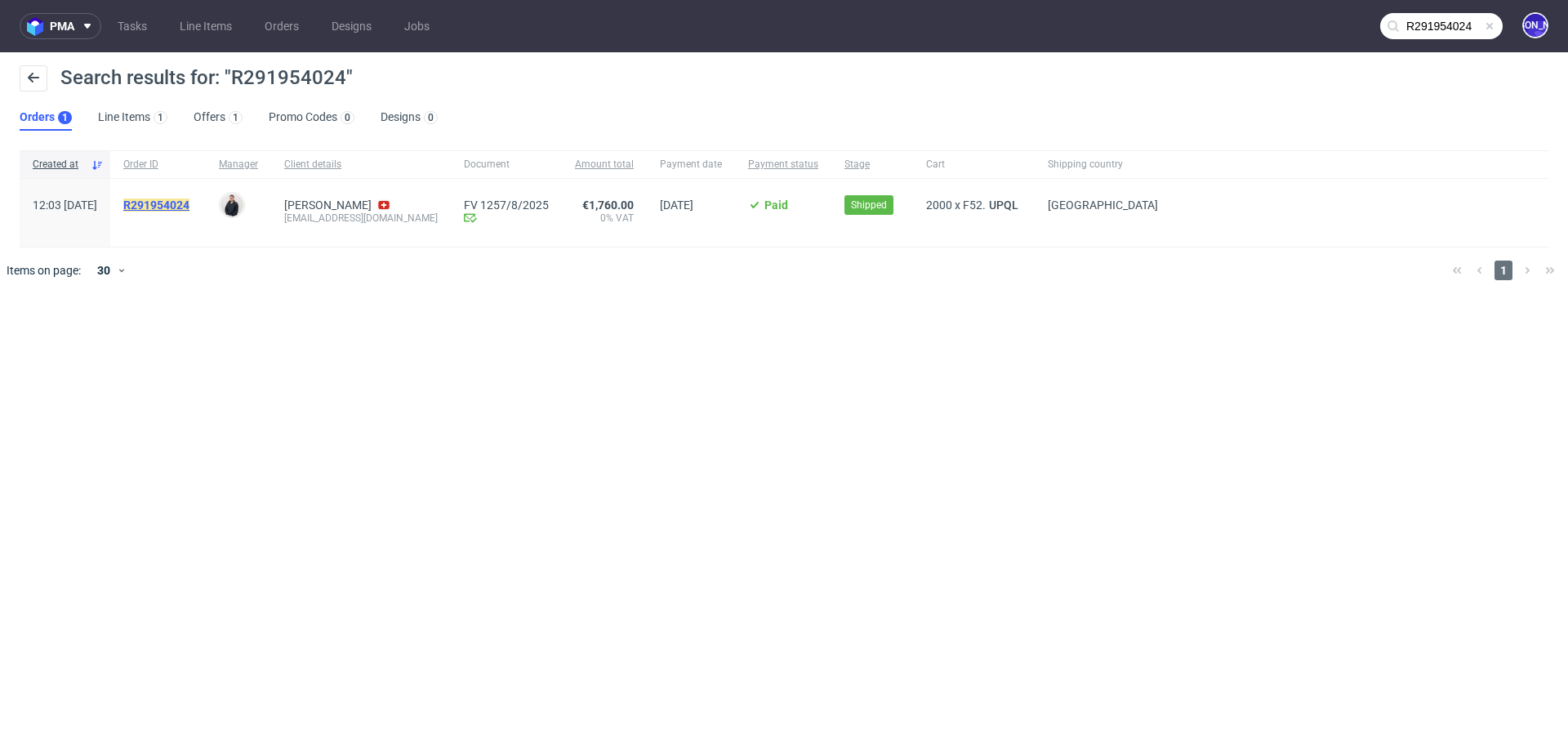
click at [189, 203] on mark "R291954024" at bounding box center [156, 205] width 67 height 13
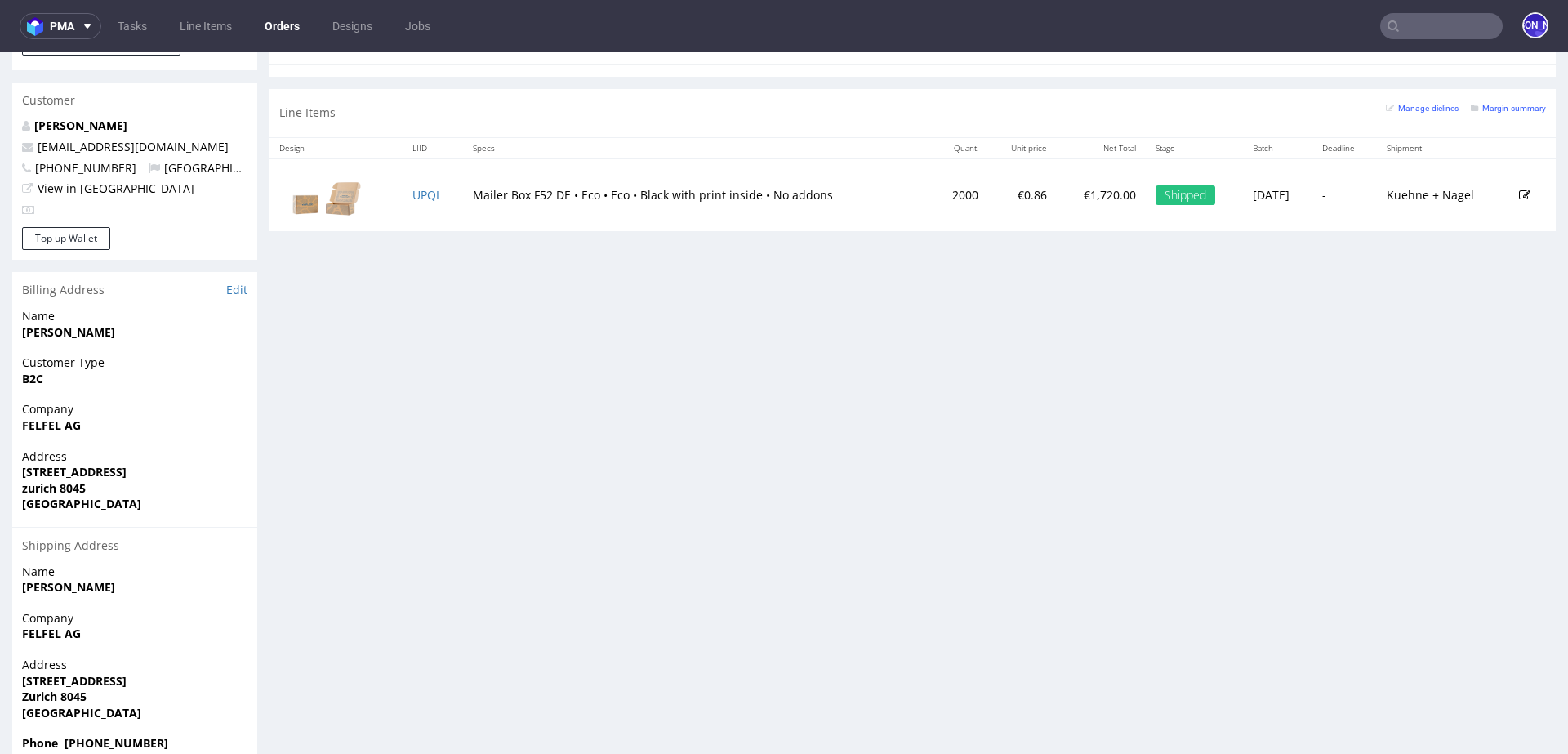
scroll to position [818, 0]
click at [1428, 22] on input "text" at bounding box center [1441, 26] width 123 height 26
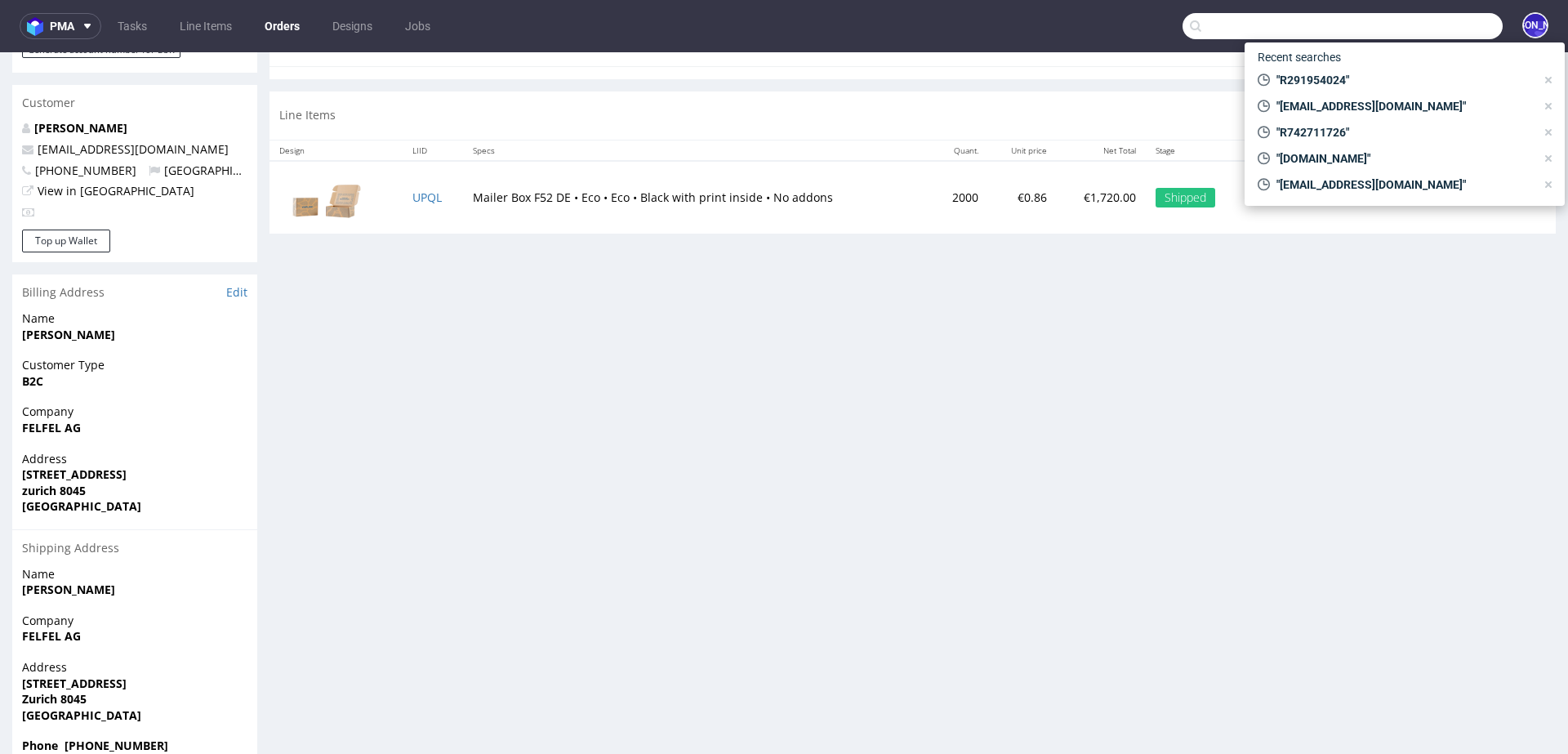
paste input "CBD Marseille"
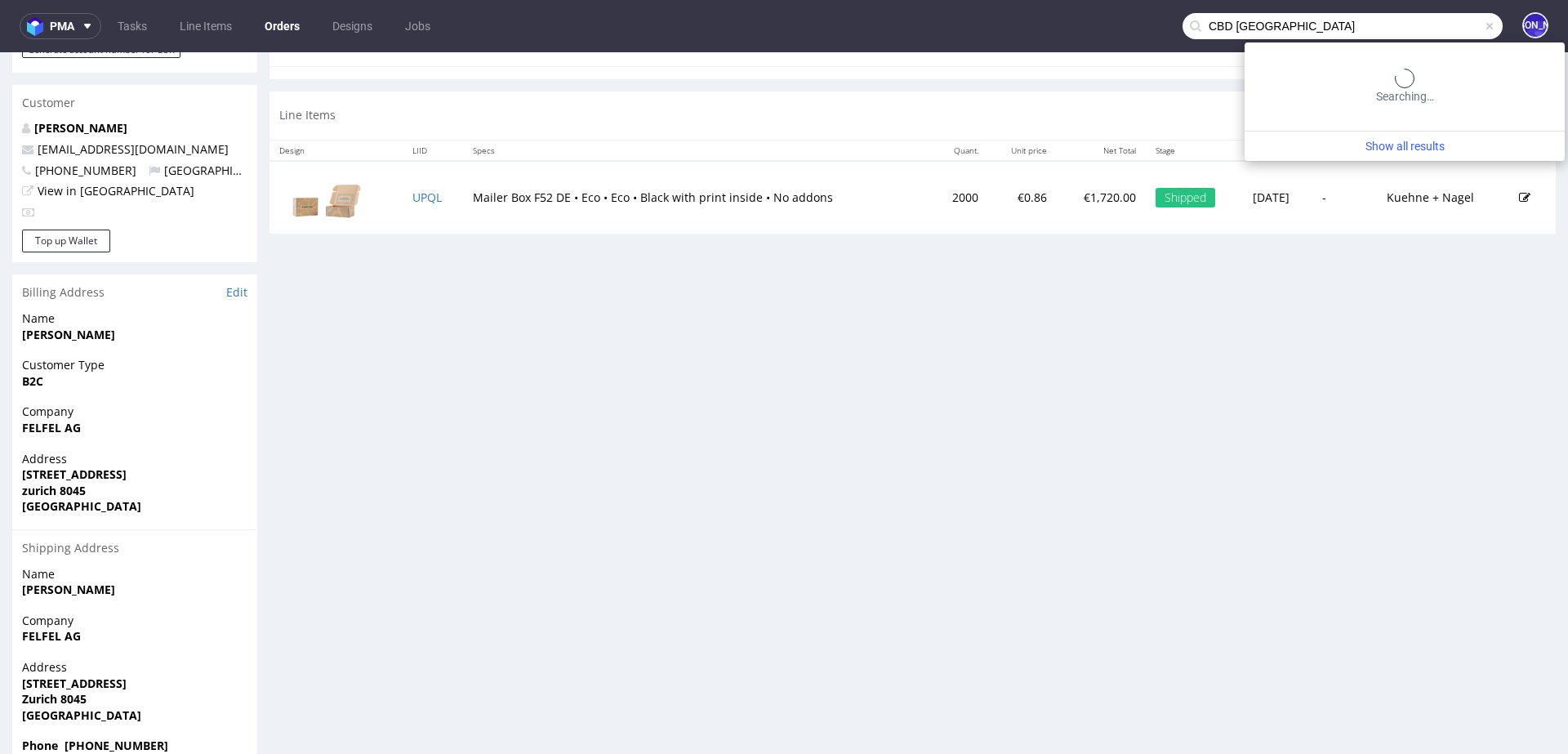
type input "CBD Marseille"
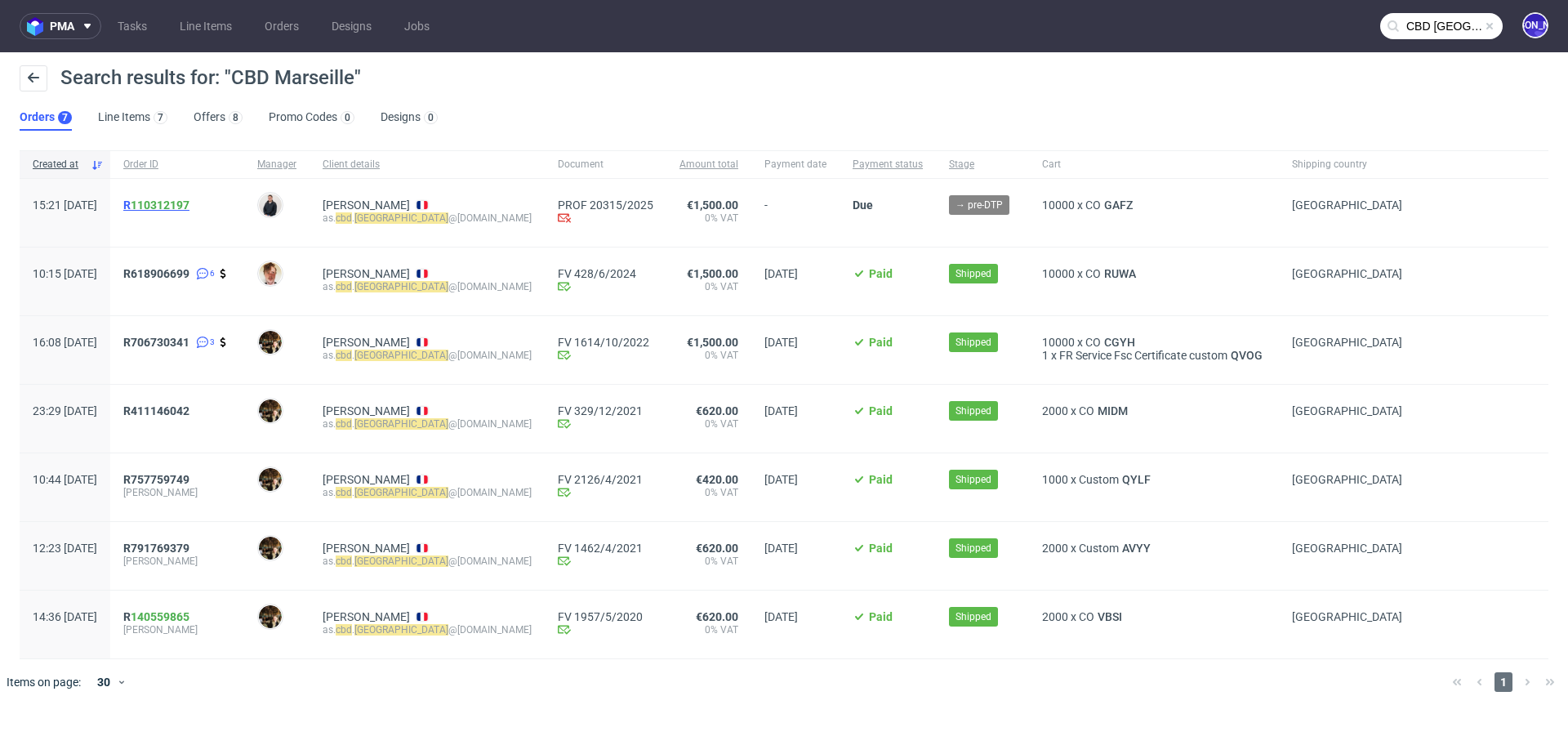
click at [178, 201] on span "R 110312197" at bounding box center [156, 205] width 67 height 13
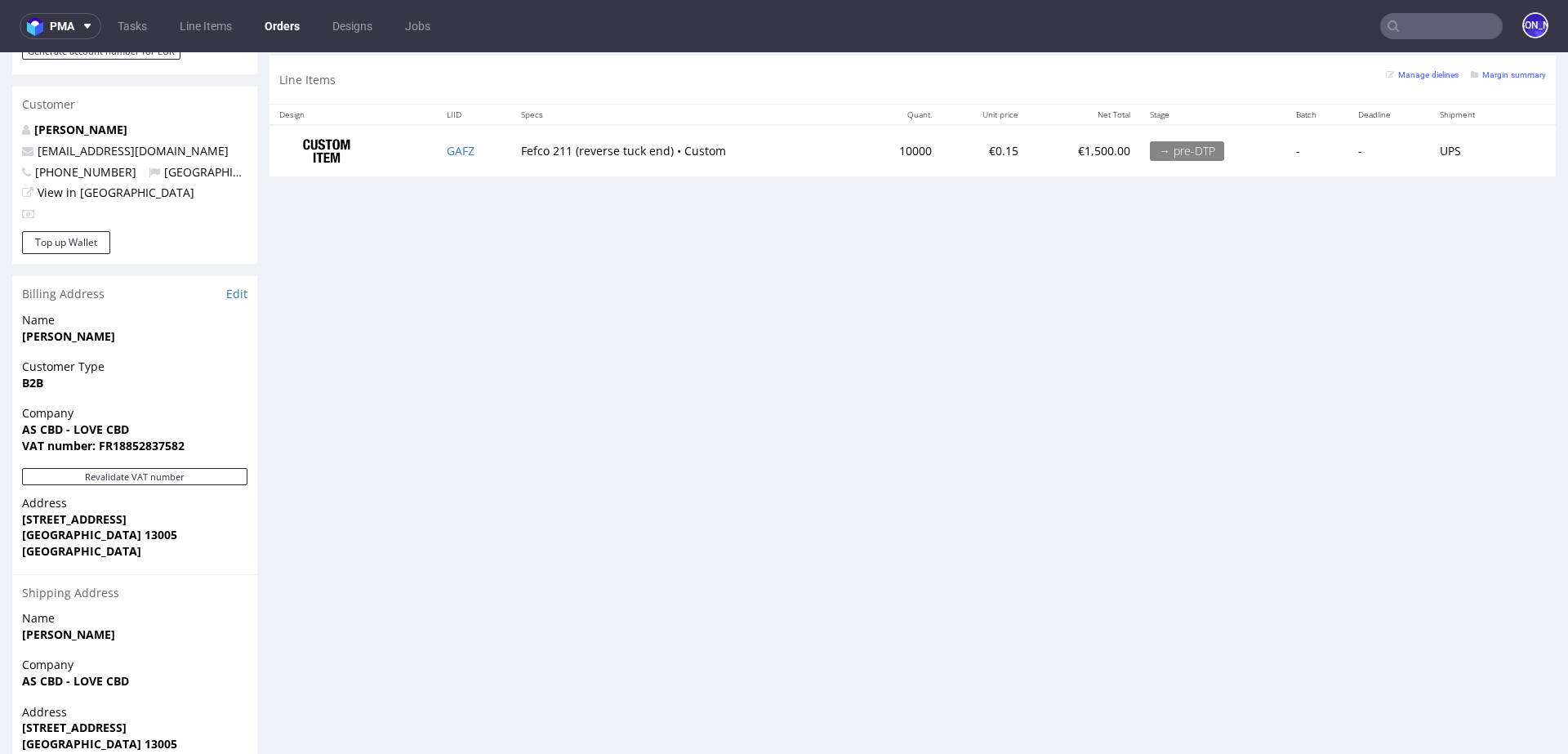
scroll to position [896, 0]
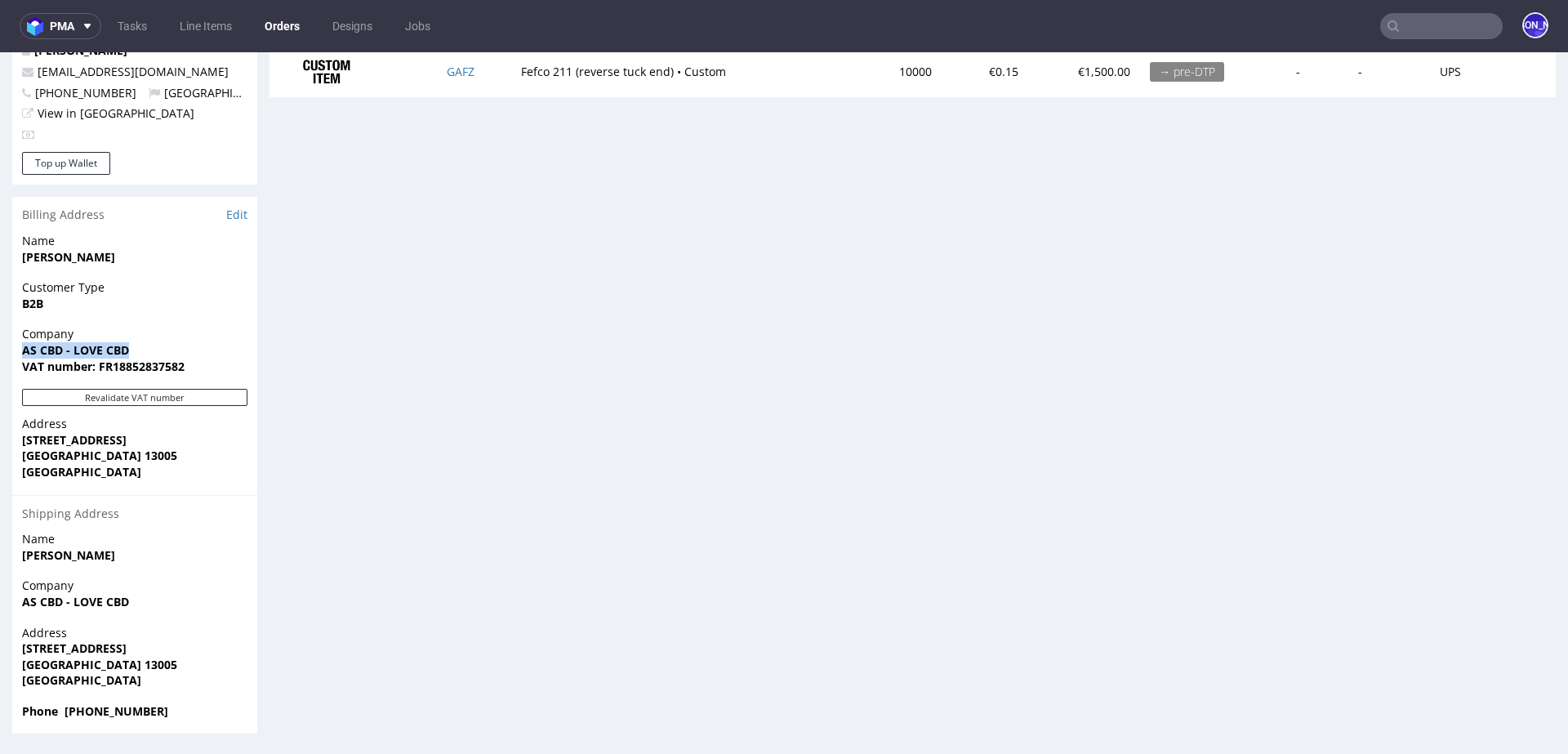
drag, startPoint x: 148, startPoint y: 350, endPoint x: 4, endPoint y: 346, distance: 144.1
copy strong "AS CBD - LOVE CBD"
click at [1386, 1] on nav "pma Tasks Line Items Orders Designs Jobs JO" at bounding box center [784, 26] width 1568 height 52
click at [1408, 25] on input "text" at bounding box center [1441, 26] width 123 height 26
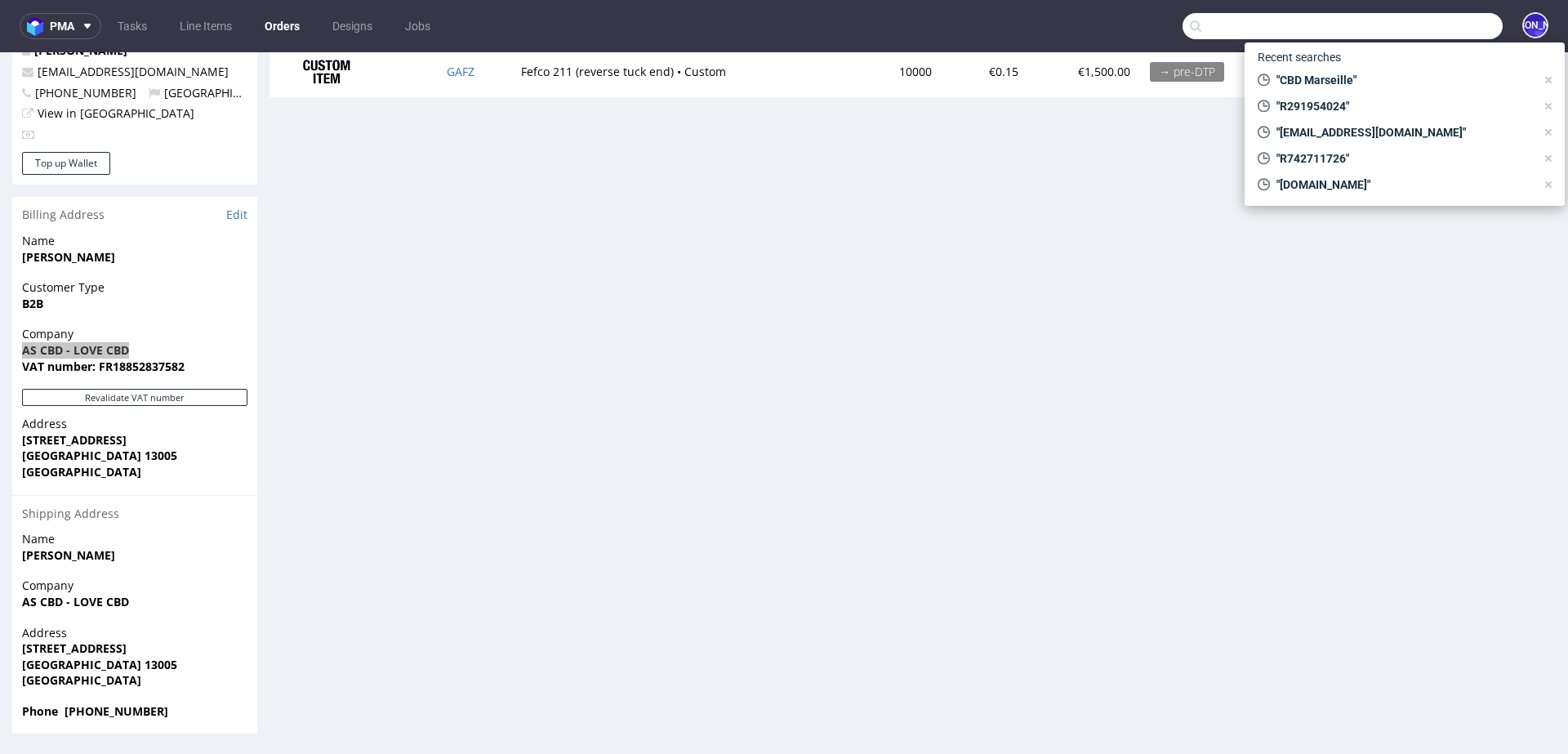
paste input "Jules Scheepens | Elvou <jules@elvou.com>"
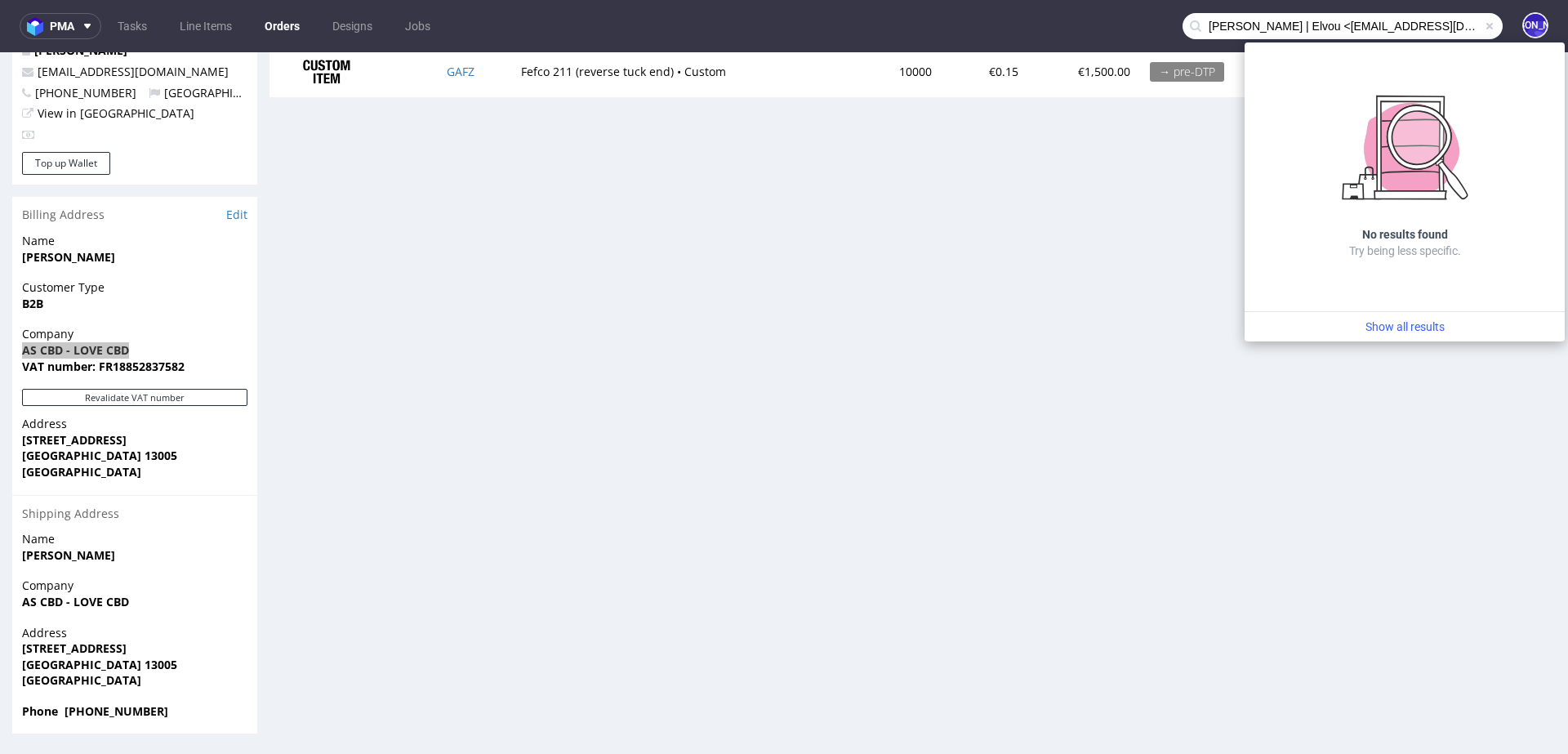
drag, startPoint x: 1324, startPoint y: 28, endPoint x: 1072, endPoint y: 26, distance: 252.0
click at [1072, 26] on nav "pma Tasks Line Items Orders Designs Jobs Jules Scheepens | Elvou <jules@elvou.c…" at bounding box center [784, 26] width 1568 height 52
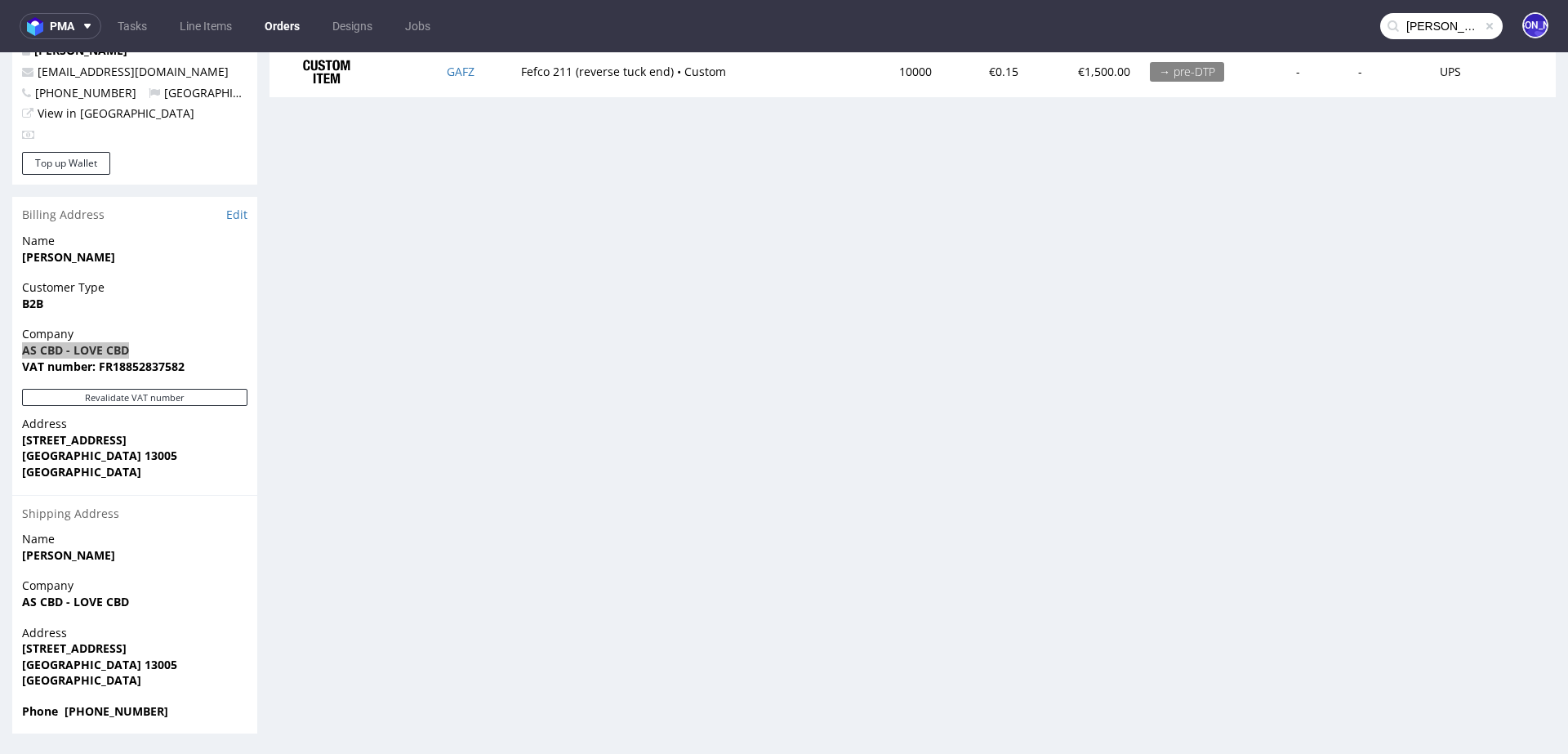
scroll to position [0, 16]
drag, startPoint x: 1406, startPoint y: 29, endPoint x: 1482, endPoint y: 29, distance: 76.0
click at [1482, 29] on input "jules@elvou.com>" at bounding box center [1441, 26] width 123 height 26
click at [1460, 23] on input "jules@elvou.com>" at bounding box center [1441, 26] width 123 height 26
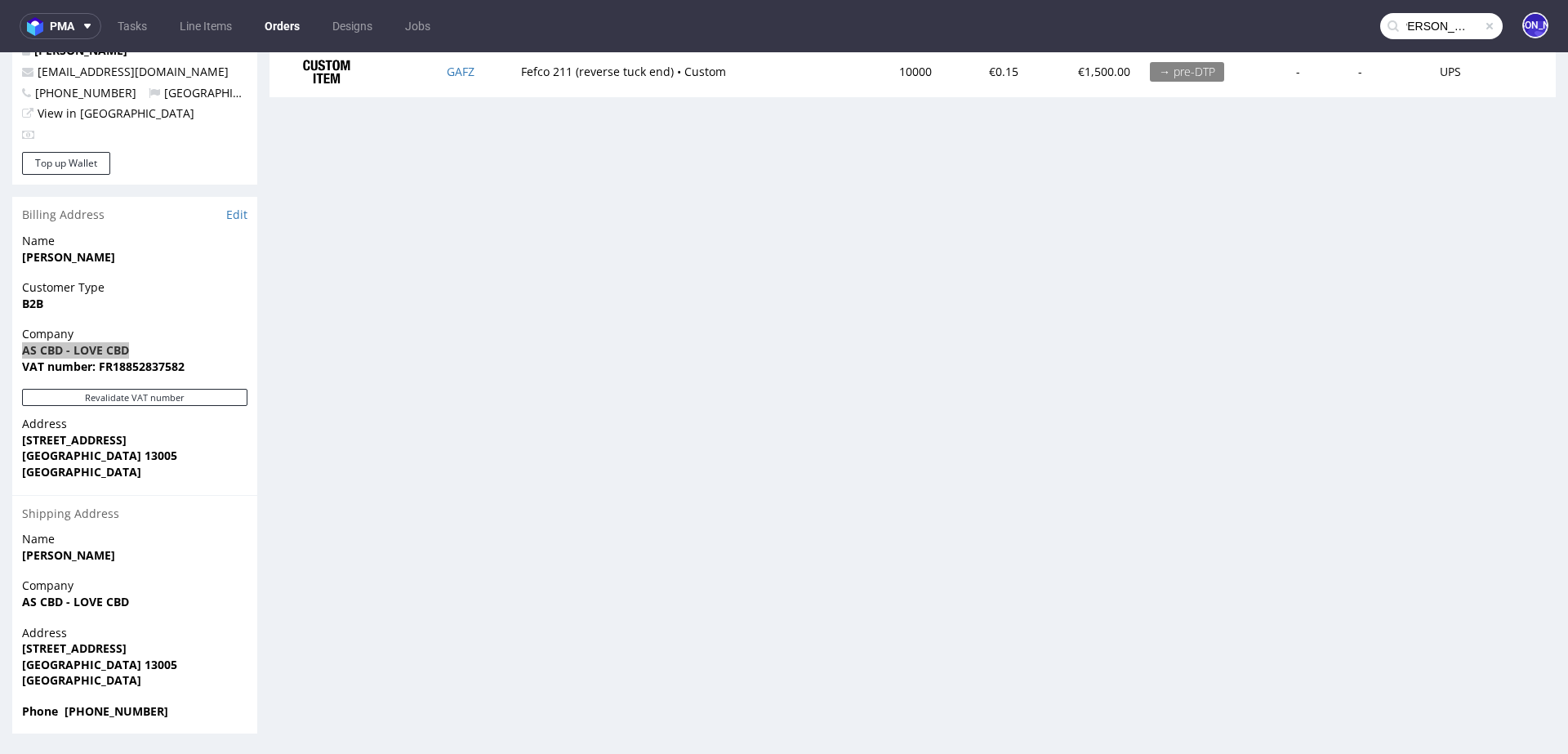
type input "jules@elvou.com"
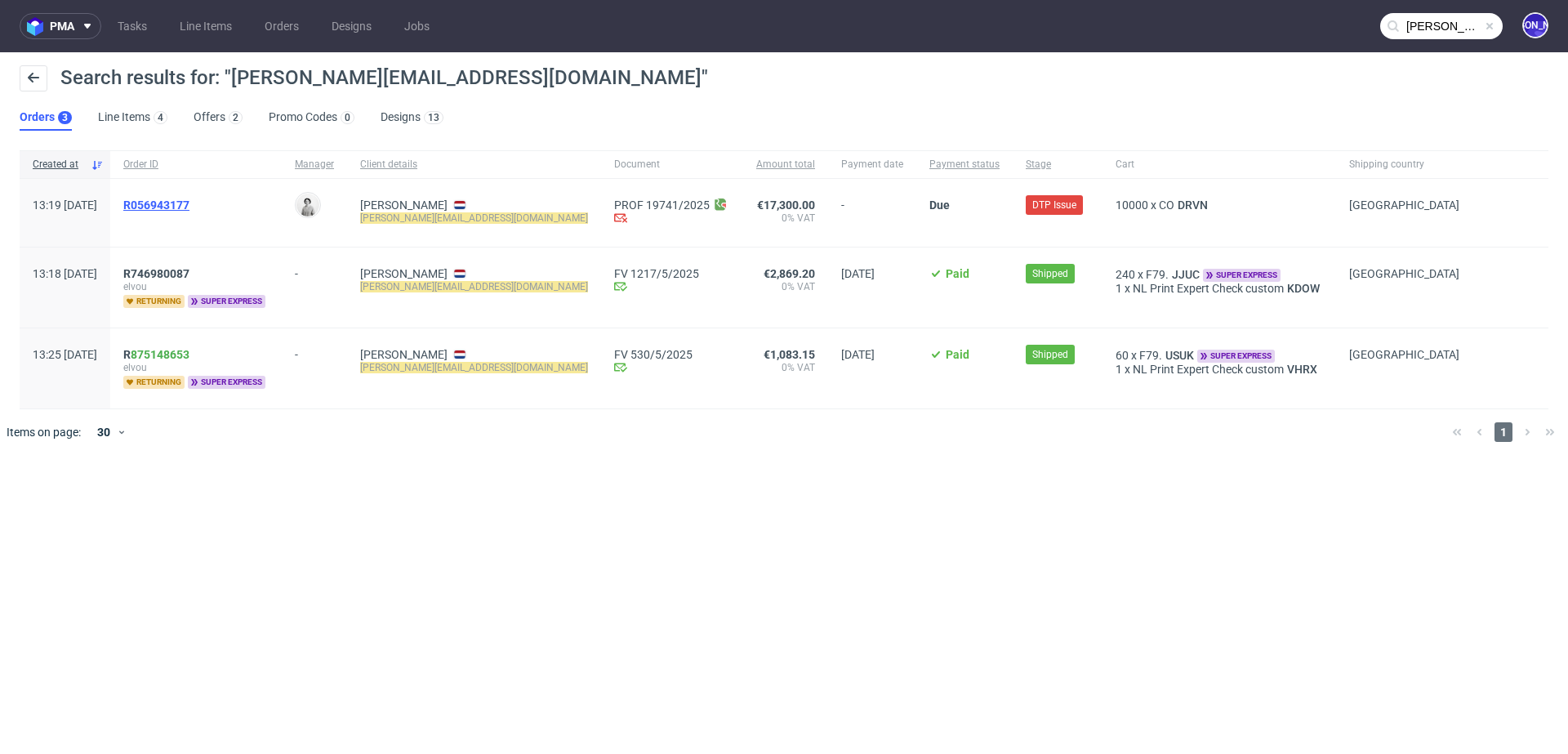
click at [184, 203] on span "R056943177" at bounding box center [156, 205] width 67 height 13
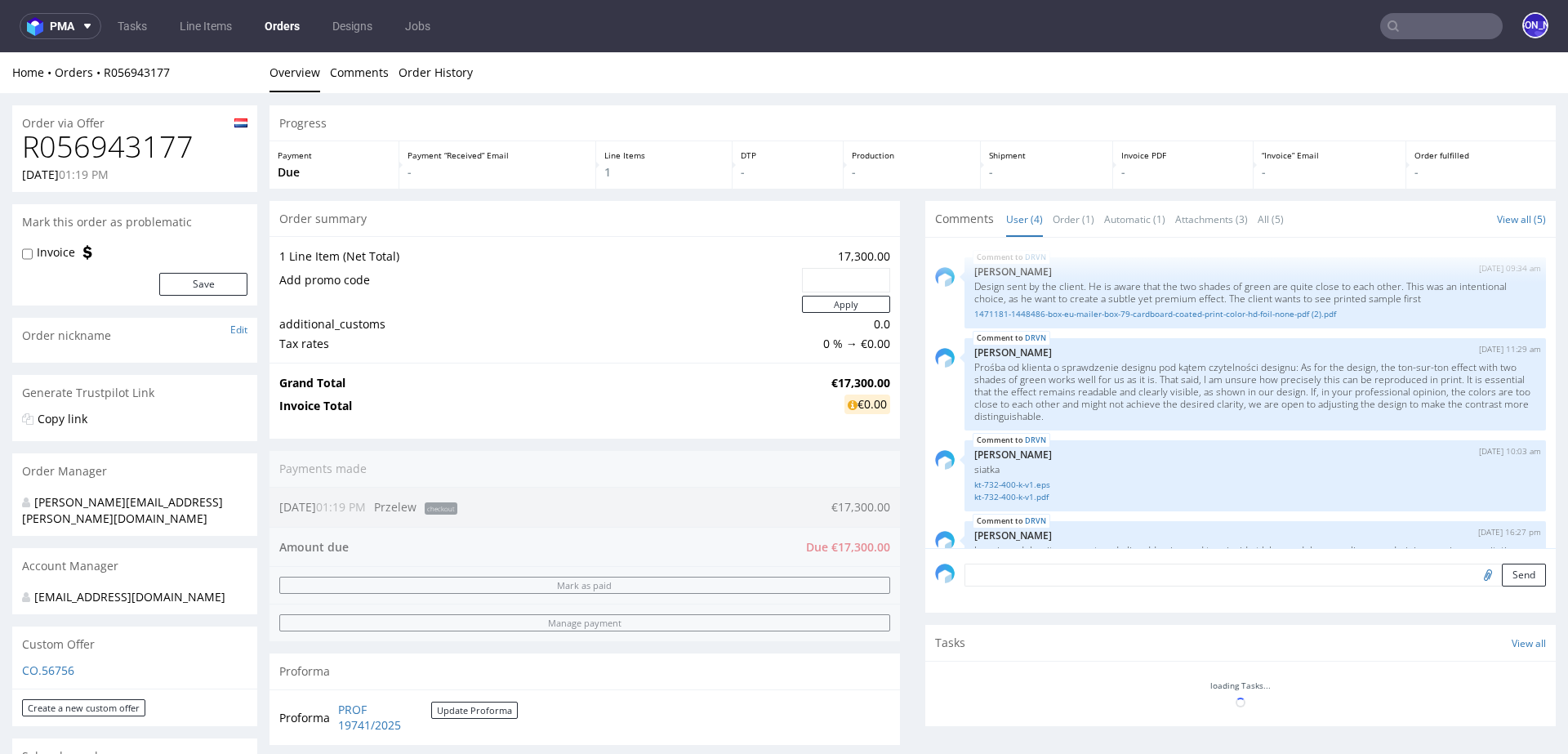
scroll to position [140, 0]
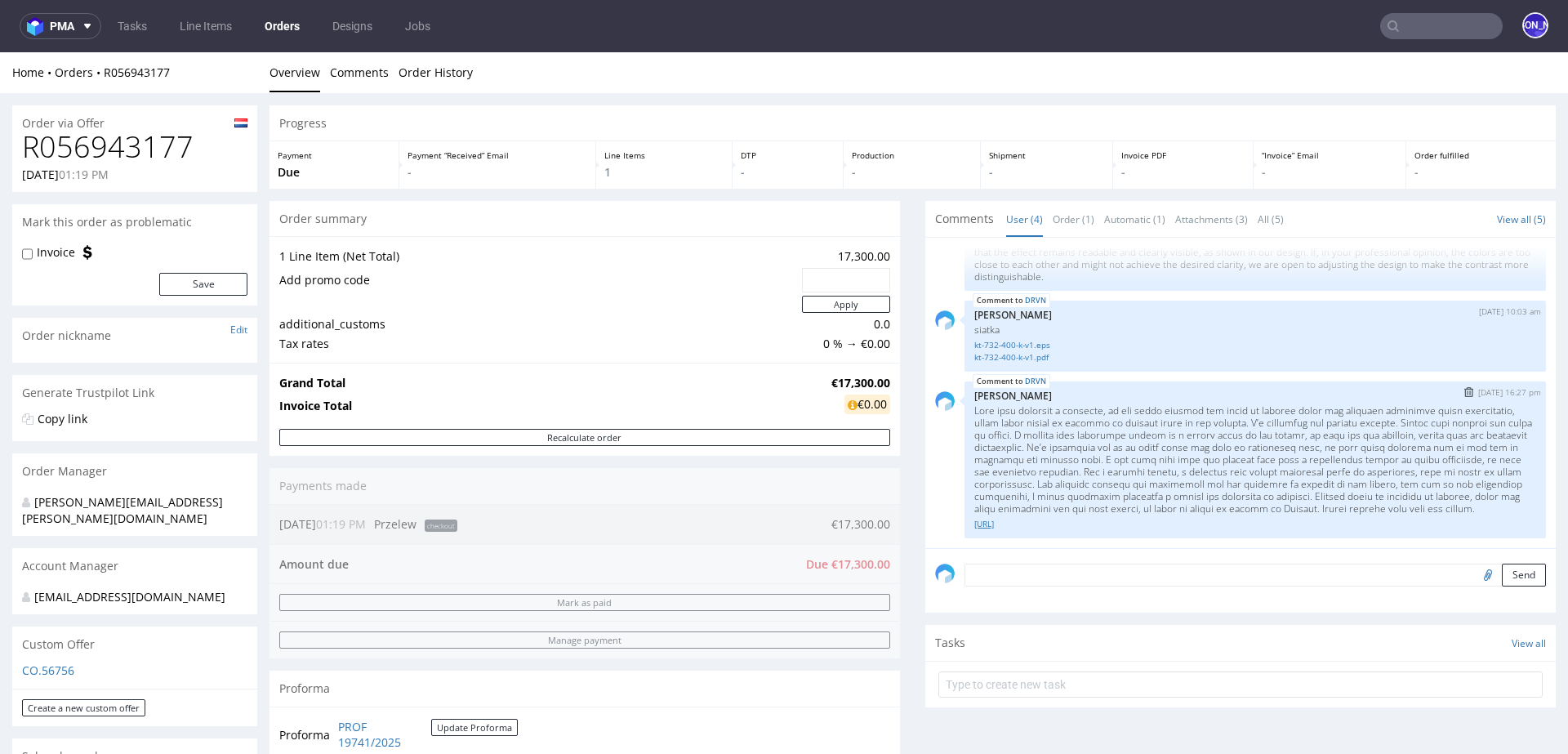
click at [1108, 525] on link "custom__DRVN__d0__oR056943177__dieline.ai" at bounding box center [1255, 524] width 562 height 12
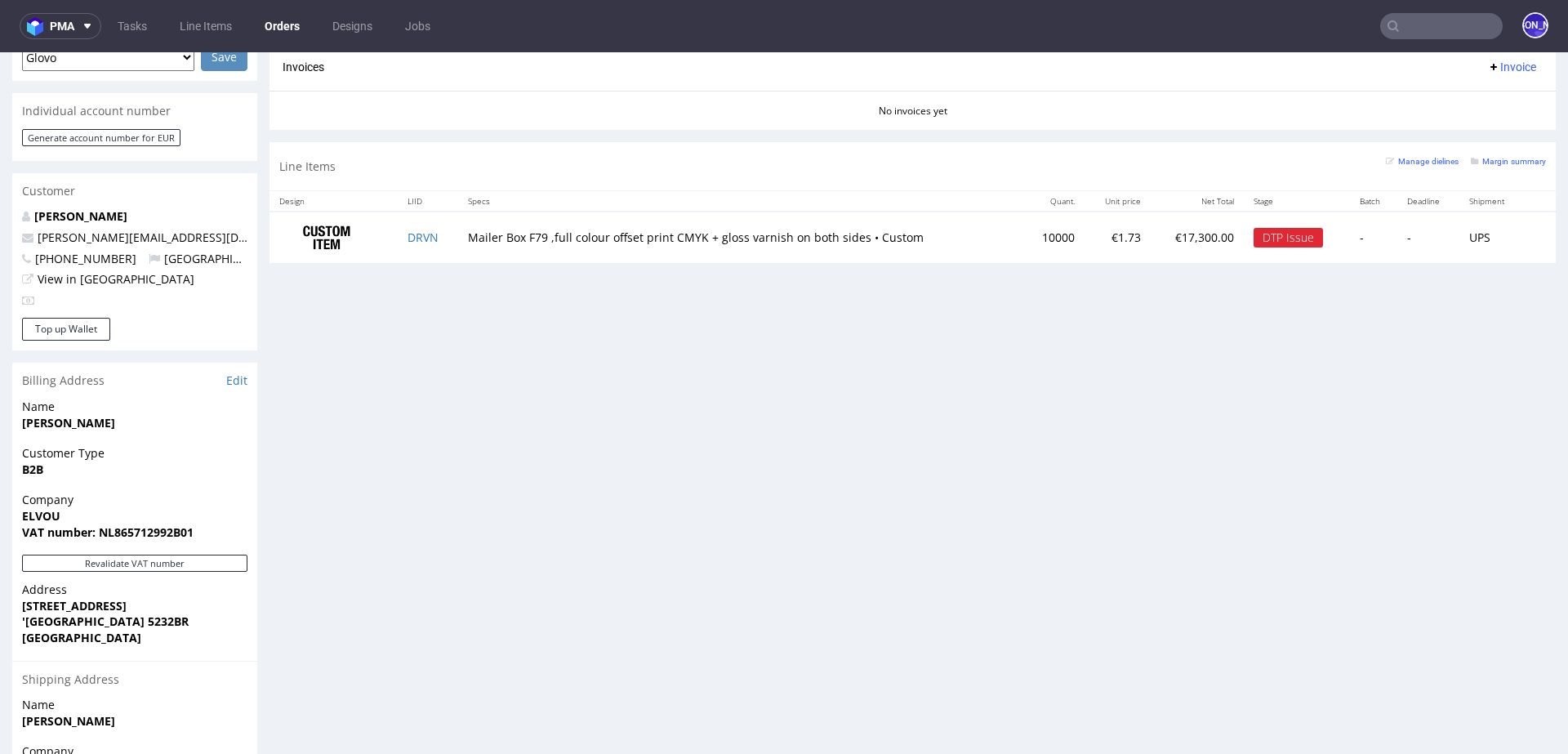
scroll to position [736, 0]
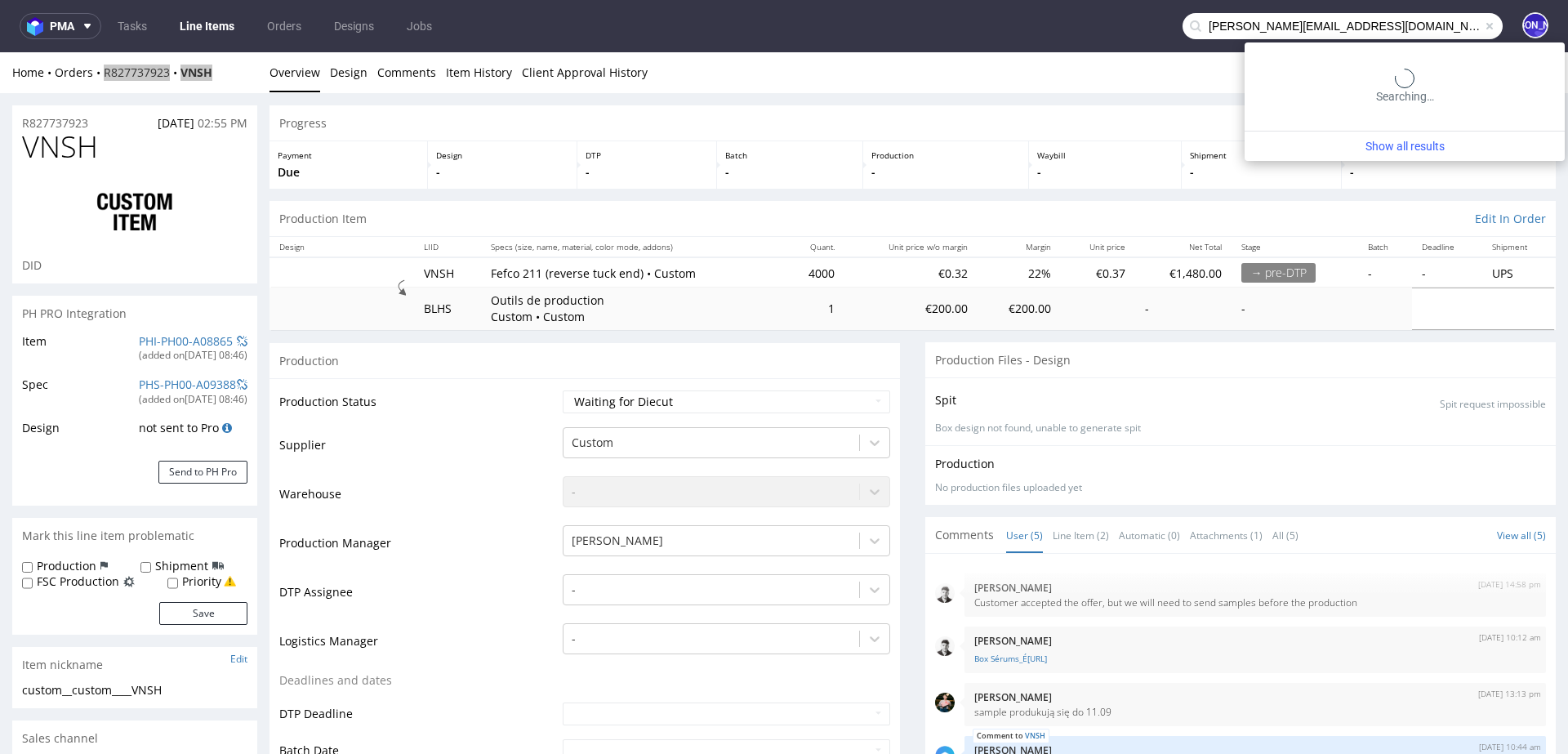
type input "jules@elvou.com"
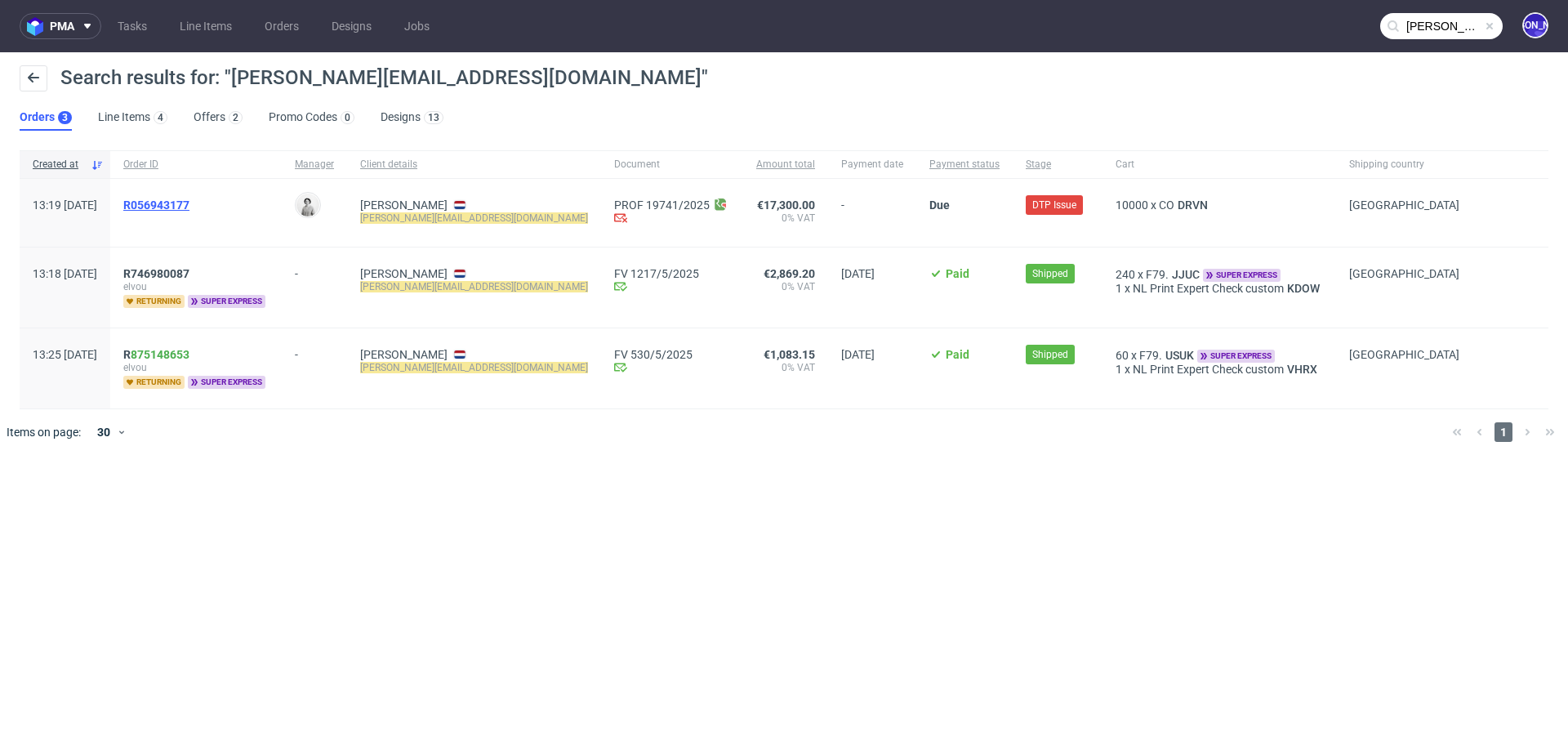
click at [179, 201] on span "R056943177" at bounding box center [156, 205] width 67 height 13
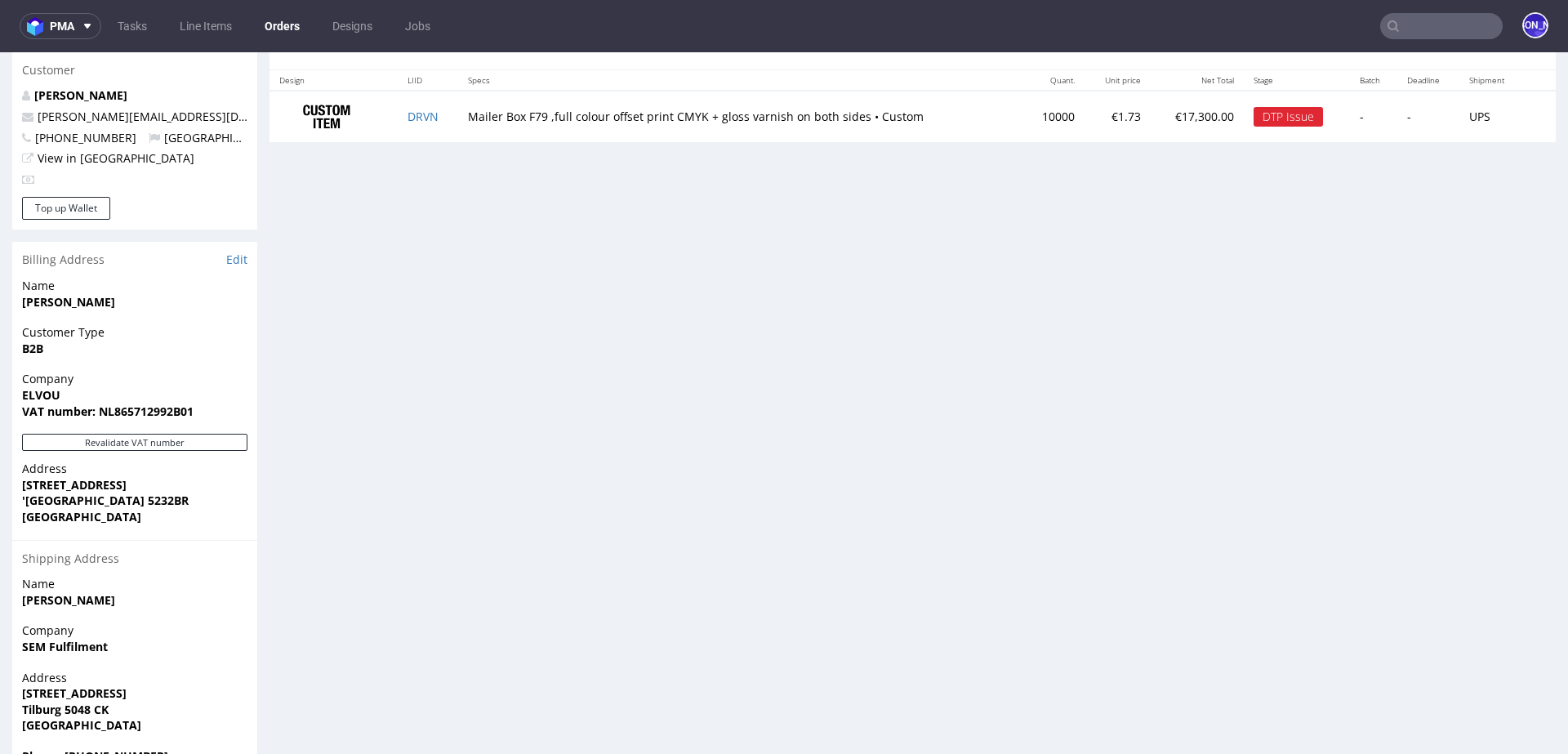
scroll to position [627, 0]
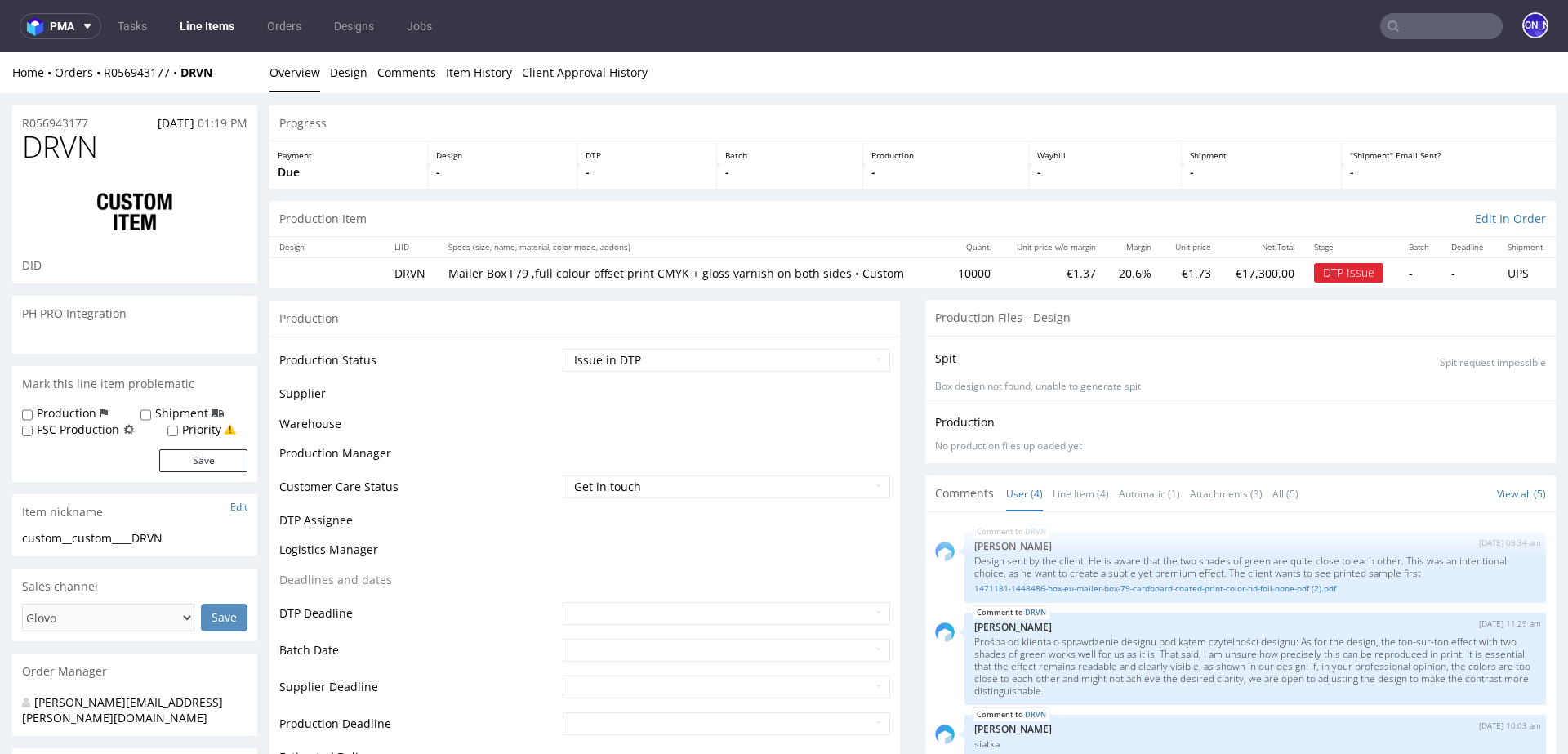
scroll to position [140, 0]
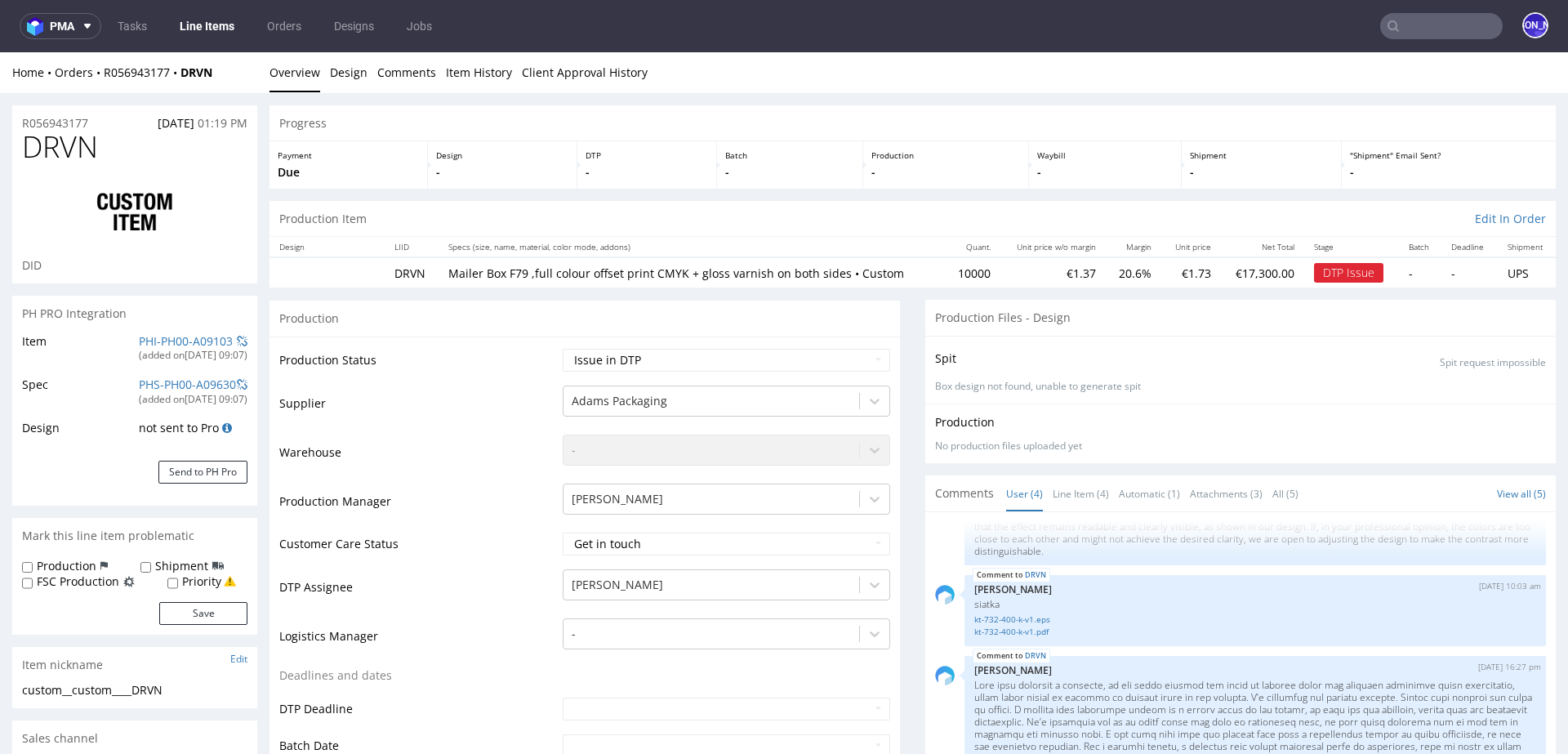
select select "in_progress"
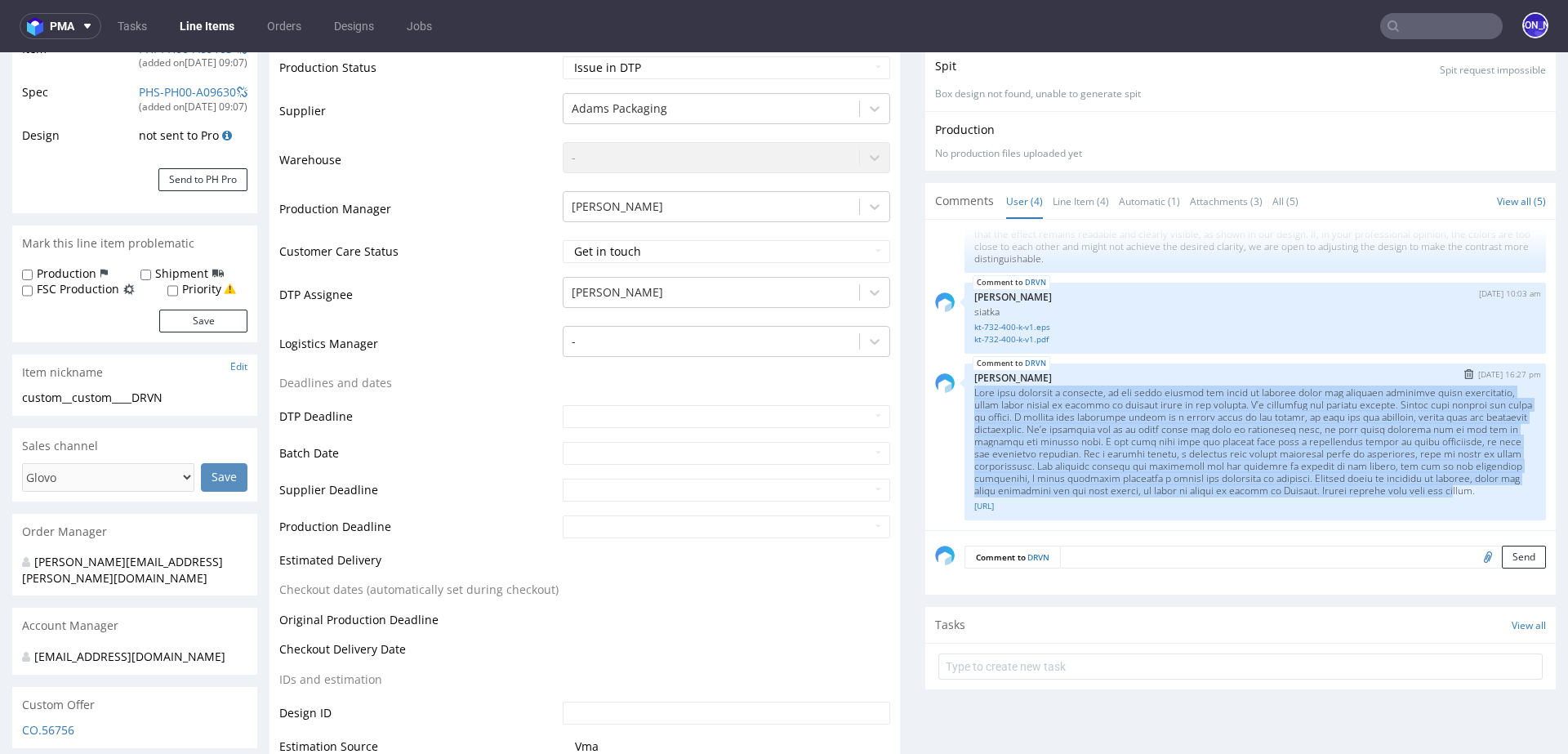
drag, startPoint x: 965, startPoint y: 390, endPoint x: 1433, endPoint y: 484, distance: 477.3
click at [1433, 484] on p at bounding box center [1255, 442] width 562 height 111
drag, startPoint x: 1466, startPoint y: 492, endPoint x: 959, endPoint y: 391, distance: 517.0
click at [965, 391] on div "DRVN 22nd Sep 25 | 16:27 pm Karol Markowski custom__DRVN__d0__oR056943177__diel…" at bounding box center [1255, 441] width 582 height 157
copy p "This file requires a redesign, as the final dieline has flaps of varying sizes …"
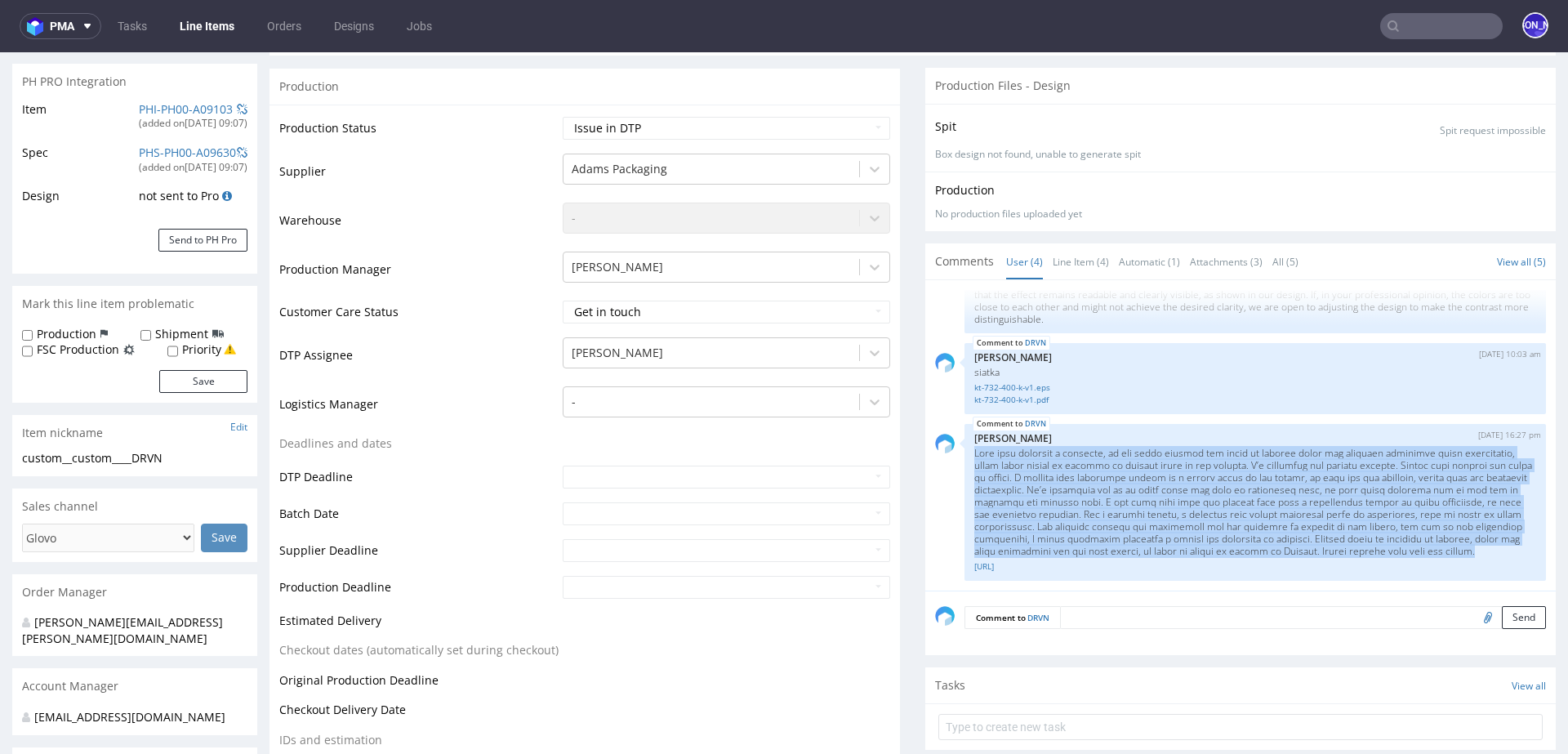
scroll to position [0, 0]
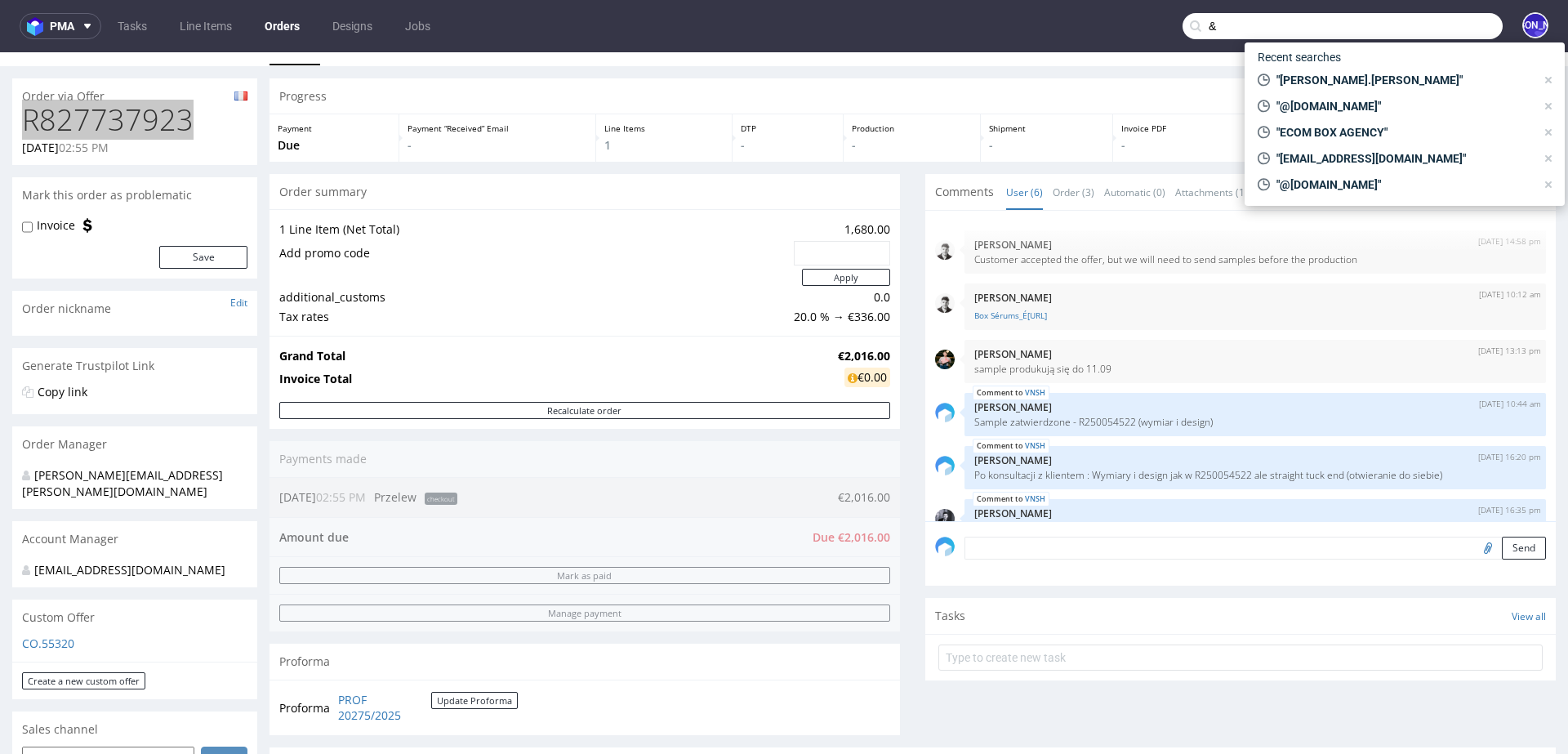
scroll to position [31, 0]
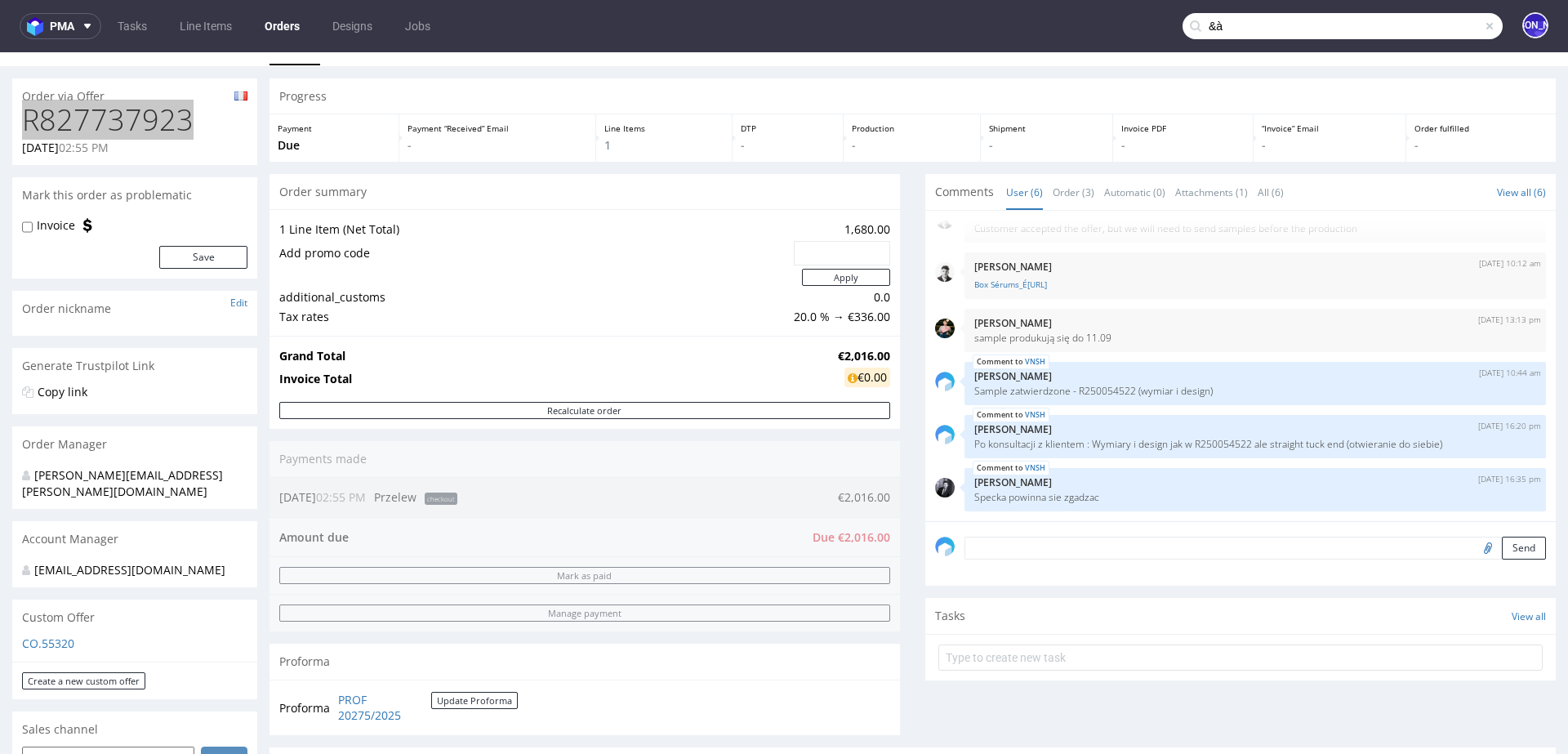
type input "&"
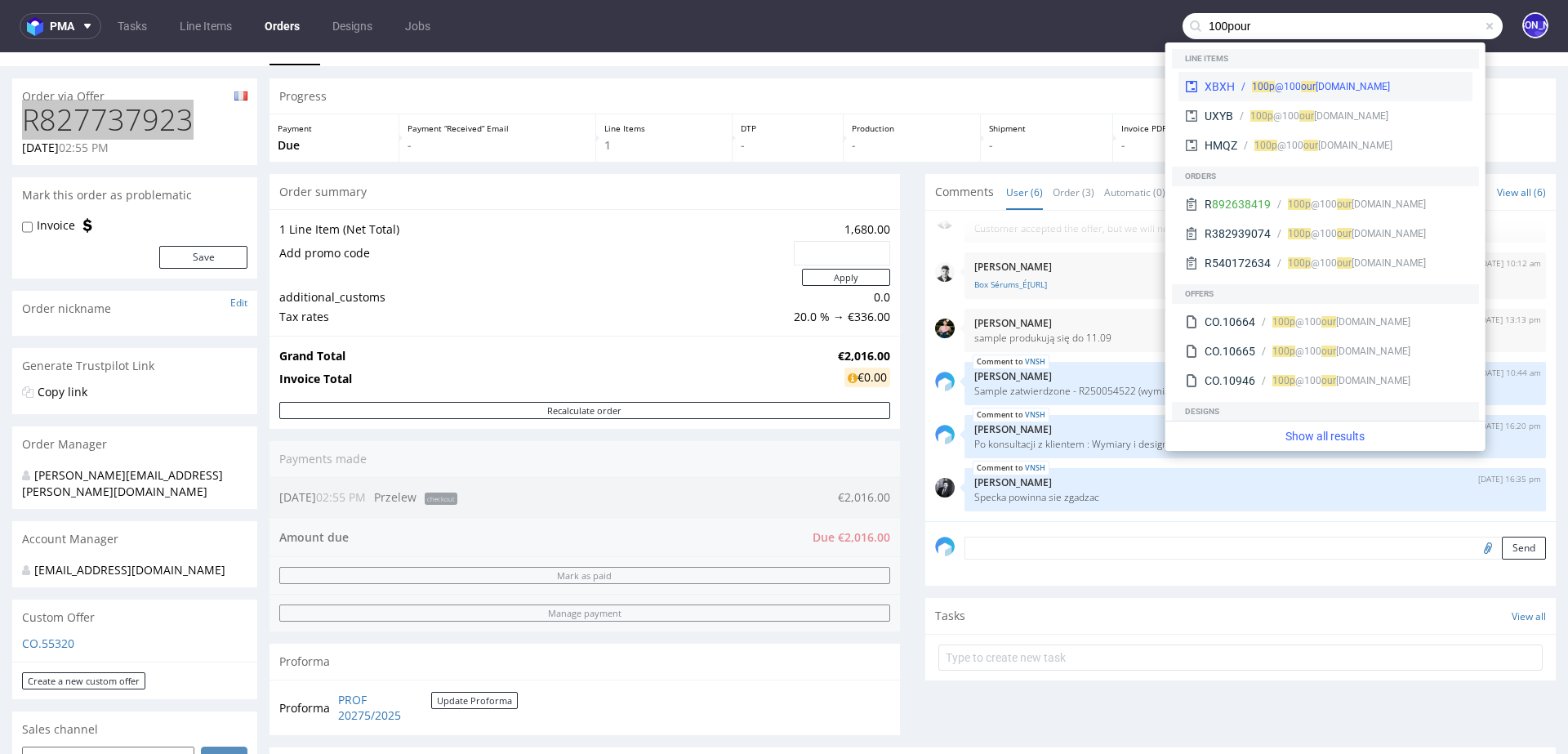
type input "100pour"
click at [1369, 85] on div "100@ 100p our cent.ch" at bounding box center [1349, 86] width 231 height 15
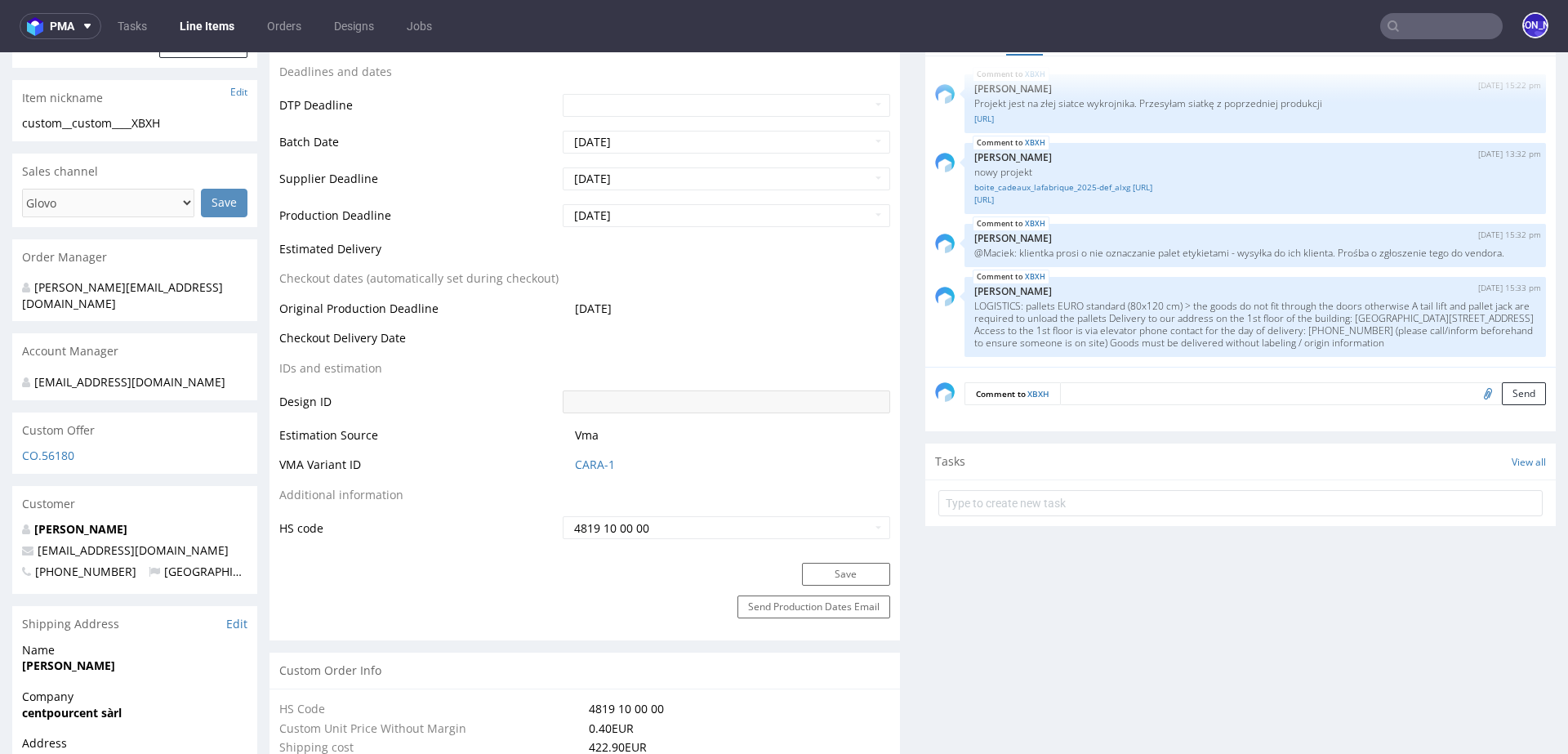
scroll to position [614, 0]
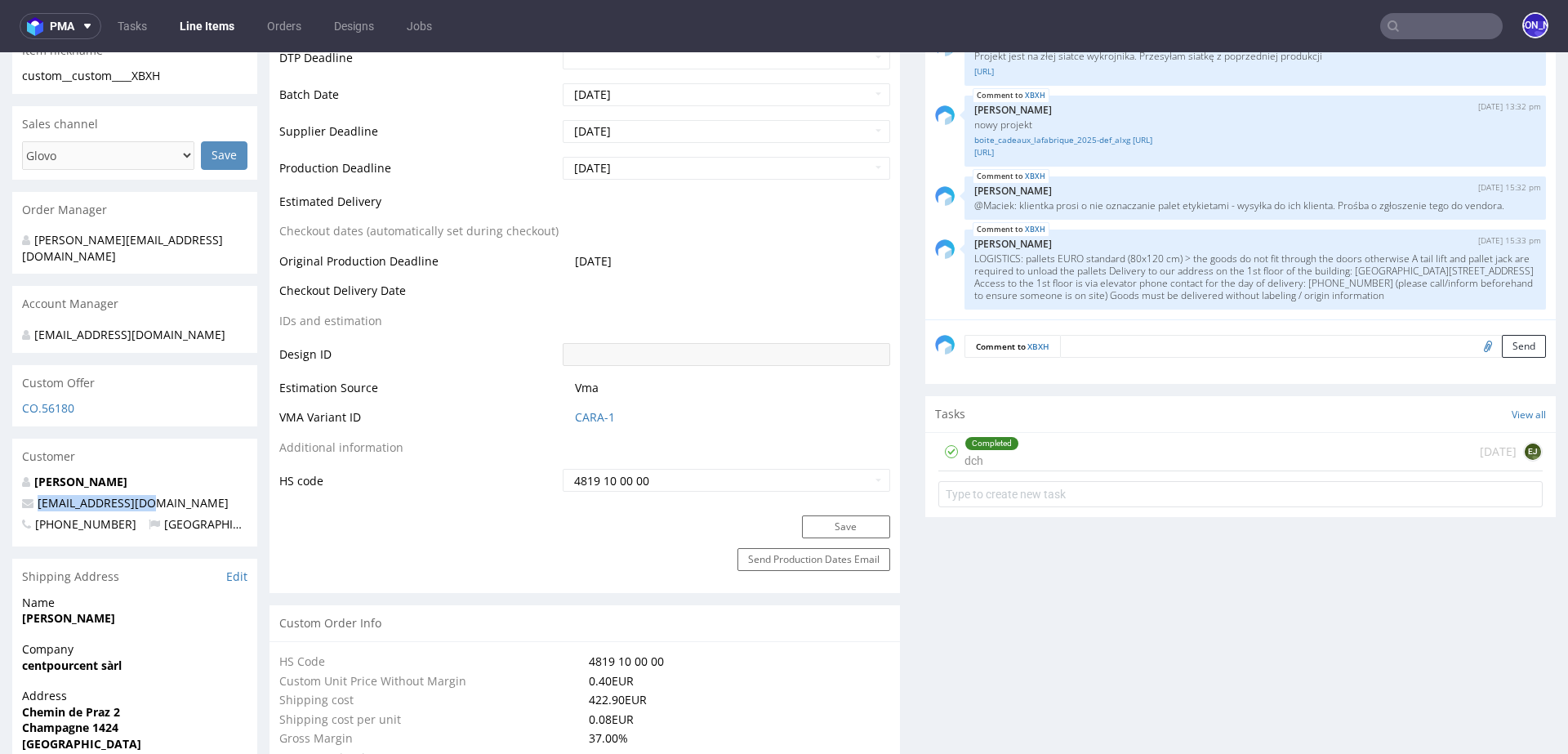
drag, startPoint x: 165, startPoint y: 487, endPoint x: 17, endPoint y: 488, distance: 148.0
click at [17, 488] on div "Leïla Maillefer 100@100pourcent.ch +41793107918 Switzerland" at bounding box center [134, 510] width 245 height 73
copy span "100@100pourcent.ch"
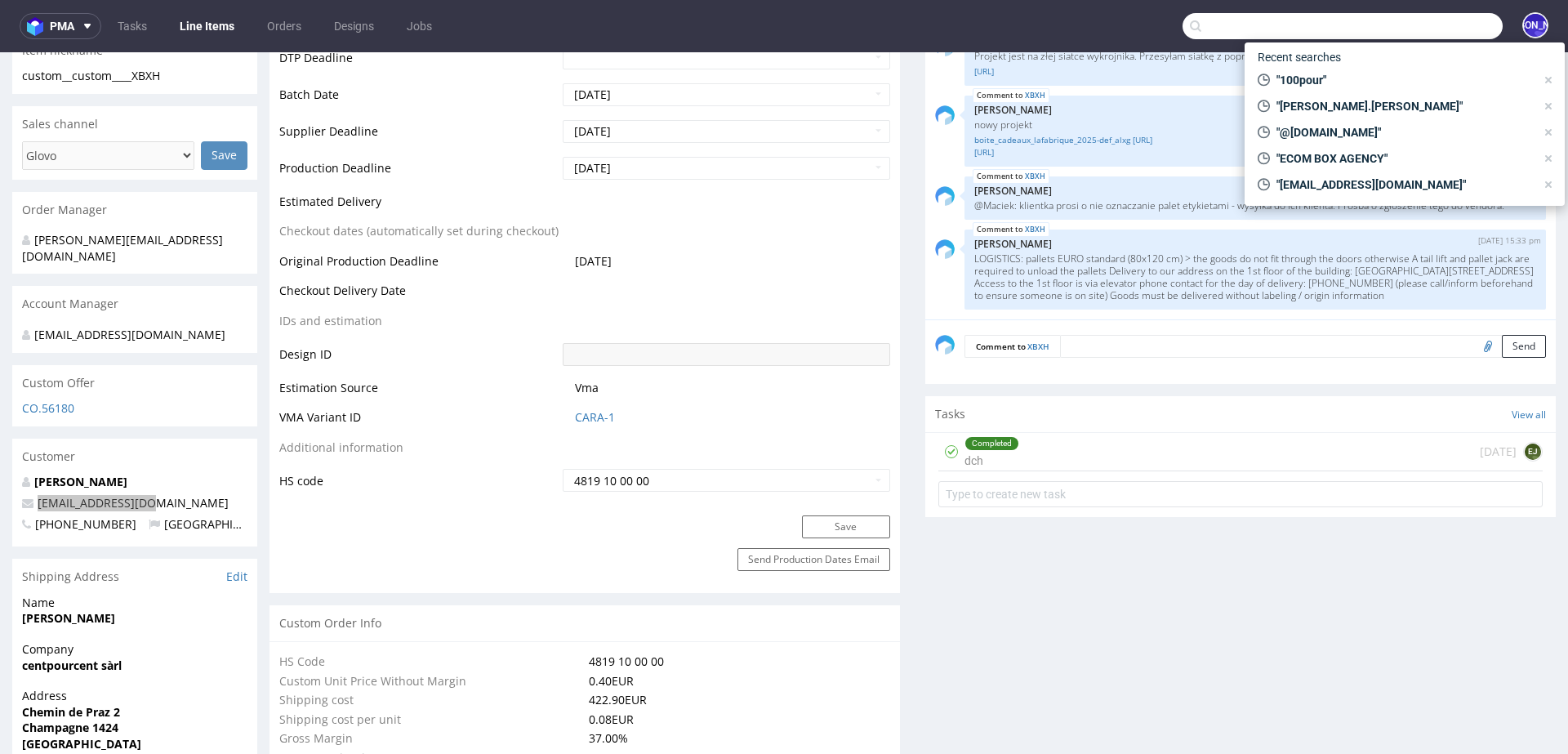
click at [1402, 22] on input "text" at bounding box center [1342, 26] width 320 height 26
paste input "100@100pourcent.ch"
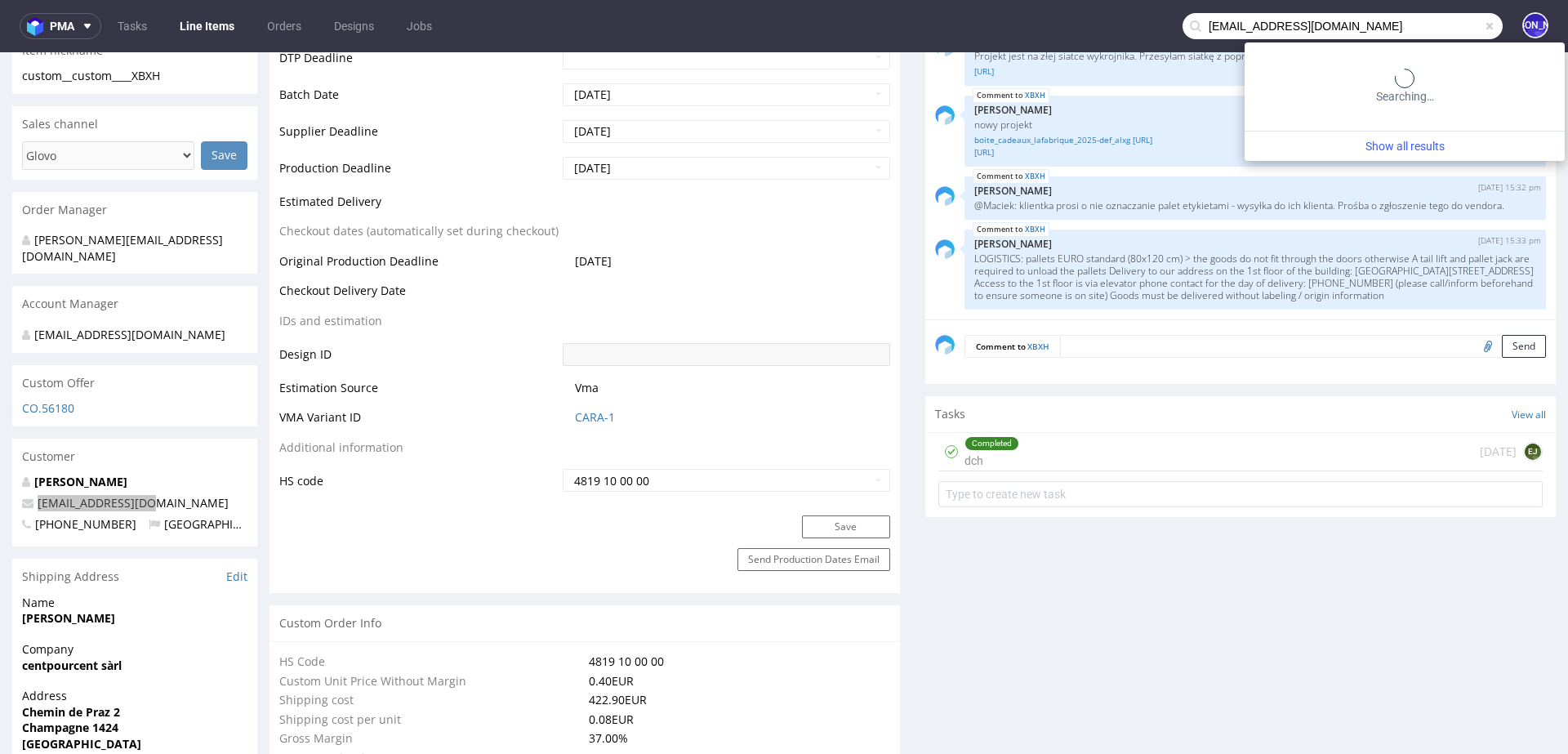
type input "100@100pourcent.ch"
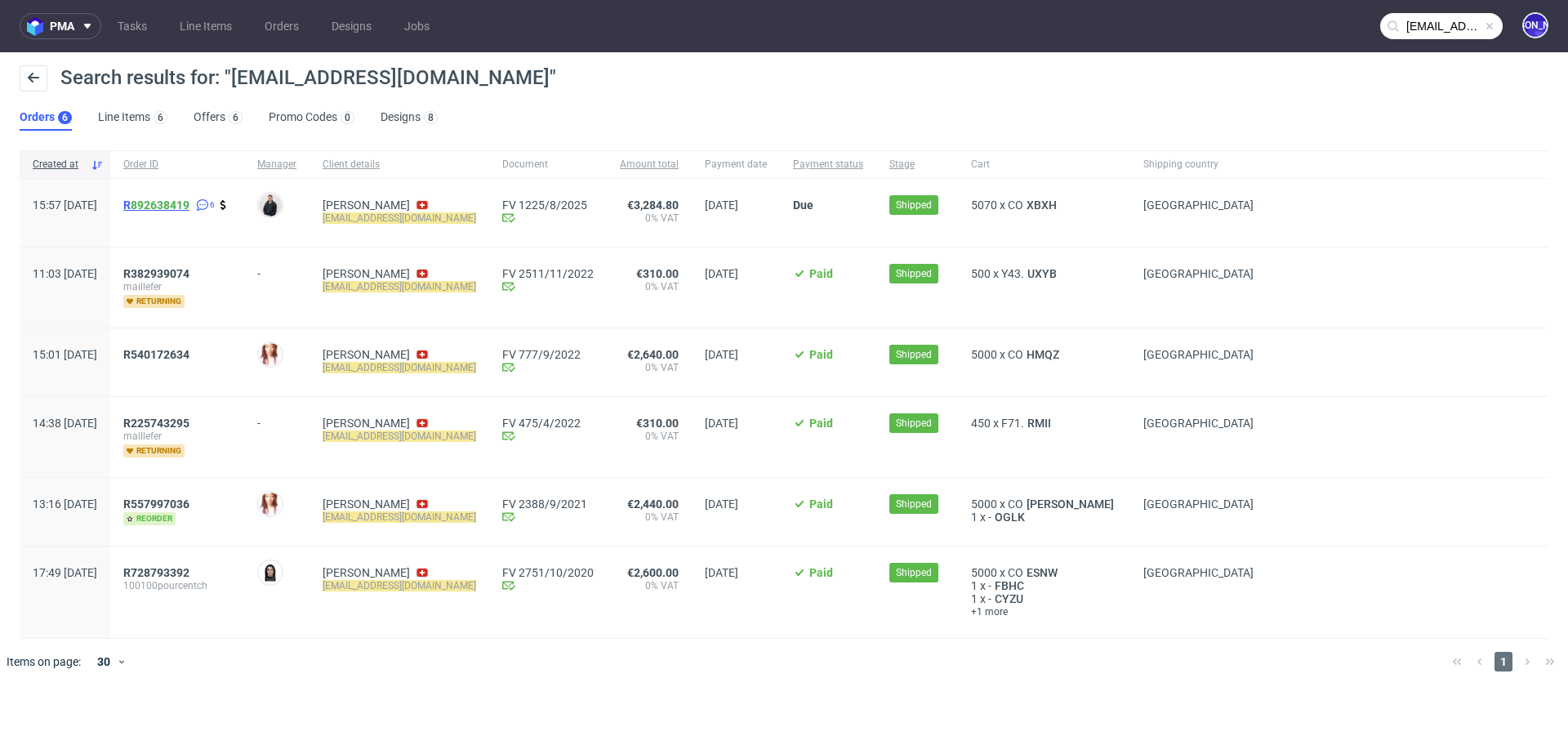
click at [176, 205] on span "R 892638419" at bounding box center [156, 205] width 67 height 13
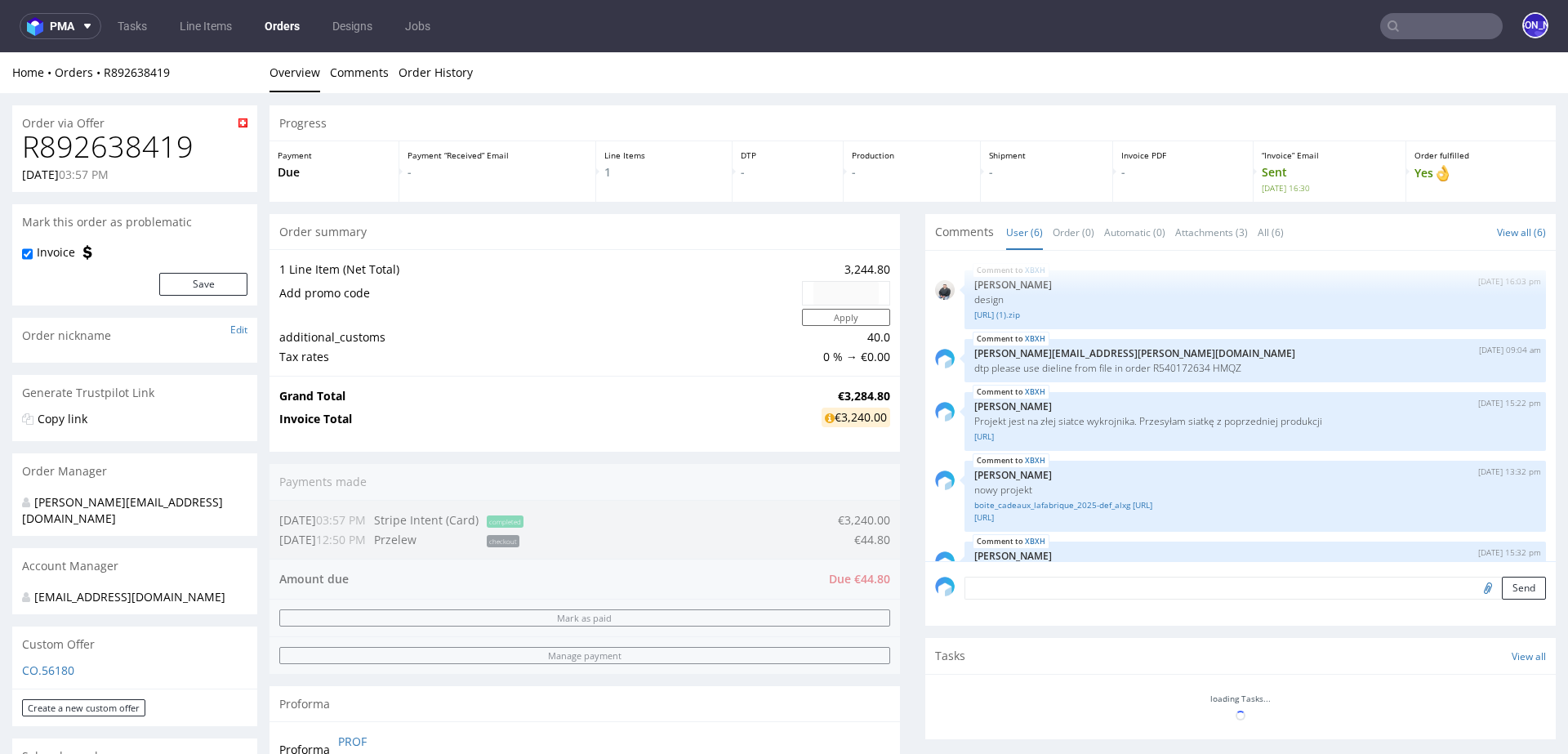
scroll to position [136, 0]
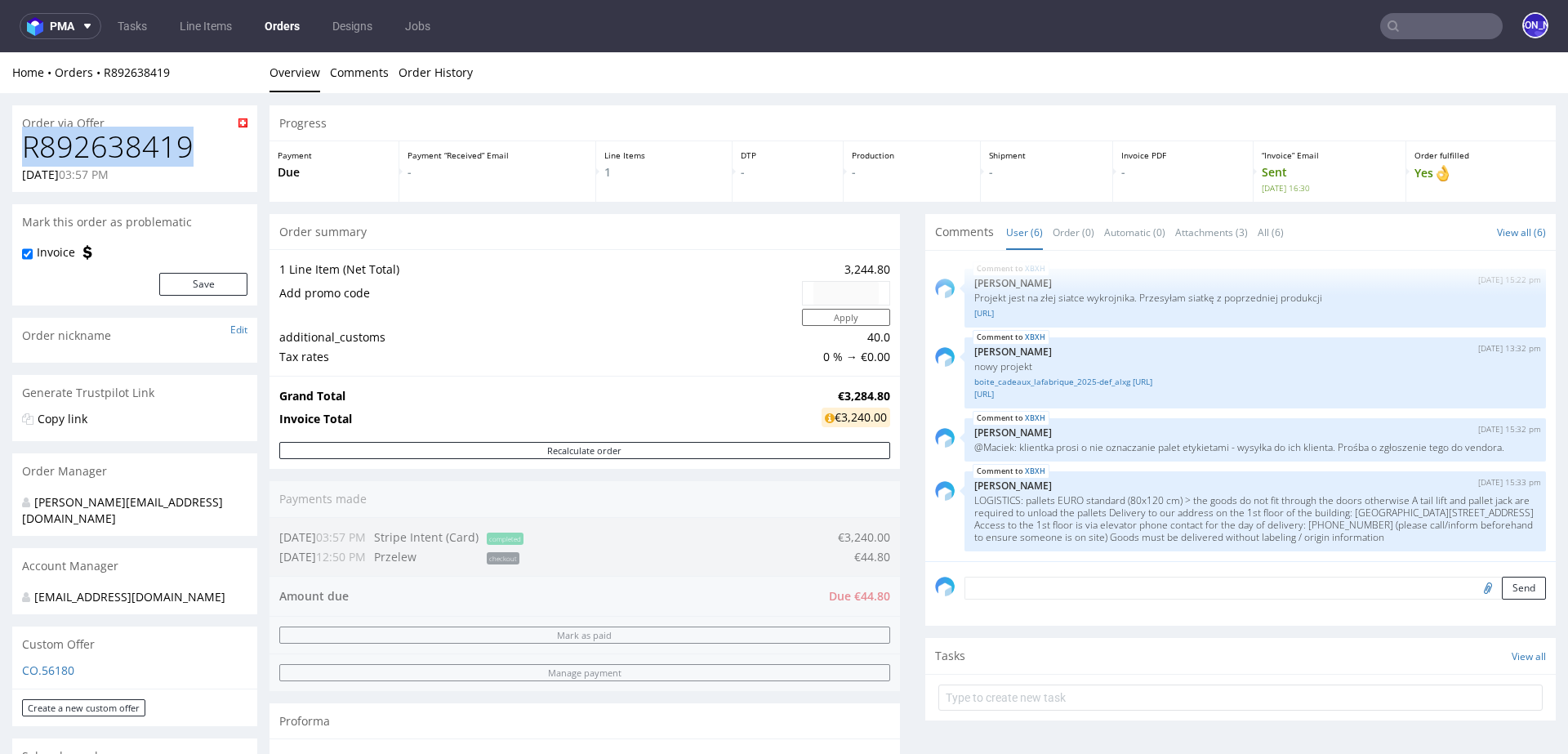
drag, startPoint x: 195, startPoint y: 142, endPoint x: 0, endPoint y: 143, distance: 195.0
copy h1 "R892638419"
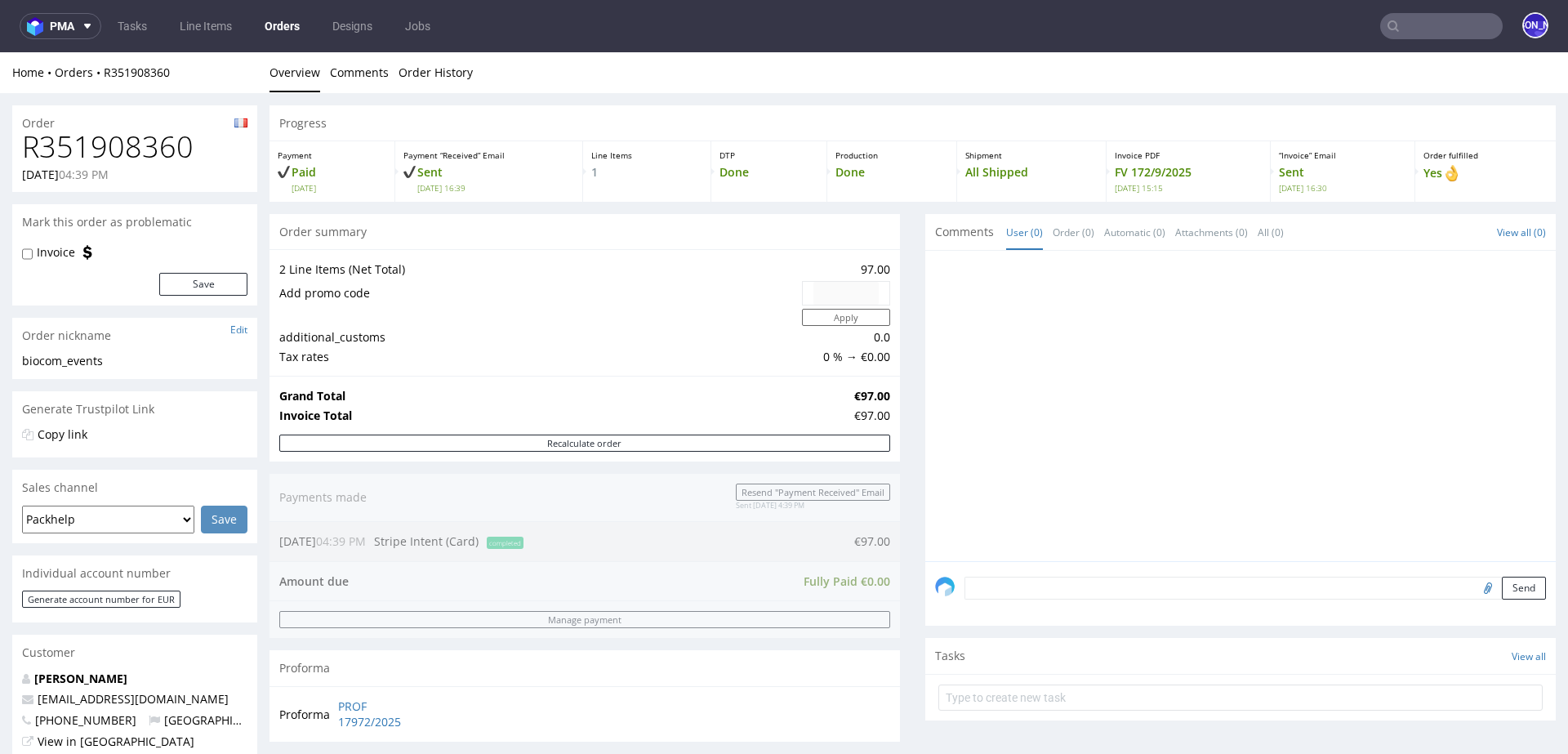
scroll to position [638, 0]
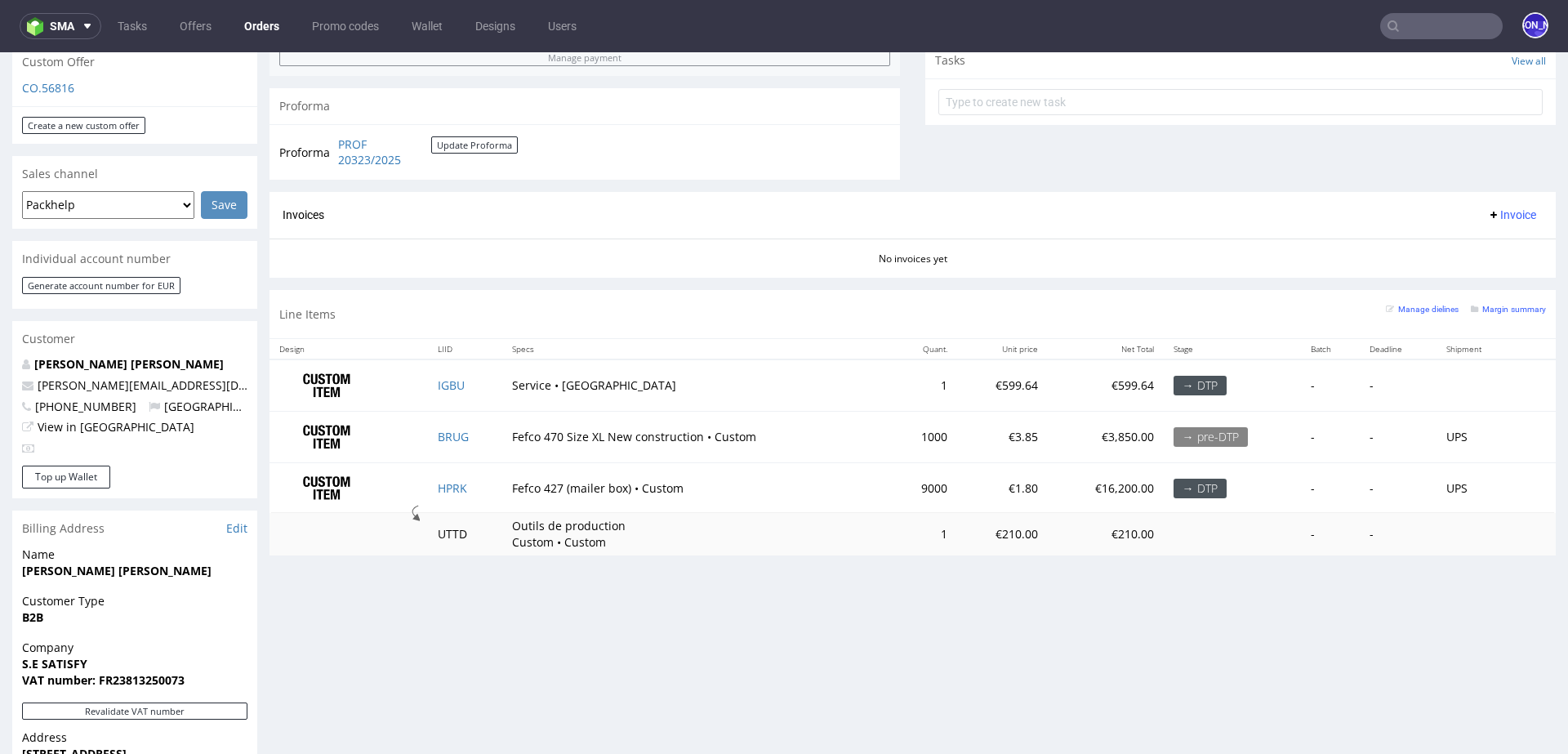
scroll to position [575, 0]
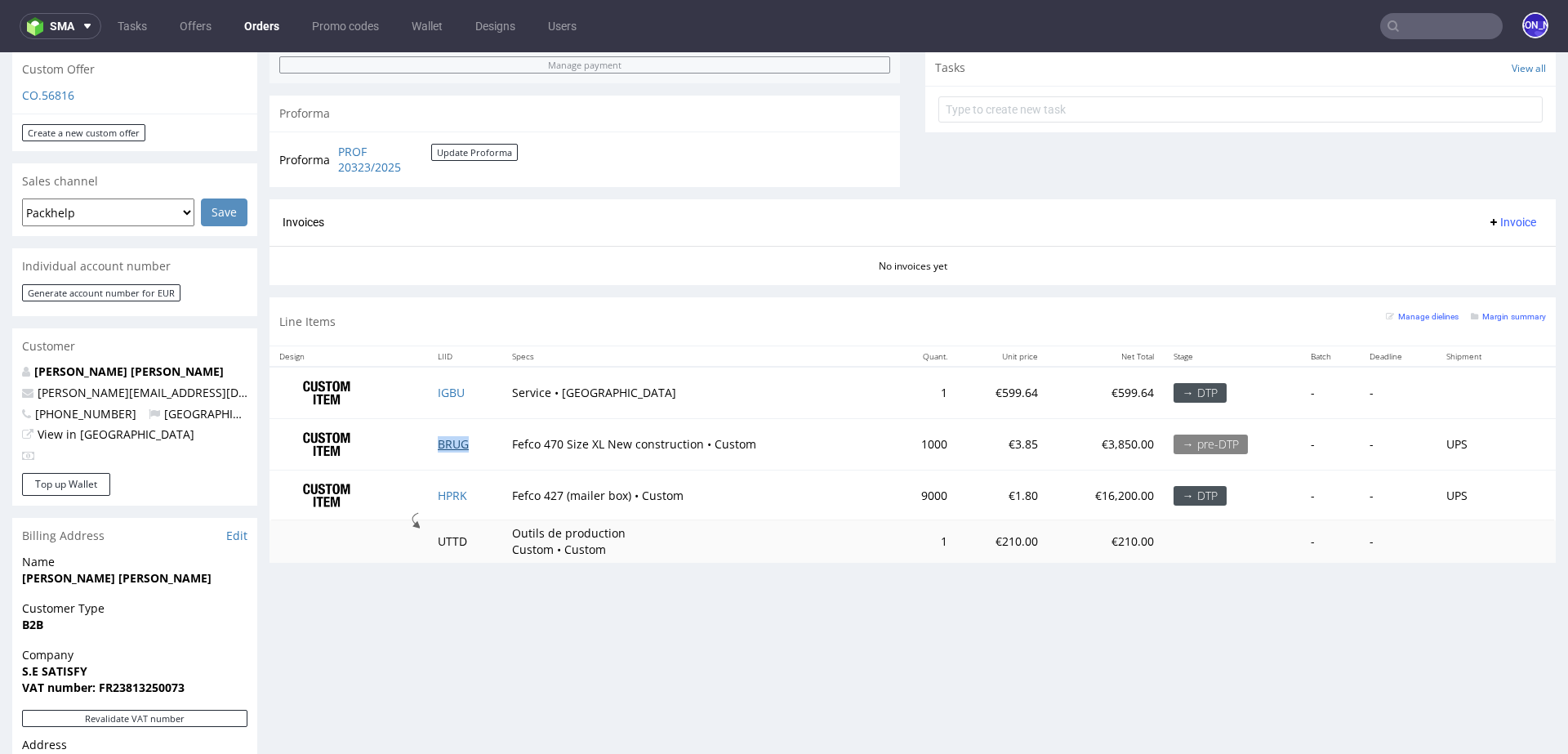
click at [452, 443] on link "BRUG" at bounding box center [453, 444] width 31 height 16
click at [450, 490] on link "HPRK" at bounding box center [452, 495] width 29 height 16
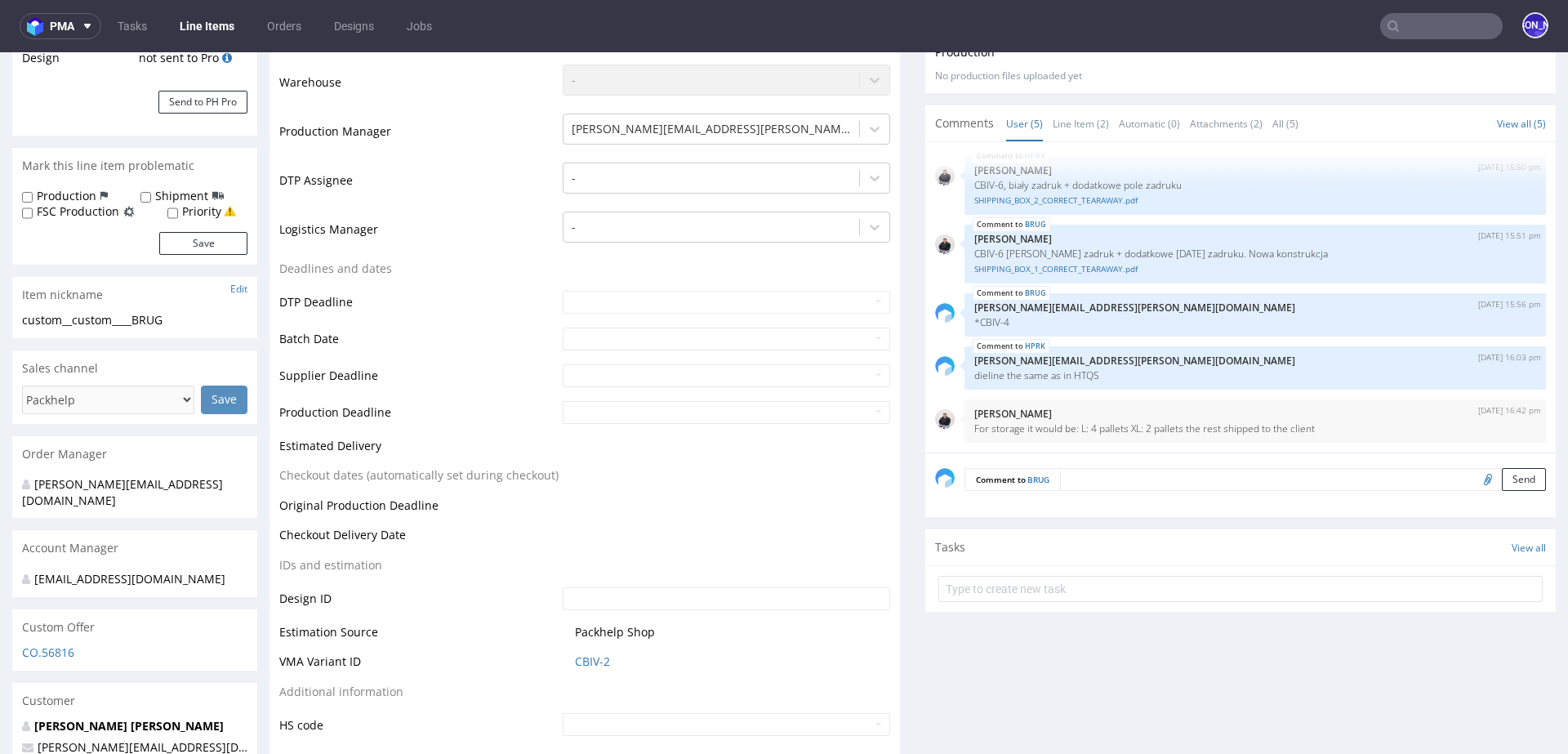
scroll to position [366, 0]
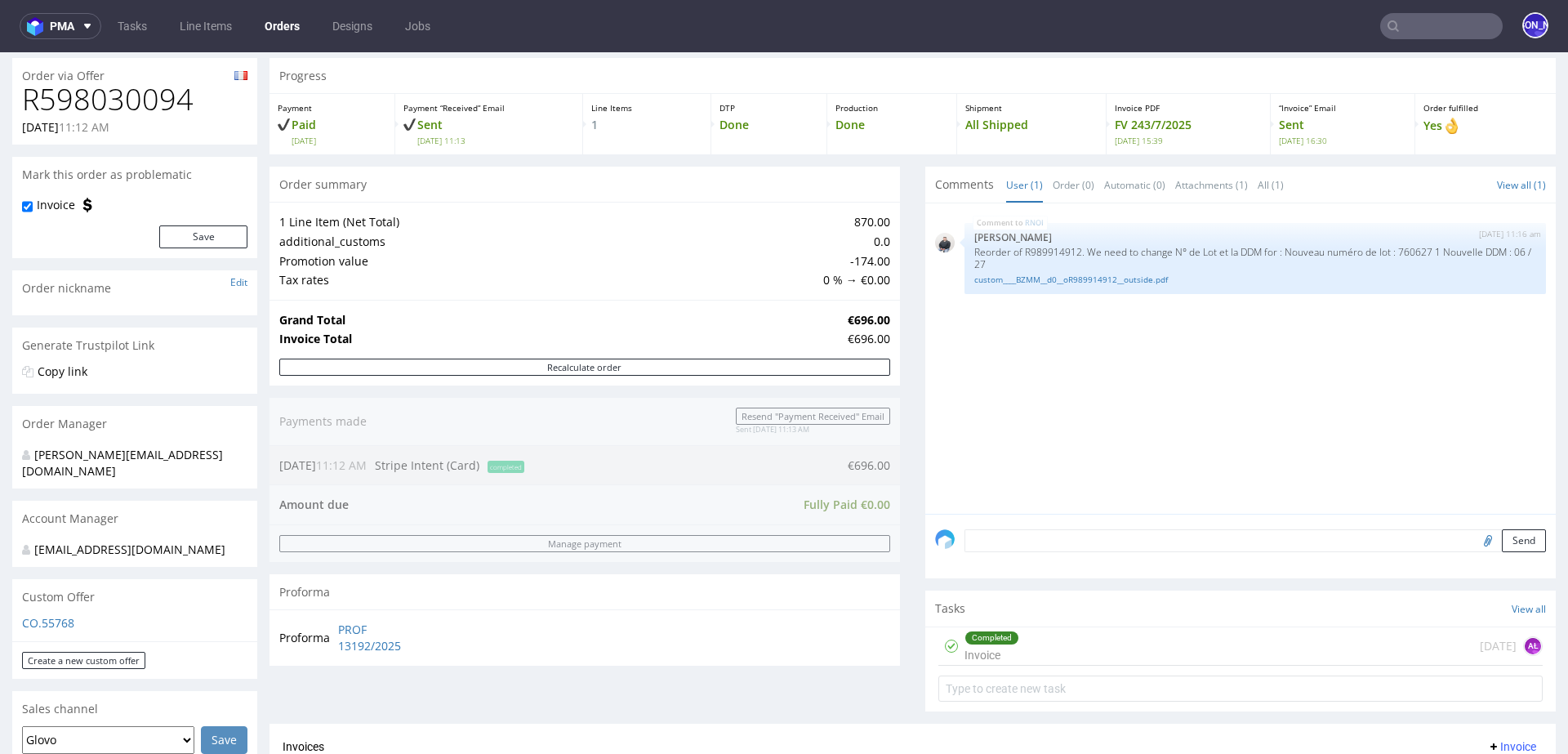
scroll to position [75, 0]
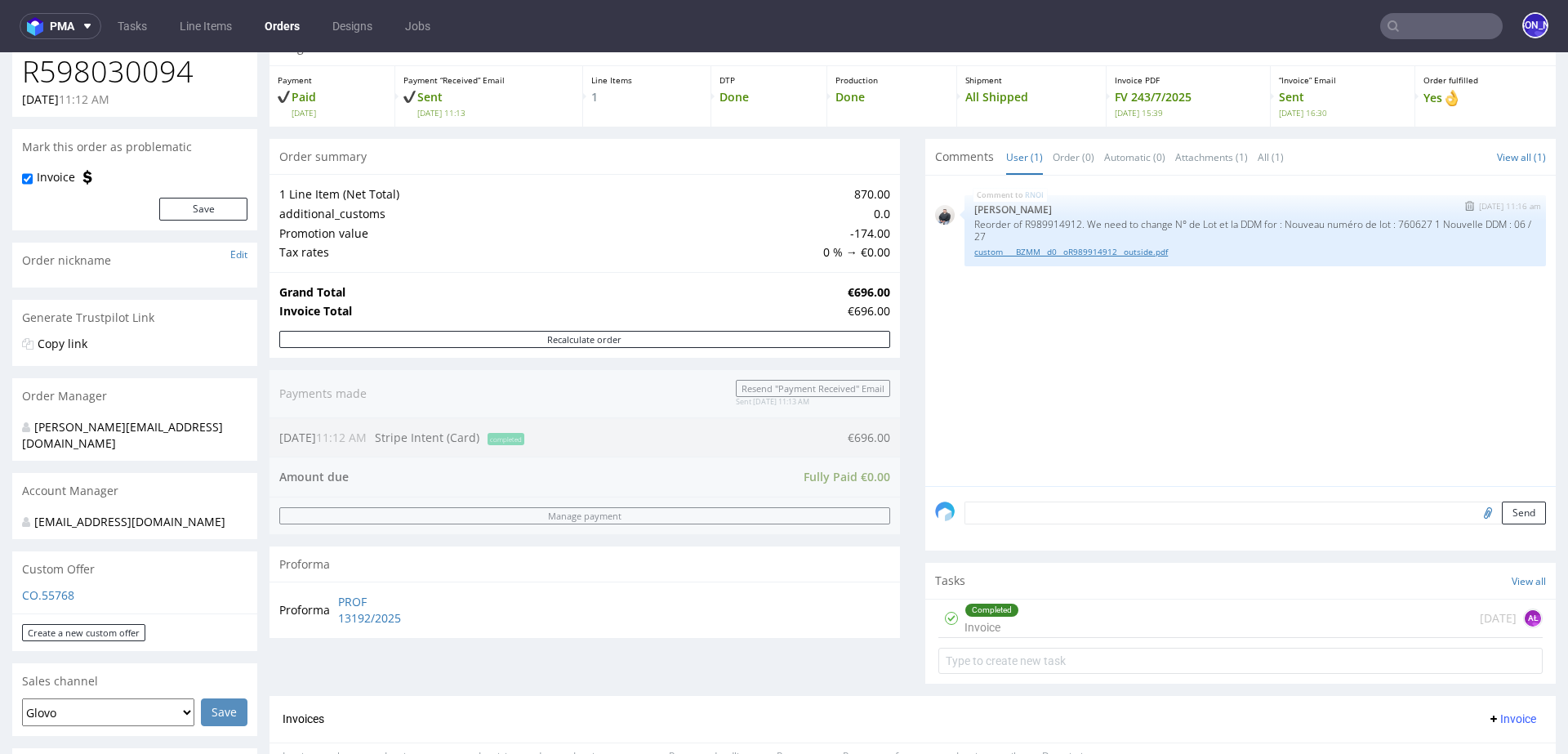
click at [1093, 256] on link "custom____BZMM__d0__oR989914912__outside.pdf" at bounding box center [1255, 252] width 562 height 12
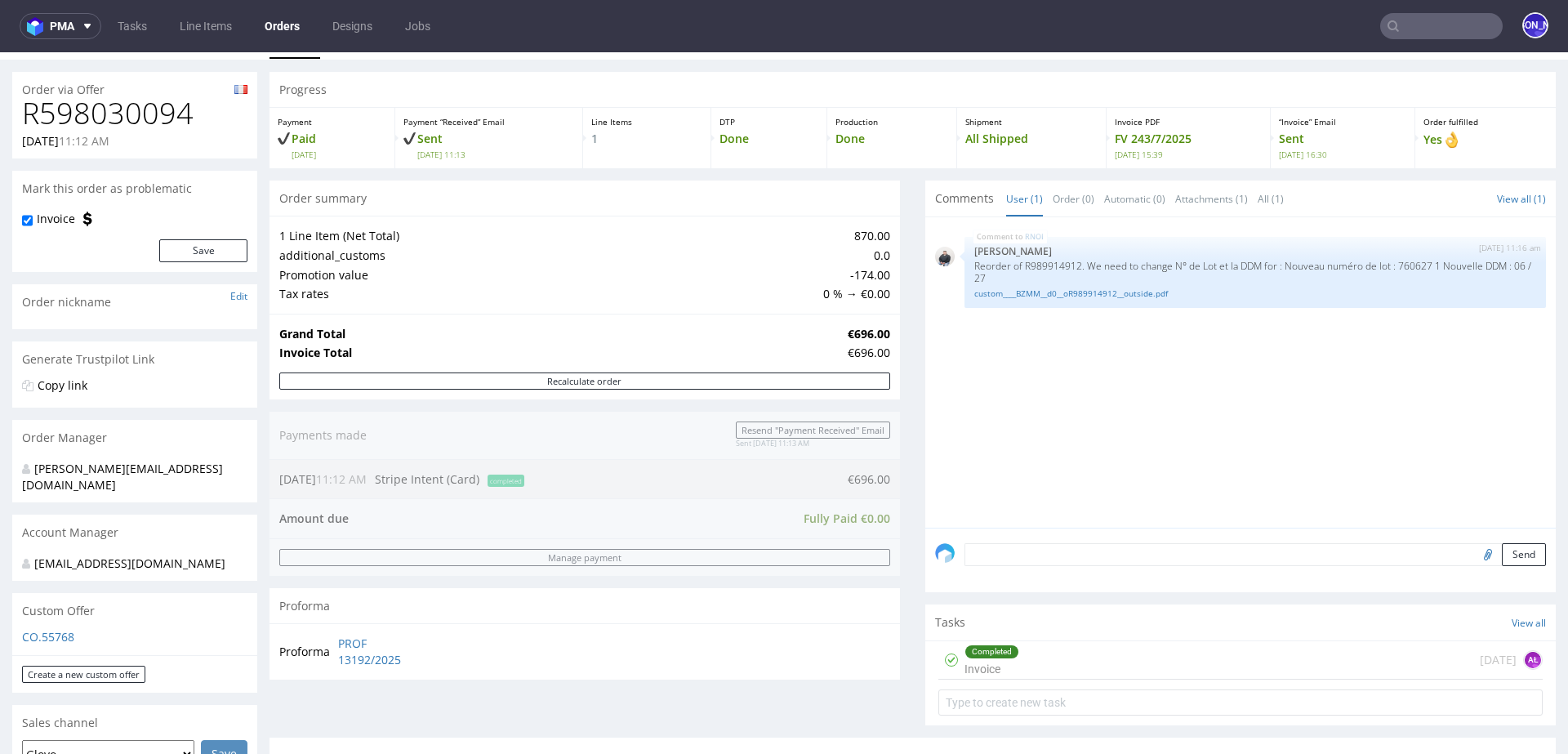
scroll to position [36, 0]
click at [1023, 287] on link "custom____BZMM__d0__oR989914912__outside.pdf" at bounding box center [1255, 291] width 562 height 12
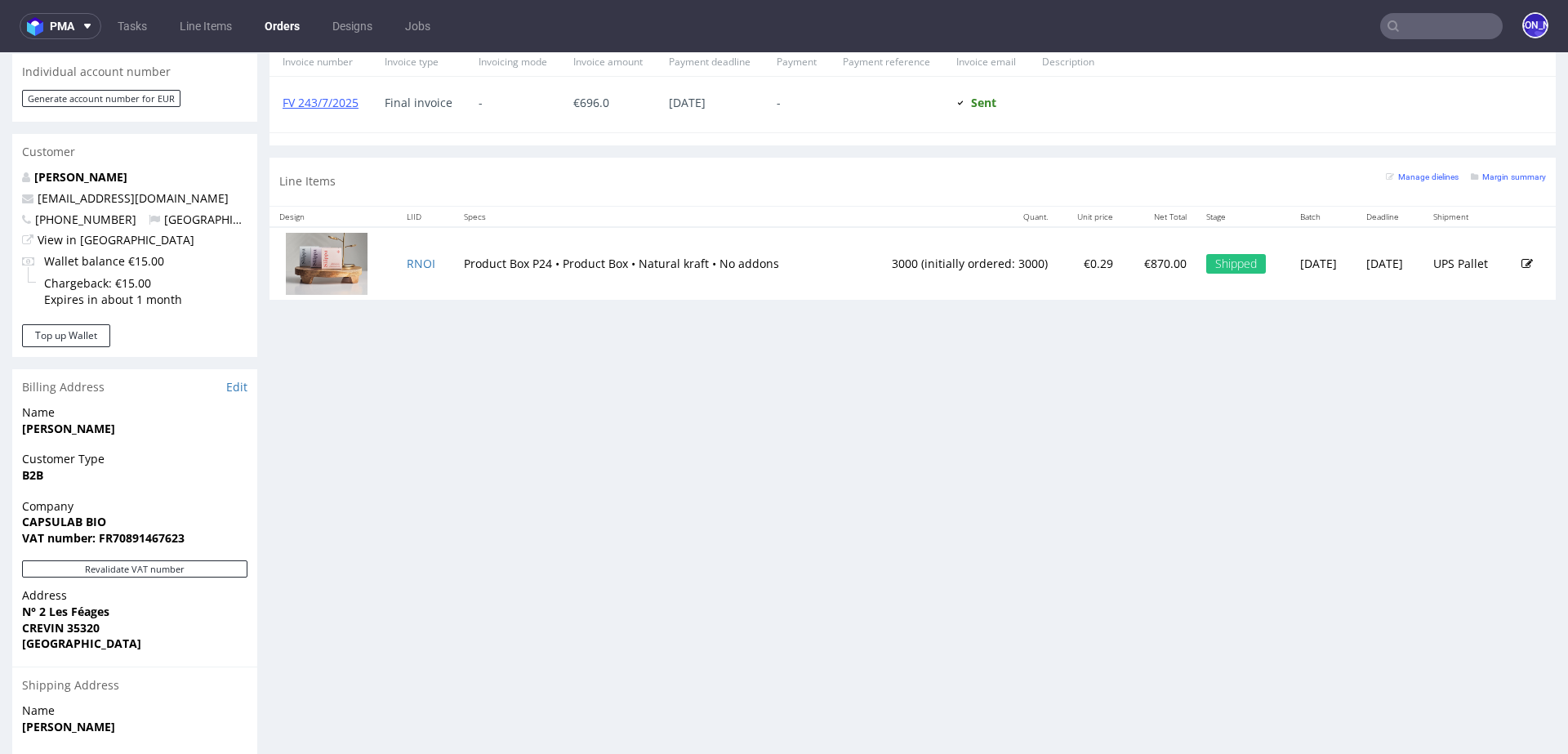
scroll to position [0, 0]
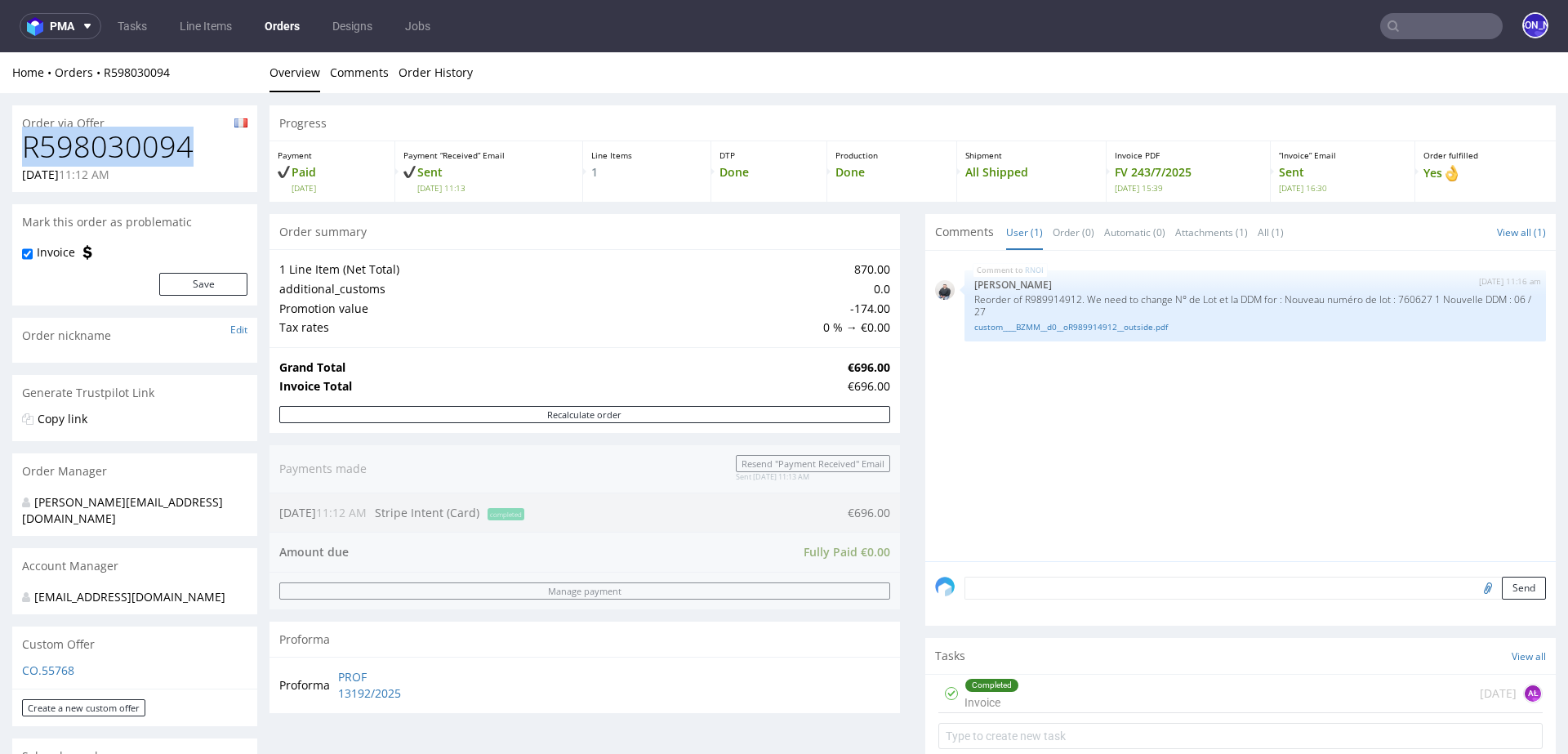
drag, startPoint x: 210, startPoint y: 145, endPoint x: 22, endPoint y: 146, distance: 188.0
click at [22, 146] on h1 "R598030094" at bounding box center [135, 147] width 226 height 33
copy h1 "R598030094"
drag, startPoint x: 1080, startPoint y: 298, endPoint x: 1265, endPoint y: 297, distance: 185.0
click at [1265, 297] on p "Reorder of R989914912. We need to change N° de Lot et la DDM for : Nouveau numé…" at bounding box center [1255, 305] width 562 height 24
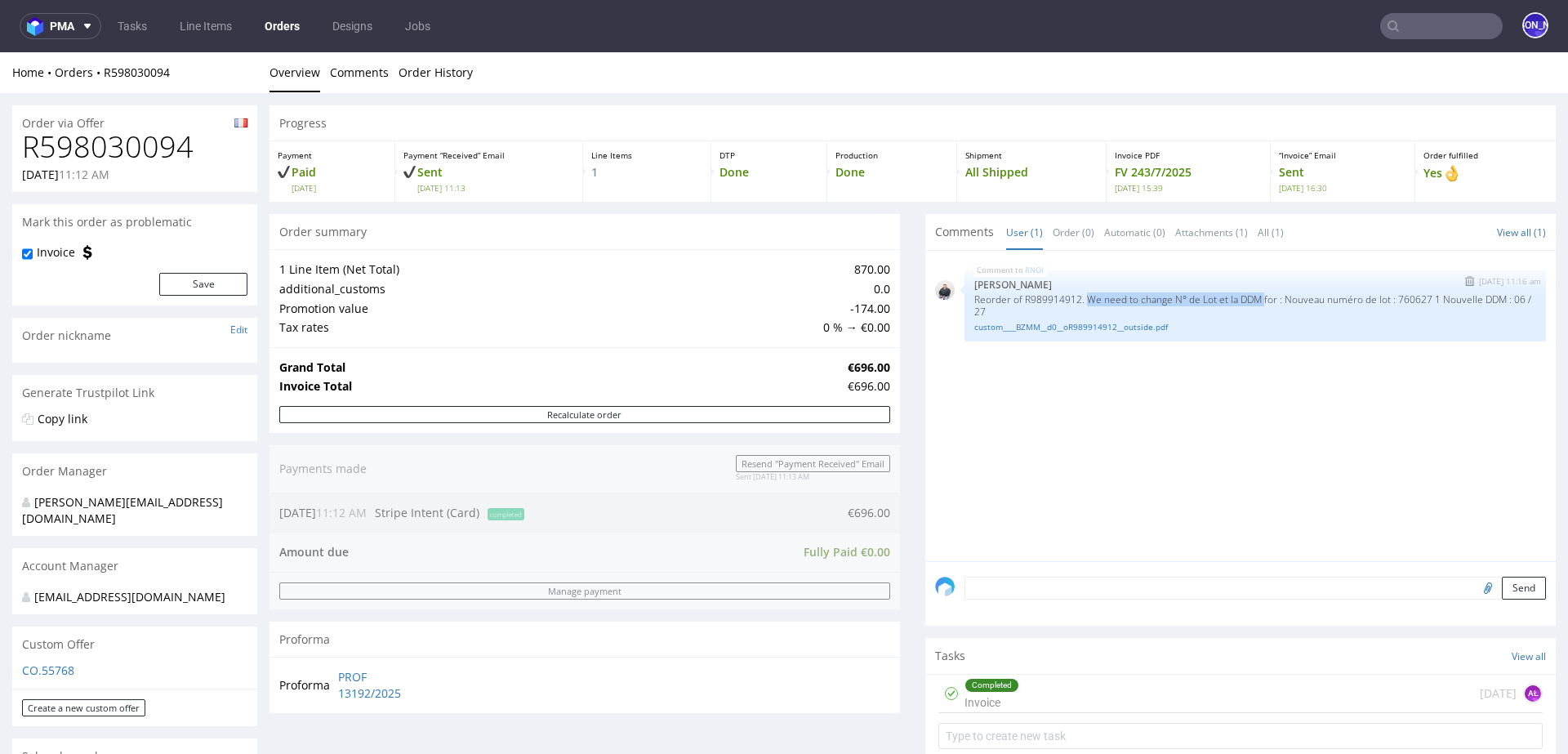
copy p "We need to change N° de Lot et la DDM"
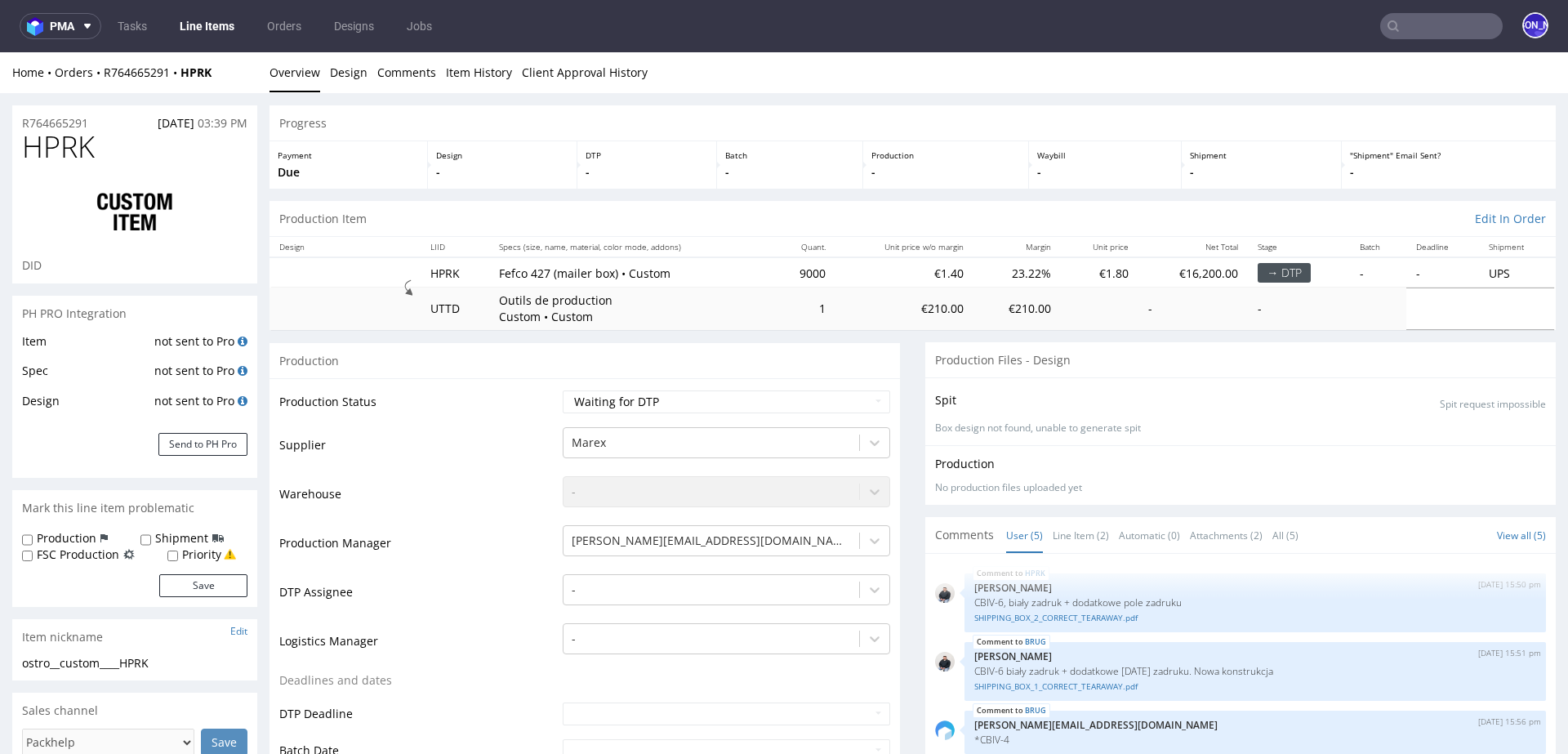
scroll to position [6, 0]
